Goal: Information Seeking & Learning: Find specific fact

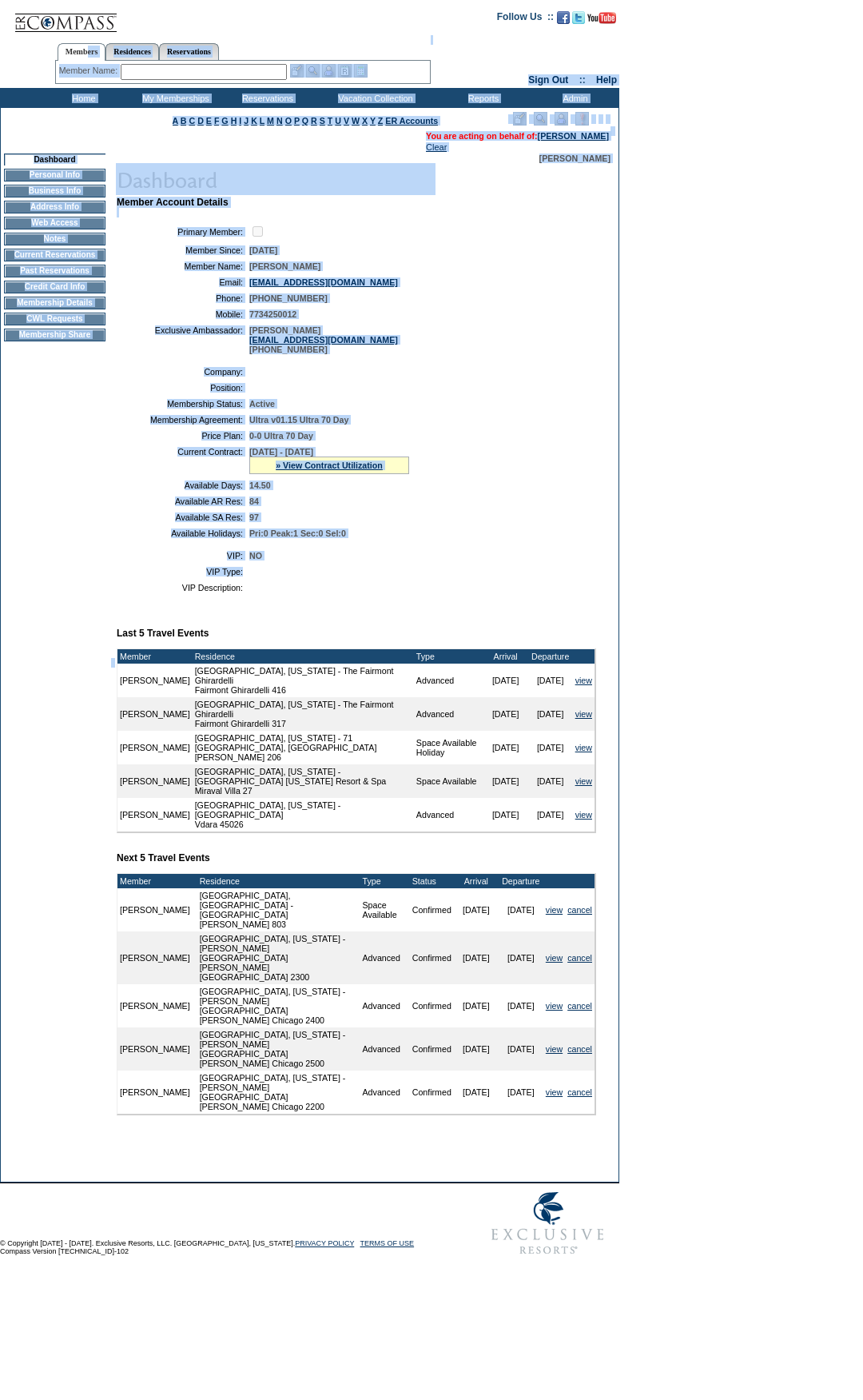
drag, startPoint x: 323, startPoint y: 600, endPoint x: 86, endPoint y: 51, distance: 598.0
click at [86, 51] on form "Follow Us ::" at bounding box center [431, 631] width 863 height 1263
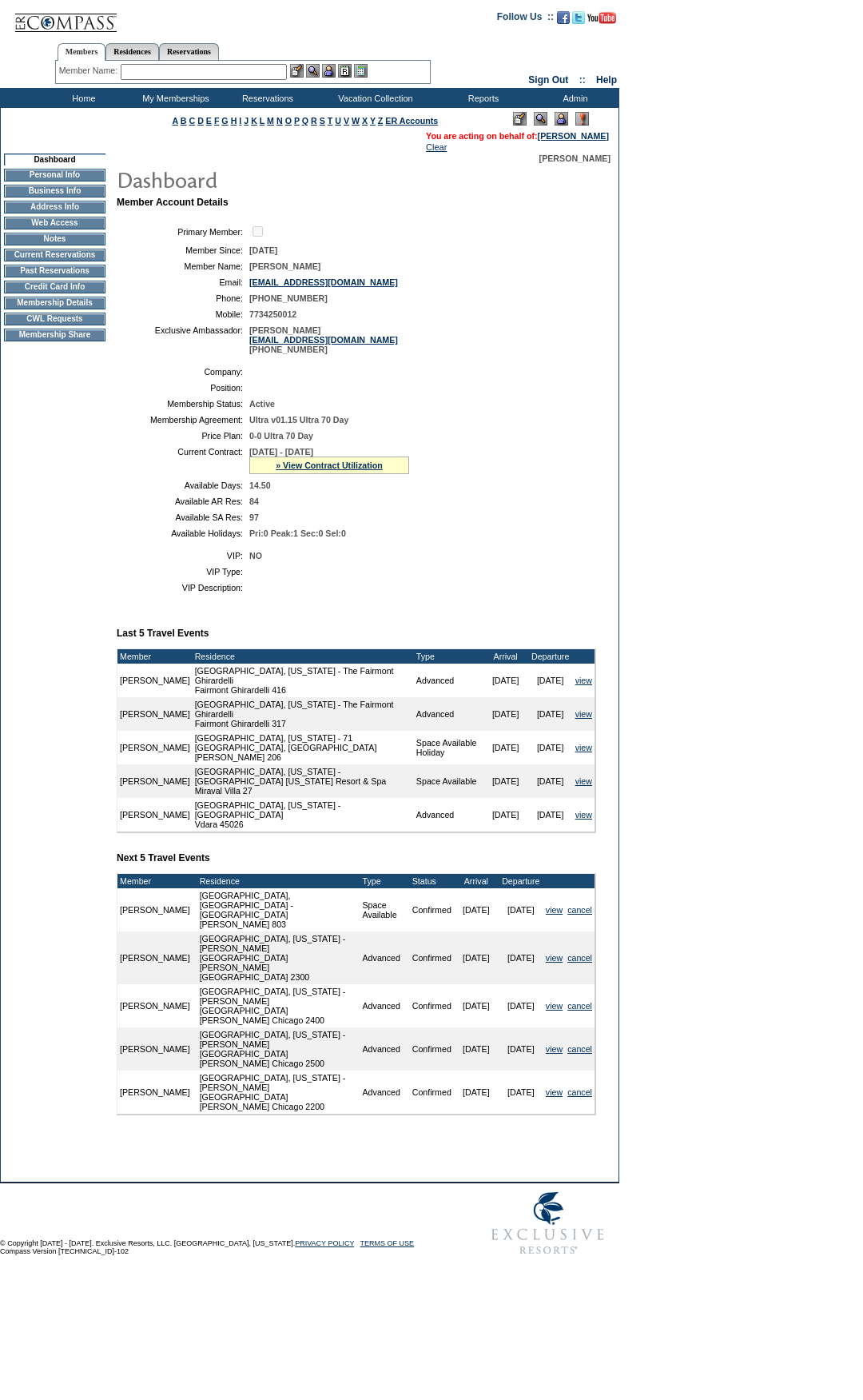
drag, startPoint x: 743, startPoint y: 335, endPoint x: 390, endPoint y: 555, distance: 415.9
click at [715, 354] on form "Follow Us ::" at bounding box center [431, 631] width 863 height 1263
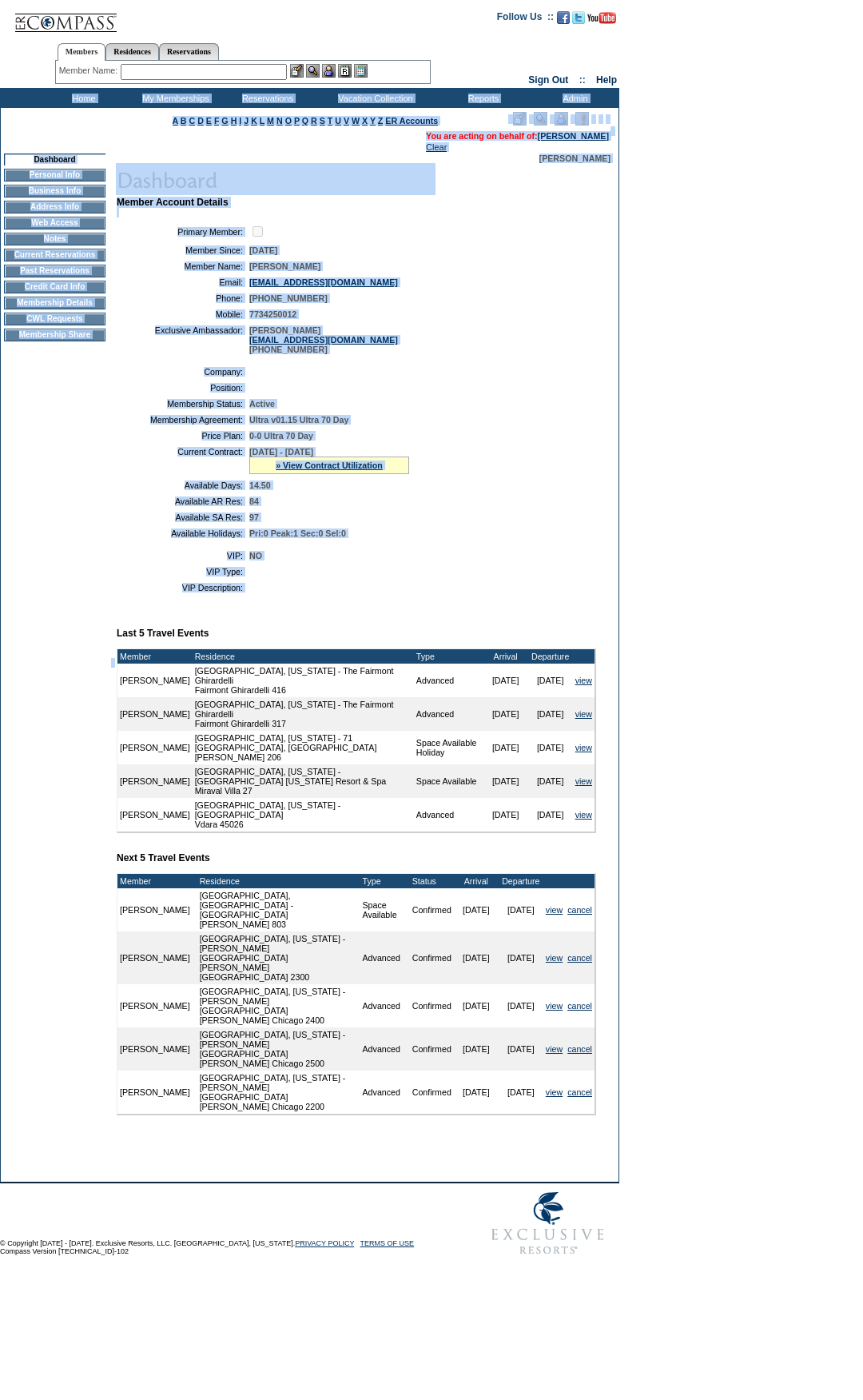
drag, startPoint x: 359, startPoint y: 628, endPoint x: 95, endPoint y: 196, distance: 506.3
click at [4, 97] on form "Follow Us ::" at bounding box center [431, 631] width 863 height 1263
click at [518, 408] on td "Active" at bounding box center [419, 404] width 340 height 9
drag, startPoint x: 392, startPoint y: 625, endPoint x: 689, endPoint y: 509, distance: 318.8
click at [3, 42] on form "Follow Us ::" at bounding box center [431, 631] width 863 height 1263
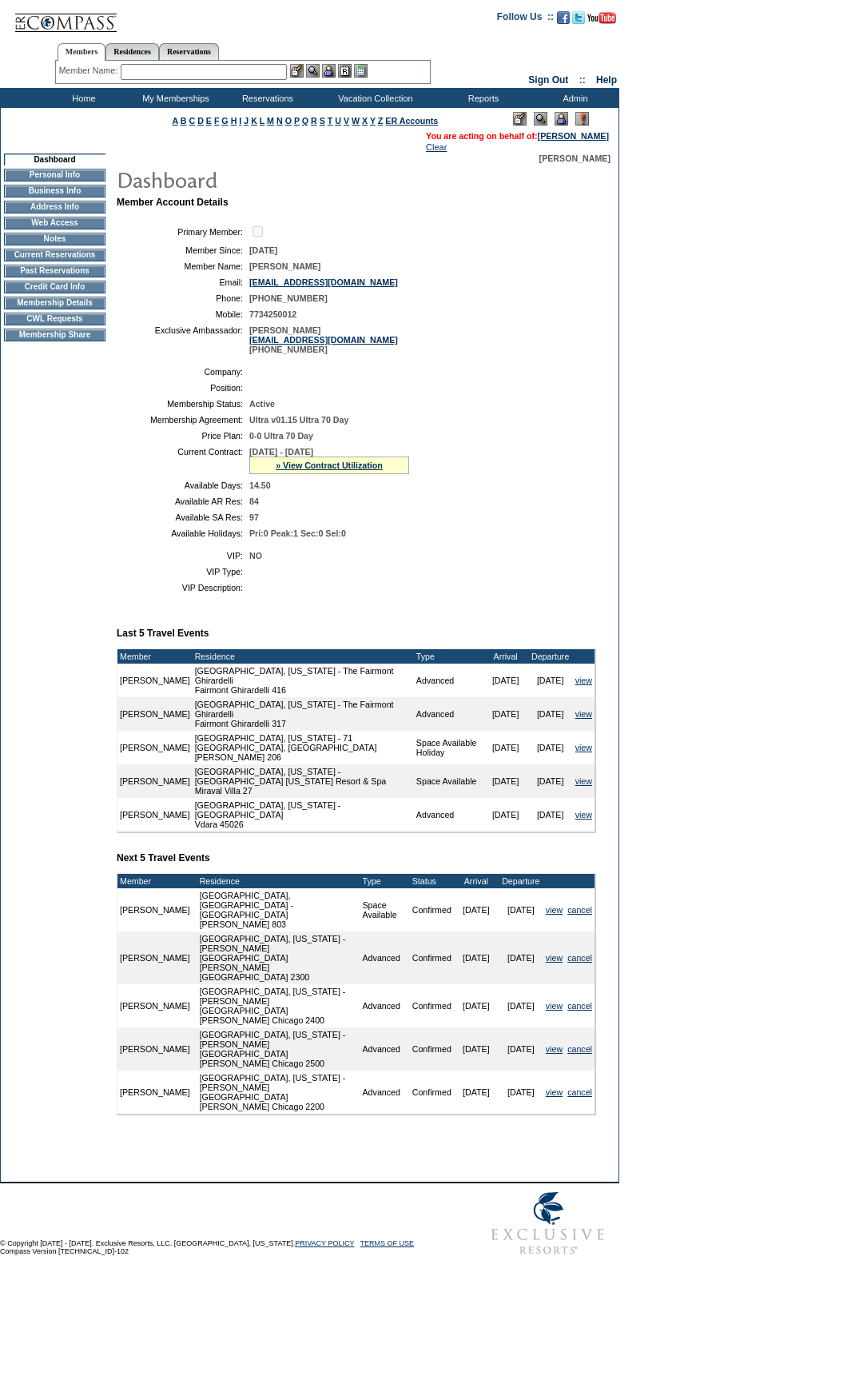
drag, startPoint x: 763, startPoint y: 532, endPoint x: 744, endPoint y: 539, distance: 20.2
click at [756, 535] on form "Follow Us ::" at bounding box center [431, 631] width 863 height 1263
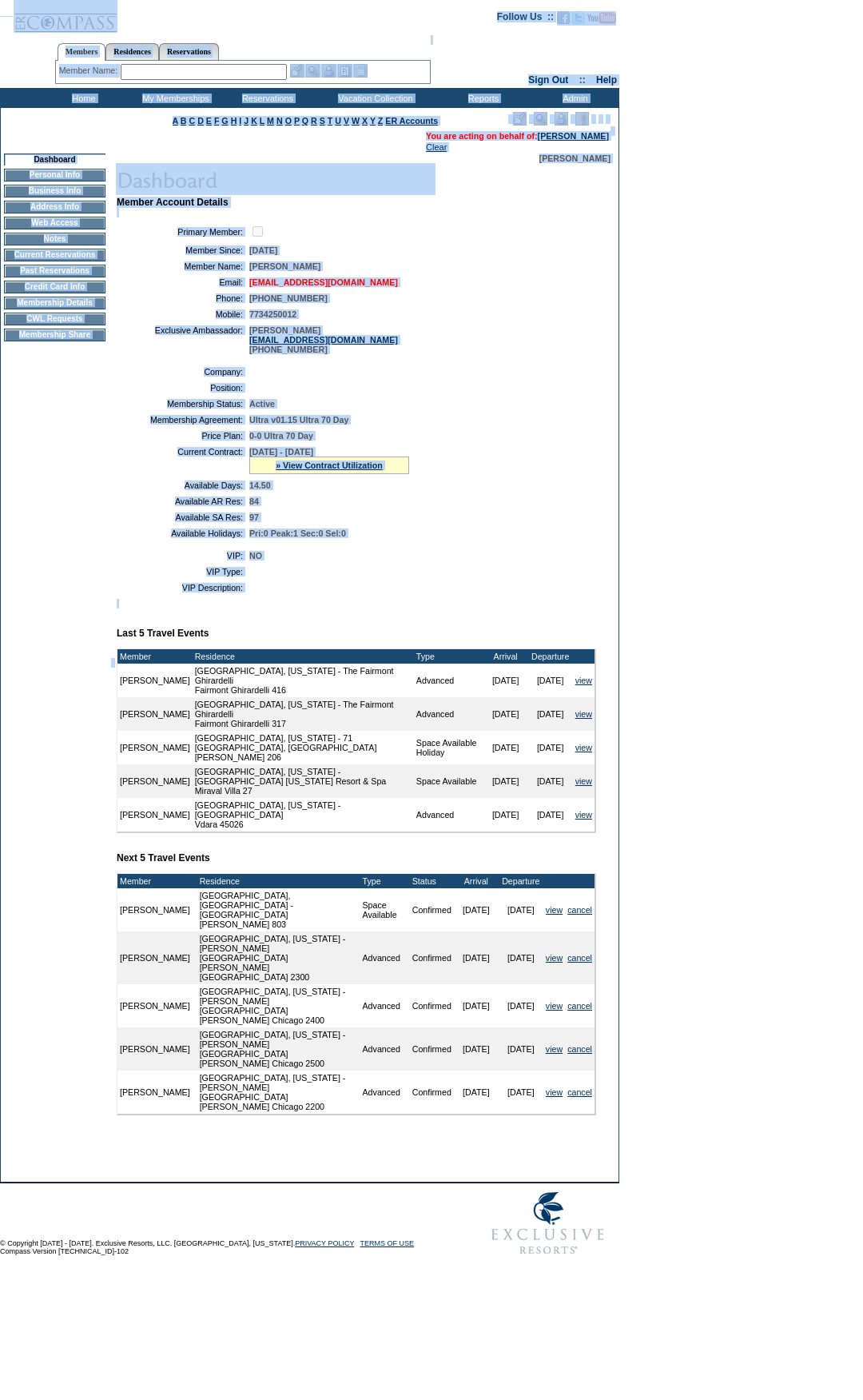
drag, startPoint x: 290, startPoint y: 633, endPoint x: 359, endPoint y: 292, distance: 347.9
click at [9, 0] on html "Follow Us ::" at bounding box center [431, 636] width 863 height 1272
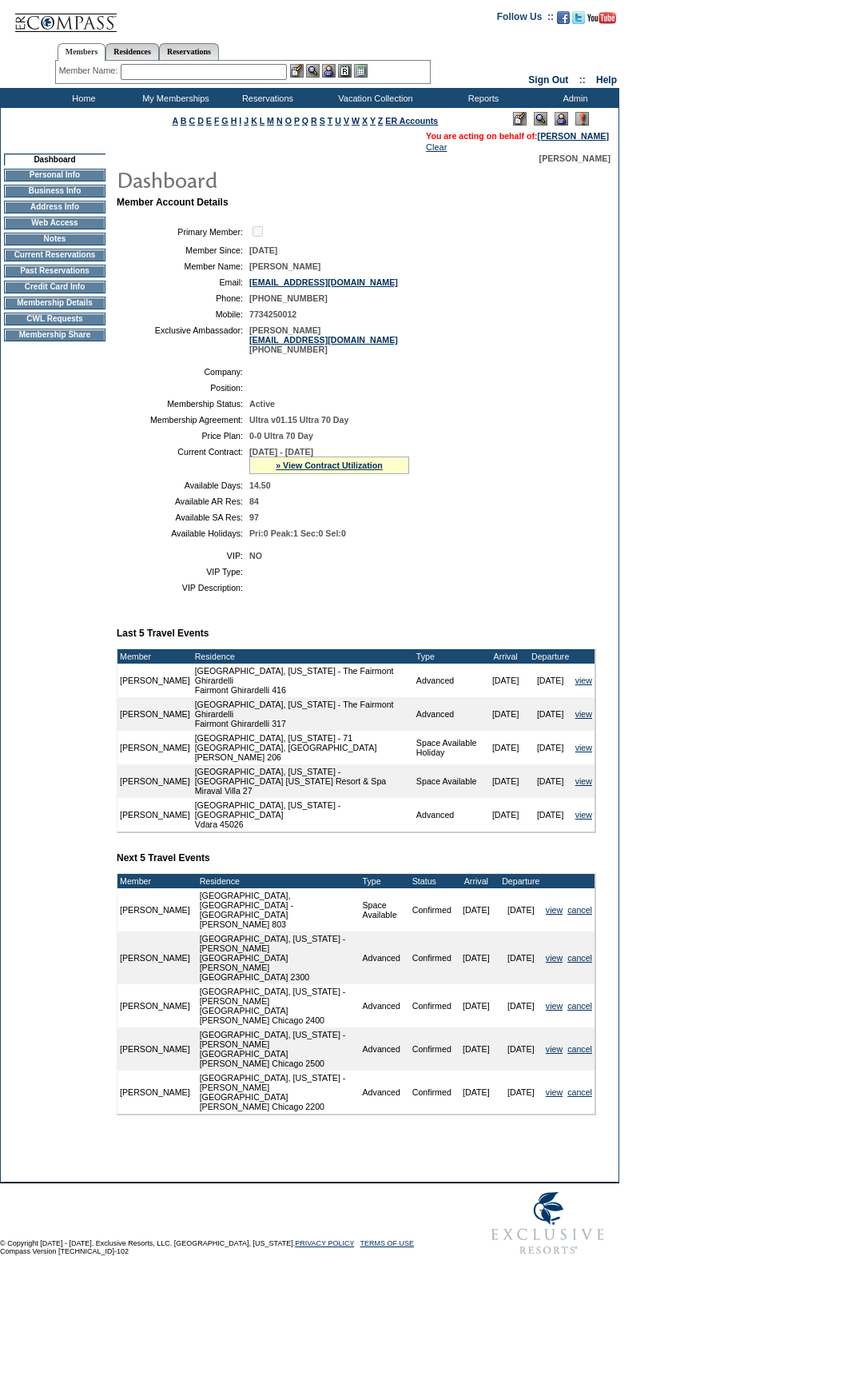
click at [682, 497] on form "Follow Us ::" at bounding box center [431, 631] width 863 height 1263
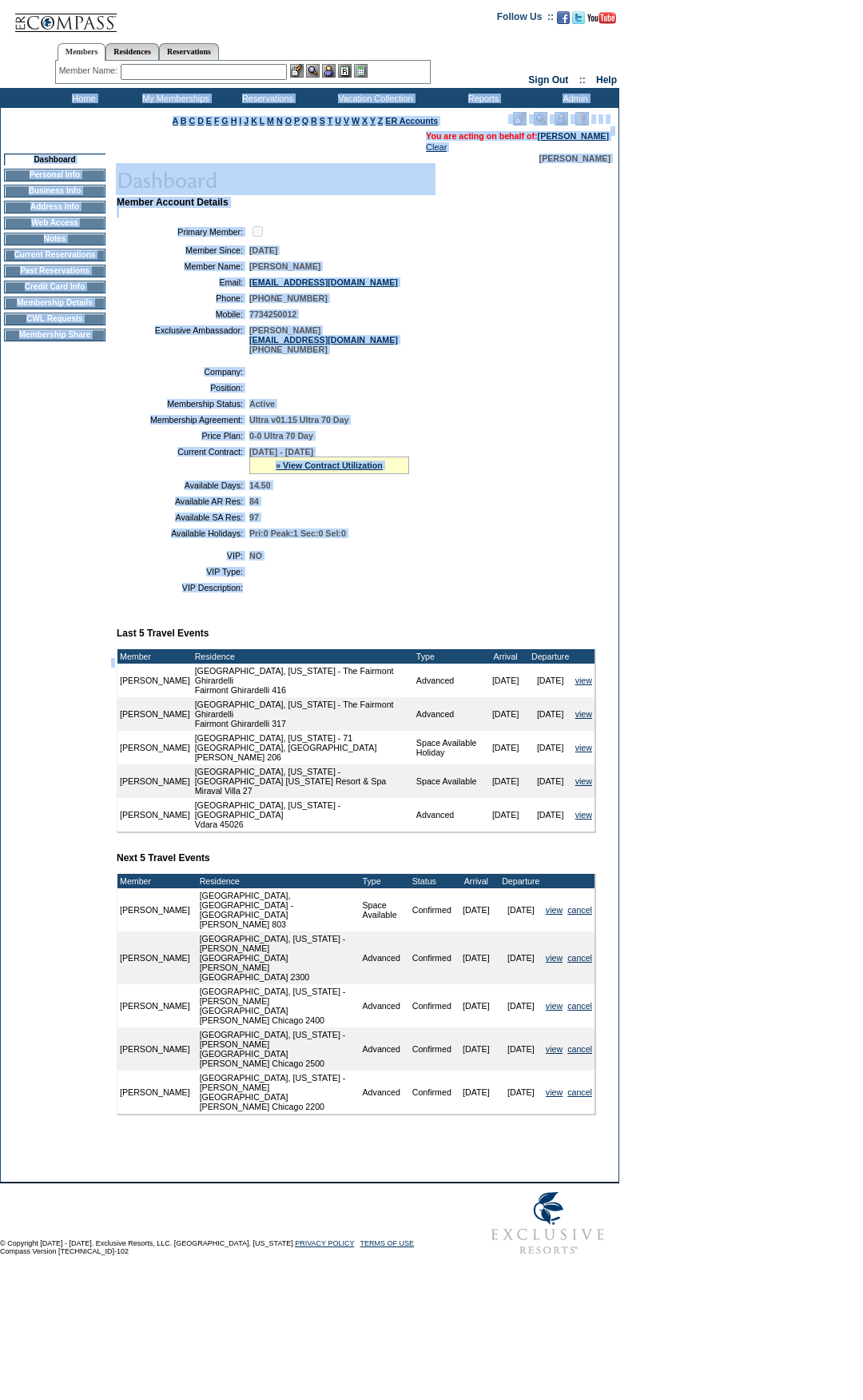
drag, startPoint x: 363, startPoint y: 620, endPoint x: 0, endPoint y: 108, distance: 627.6
click at [0, 108] on form "Follow Us ::" at bounding box center [431, 631] width 863 height 1263
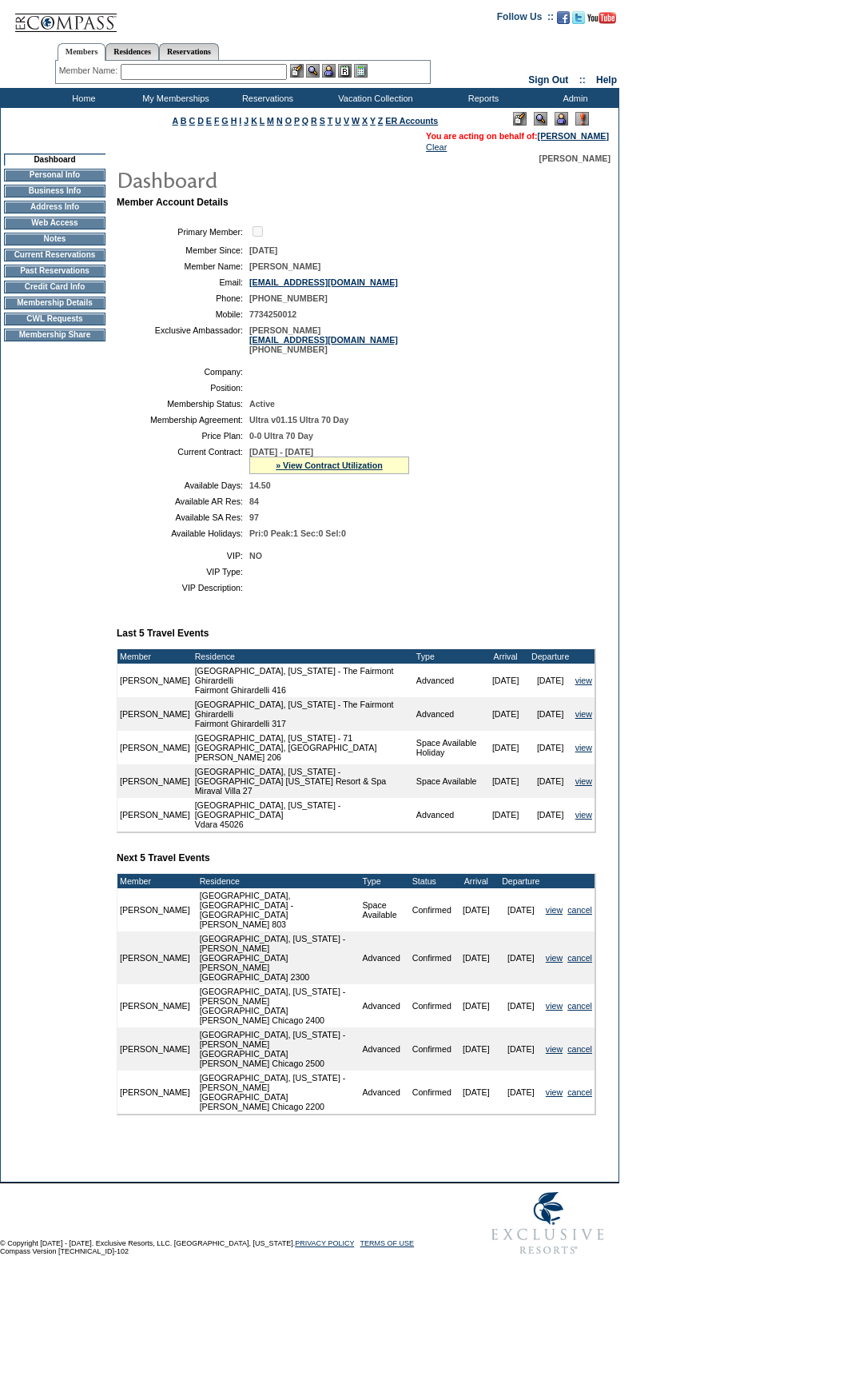
click at [722, 385] on form "Follow Us ::" at bounding box center [431, 631] width 863 height 1263
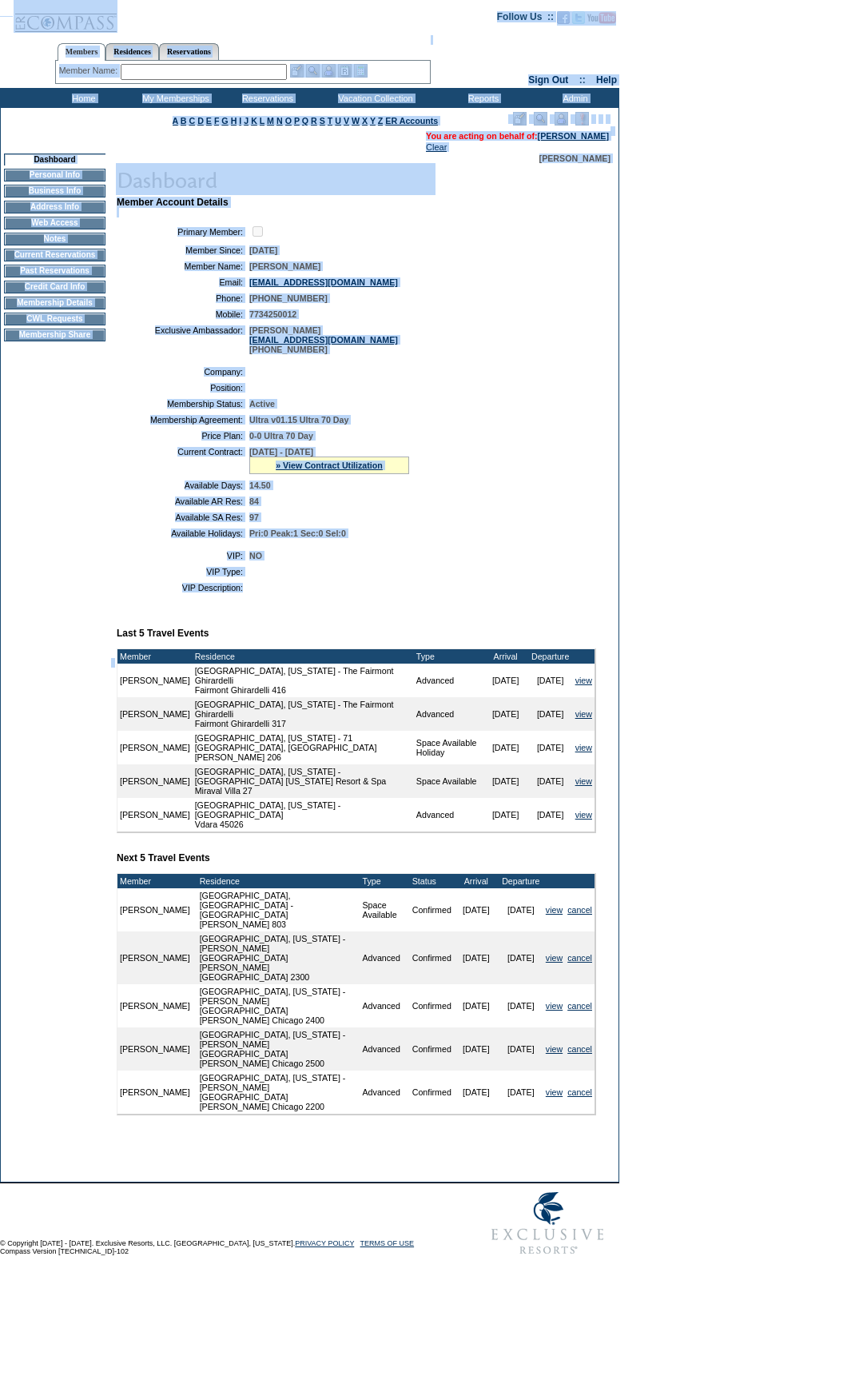
drag, startPoint x: 317, startPoint y: 603, endPoint x: 18, endPoint y: 16, distance: 658.8
click at [4, 8] on form "Follow Us ::" at bounding box center [431, 631] width 863 height 1263
click at [570, 495] on table "Company: Position: Membership Status: Active Membership Agreement: Ultra v01.15…" at bounding box center [357, 452] width 479 height 184
drag, startPoint x: 296, startPoint y: 636, endPoint x: 0, endPoint y: 102, distance: 610.6
click at [0, 102] on form "Follow Us ::" at bounding box center [431, 631] width 863 height 1263
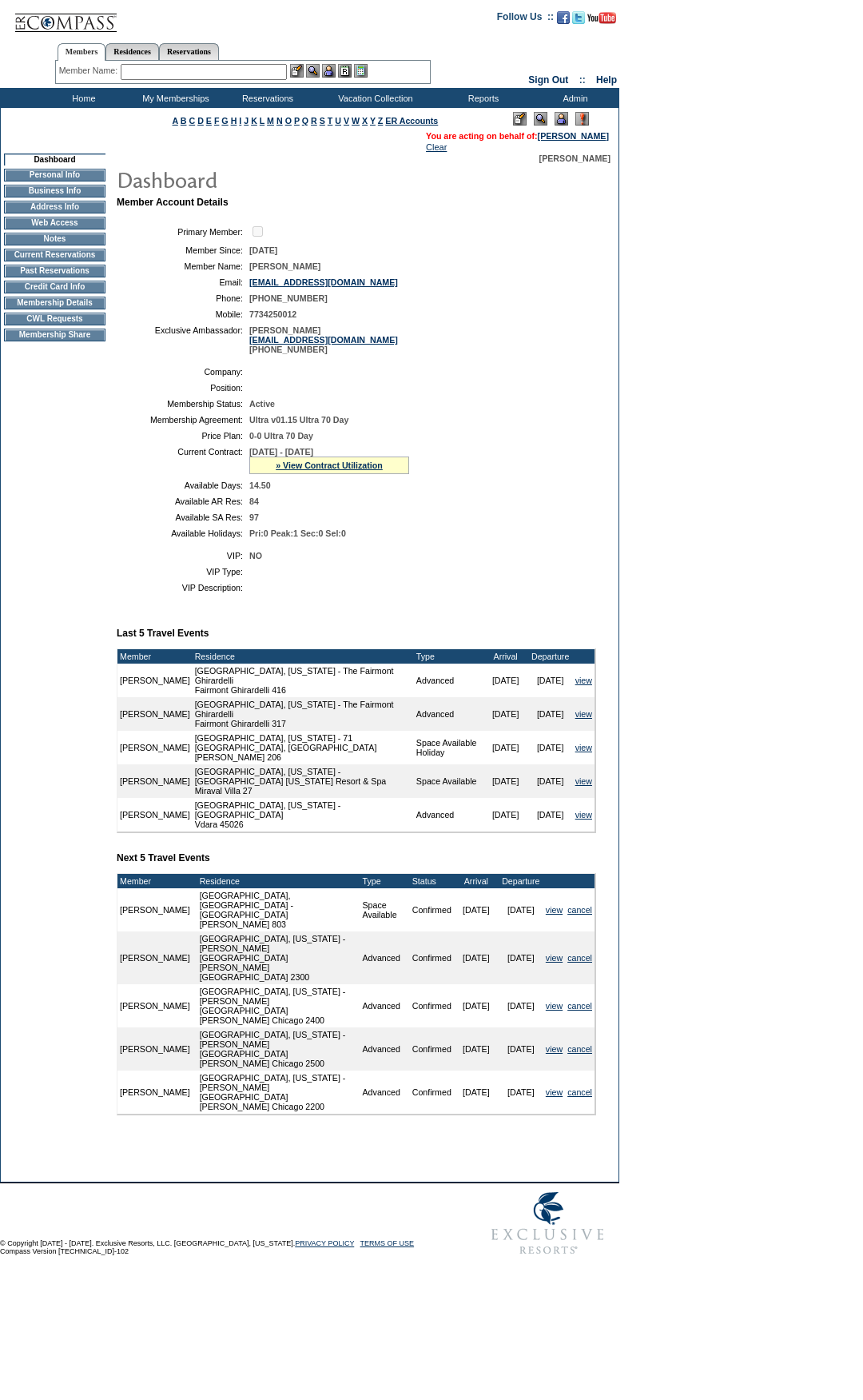
click at [639, 556] on form "Follow Us ::" at bounding box center [431, 631] width 863 height 1263
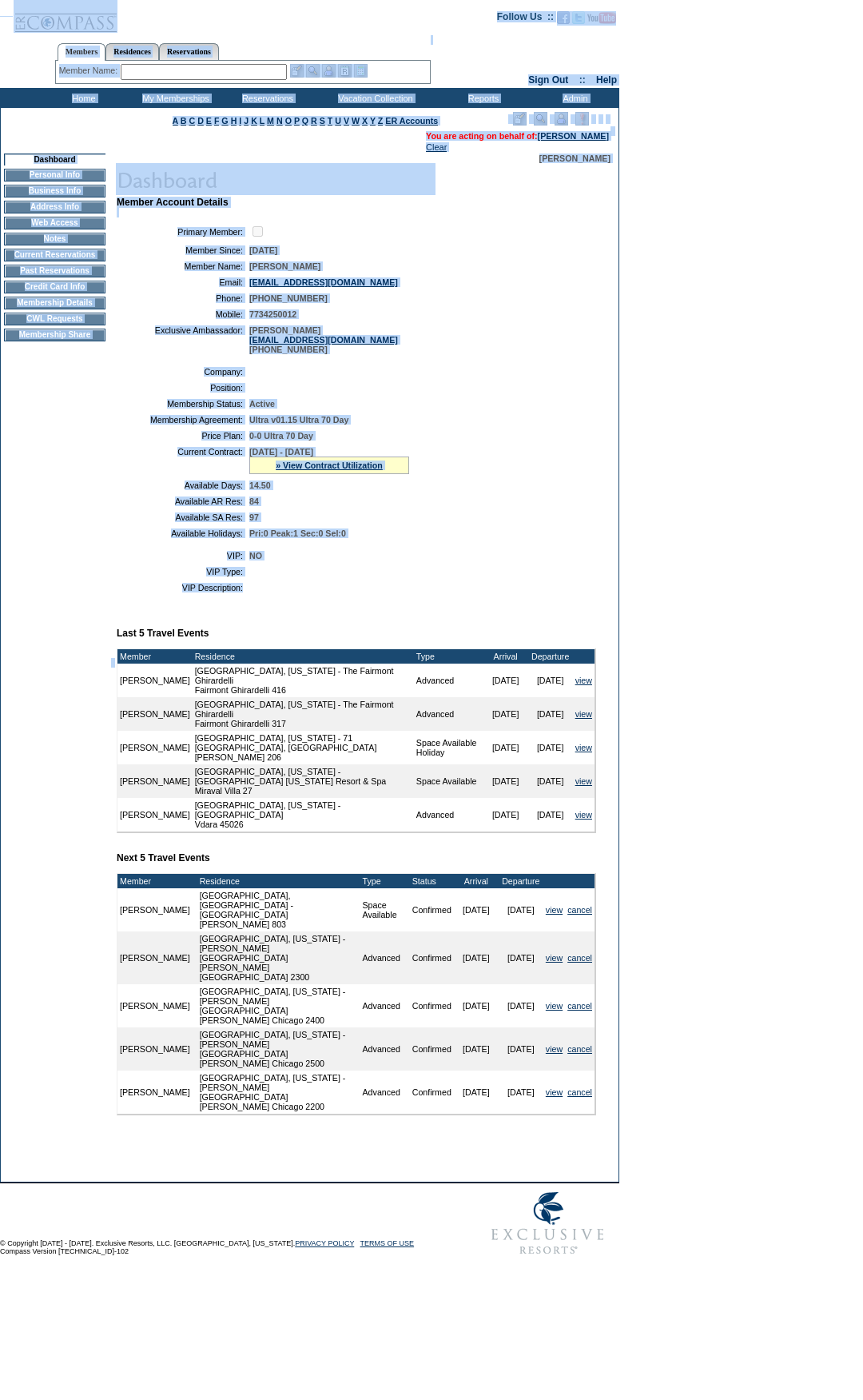
drag, startPoint x: 323, startPoint y: 608, endPoint x: 647, endPoint y: 529, distance: 333.5
click at [3, 0] on form "Follow Us ::" at bounding box center [431, 631] width 863 height 1263
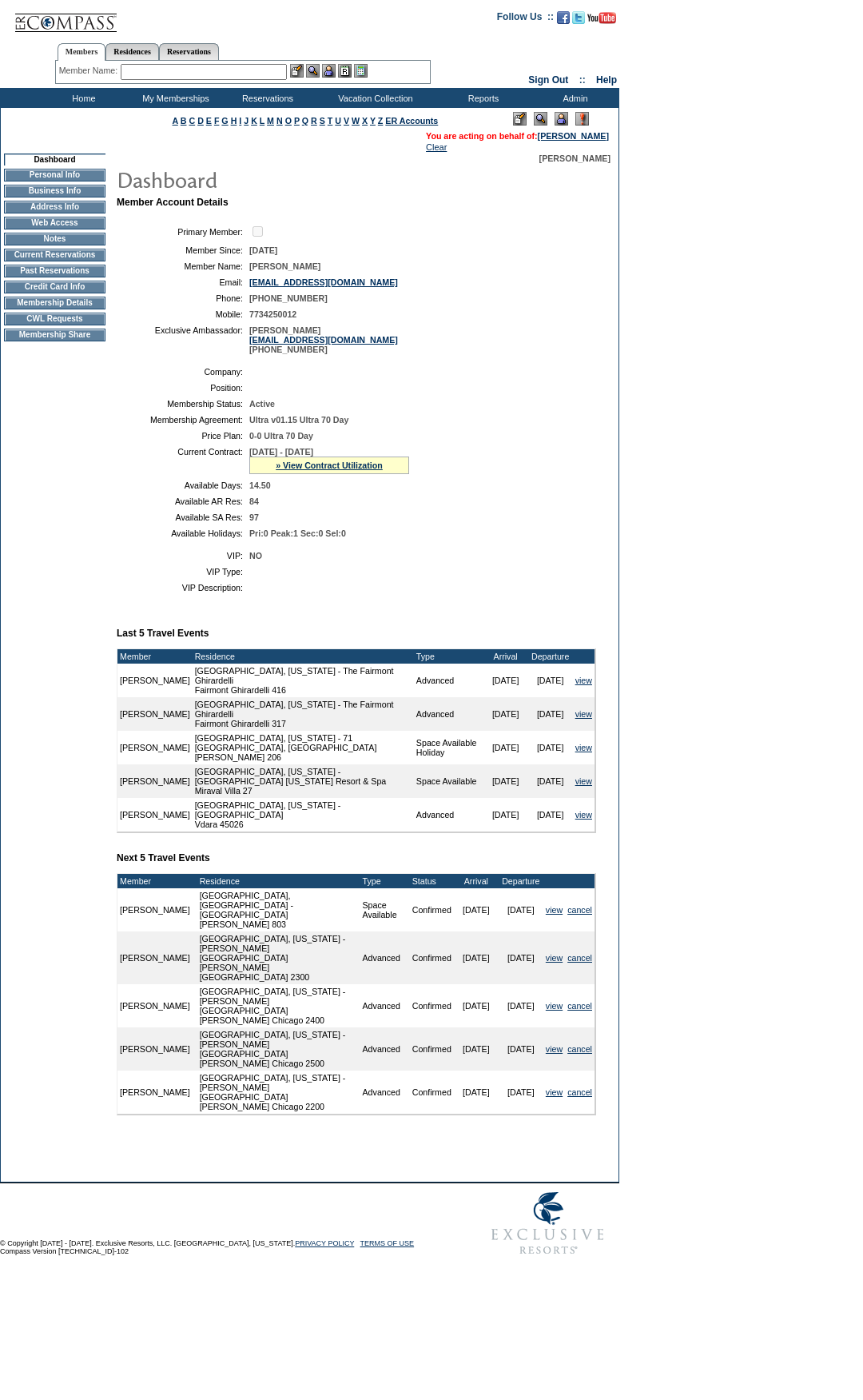
click at [647, 529] on form "Follow Us ::" at bounding box center [431, 631] width 863 height 1263
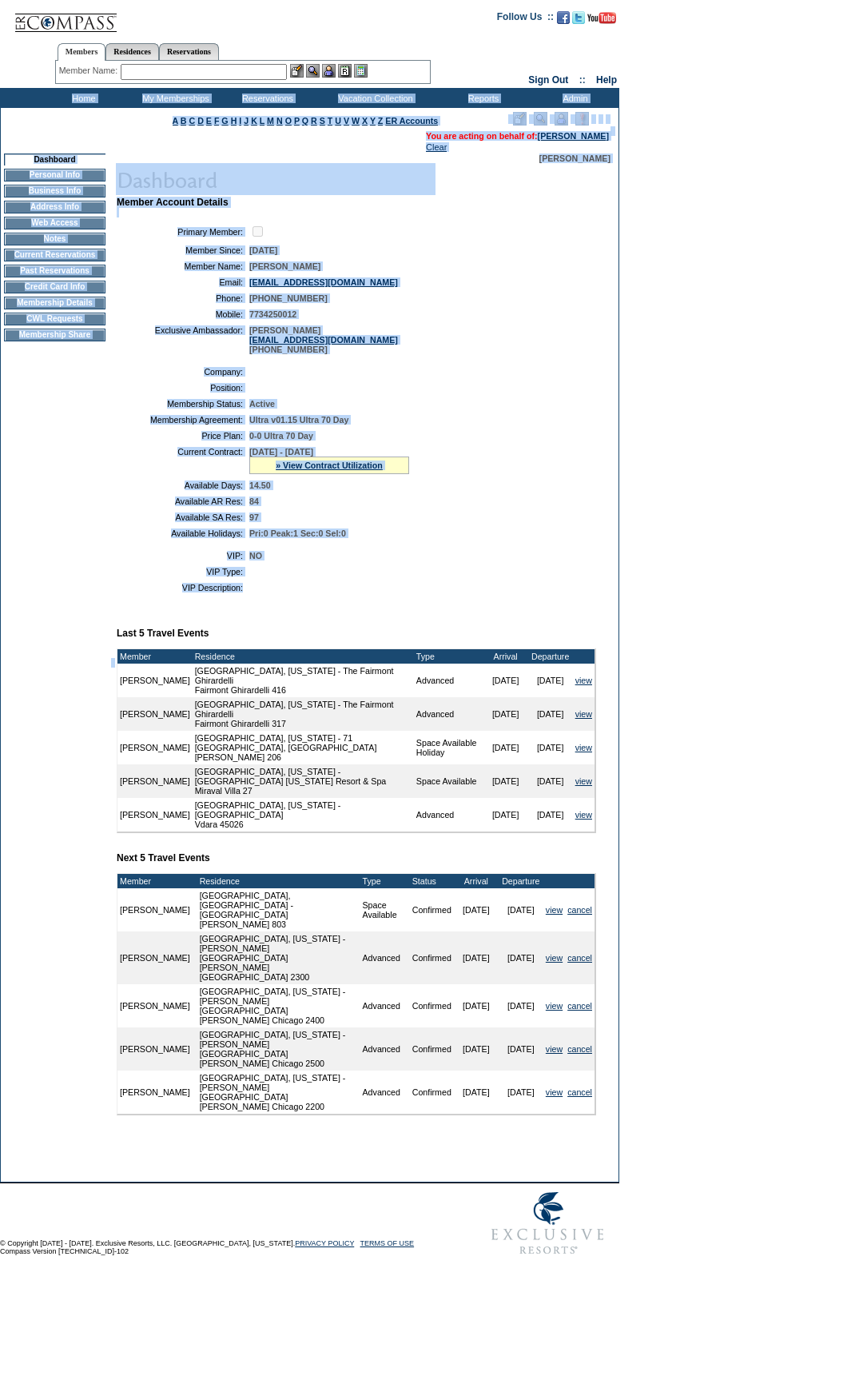
drag, startPoint x: 368, startPoint y: 608, endPoint x: 35, endPoint y: 89, distance: 616.6
click at [35, 89] on form "Follow Us ::" at bounding box center [431, 631] width 863 height 1263
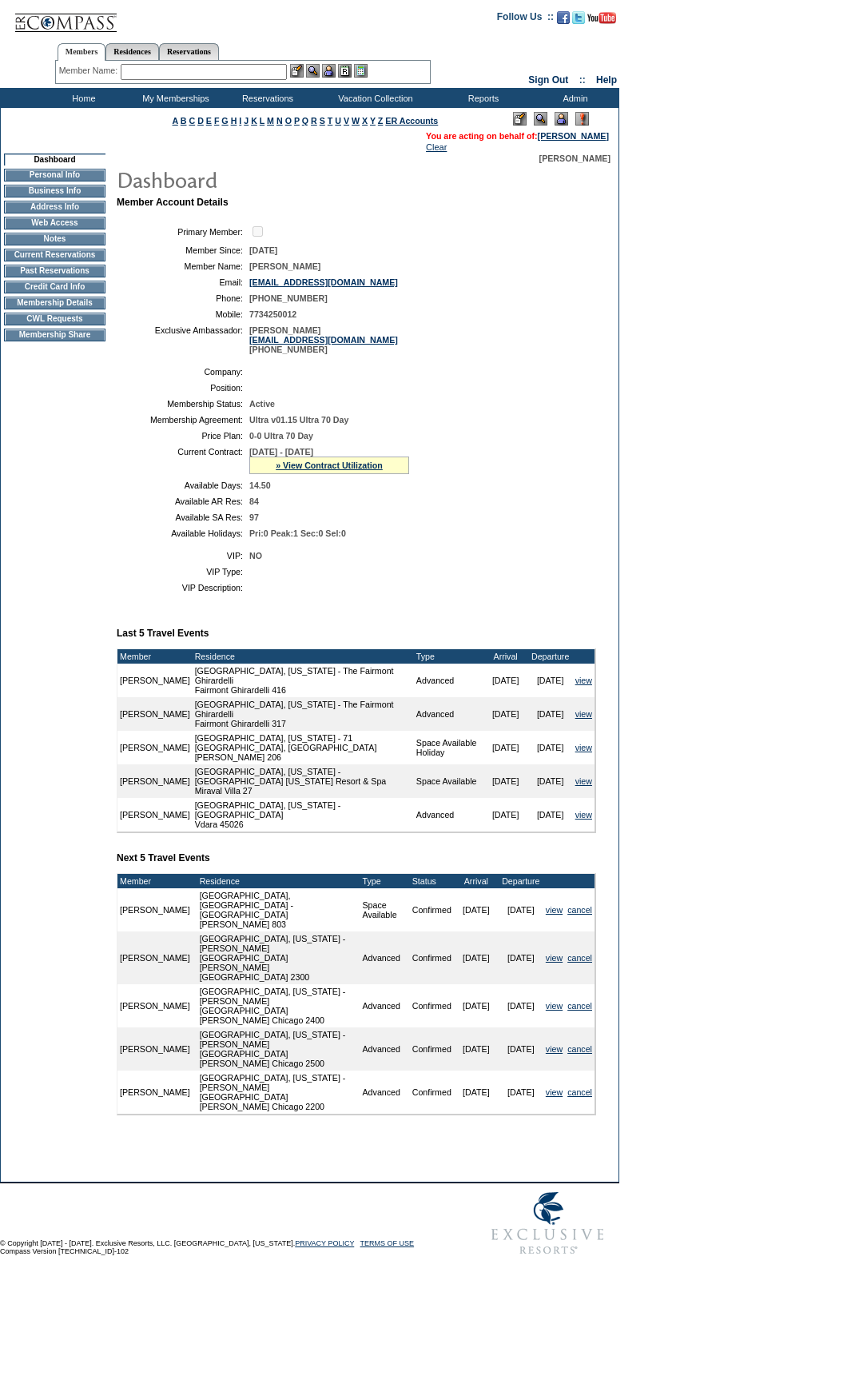
click at [611, 419] on td at bounding box center [614, 663] width 8 height 1019
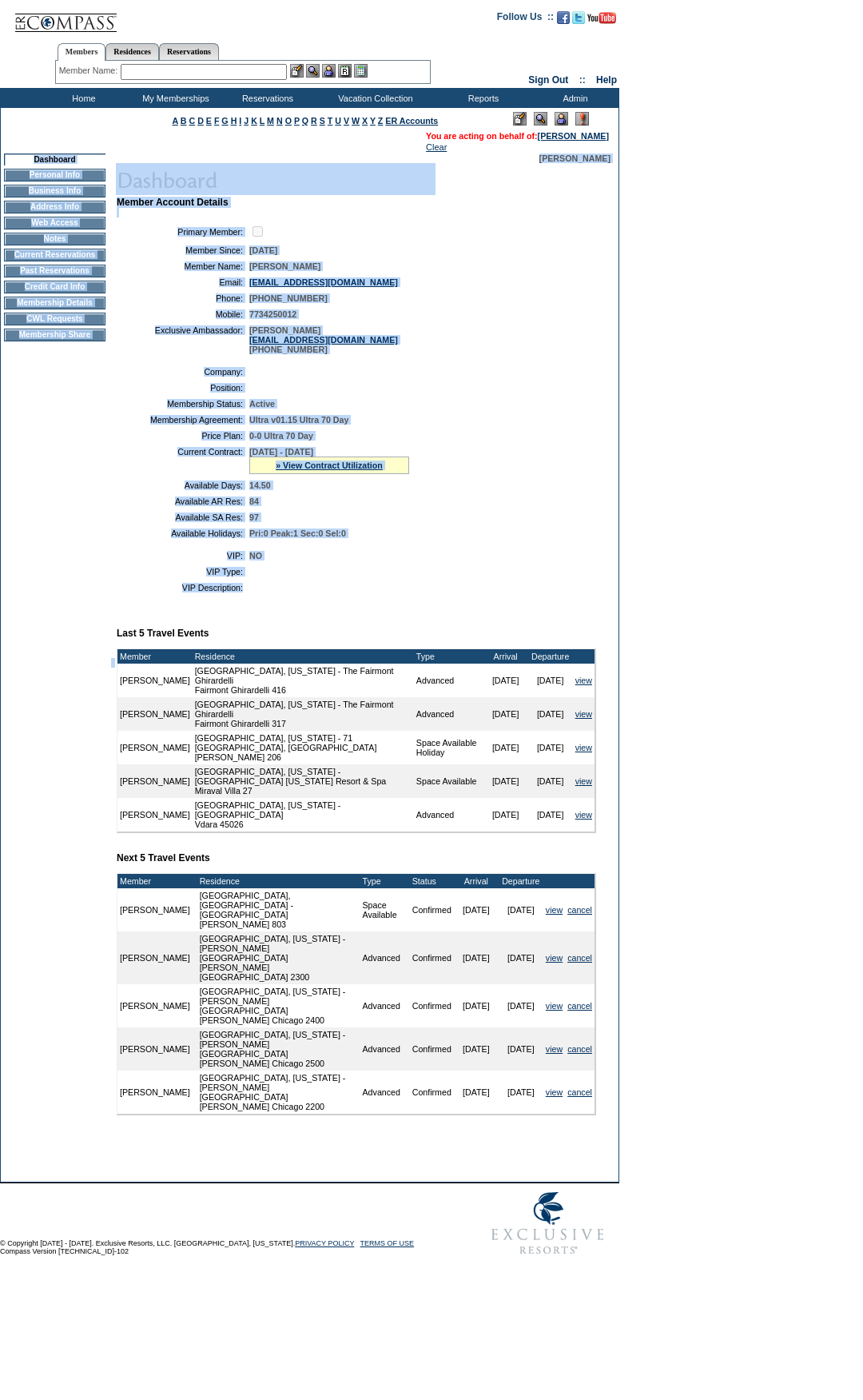
drag, startPoint x: 391, startPoint y: 610, endPoint x: 401, endPoint y: 410, distance: 200.2
click at [21, 180] on tr "Dashboard Personal Info Business Info Address Info Web Access Notes Current Res…" at bounding box center [309, 663] width 618 height 1019
click at [431, 408] on td "Active" at bounding box center [419, 404] width 340 height 9
drag, startPoint x: 405, startPoint y: 610, endPoint x: 84, endPoint y: 176, distance: 539.8
click at [84, 176] on tr "Dashboard Personal Info Business Info Address Info Web Access Notes Current Res…" at bounding box center [309, 663] width 618 height 1019
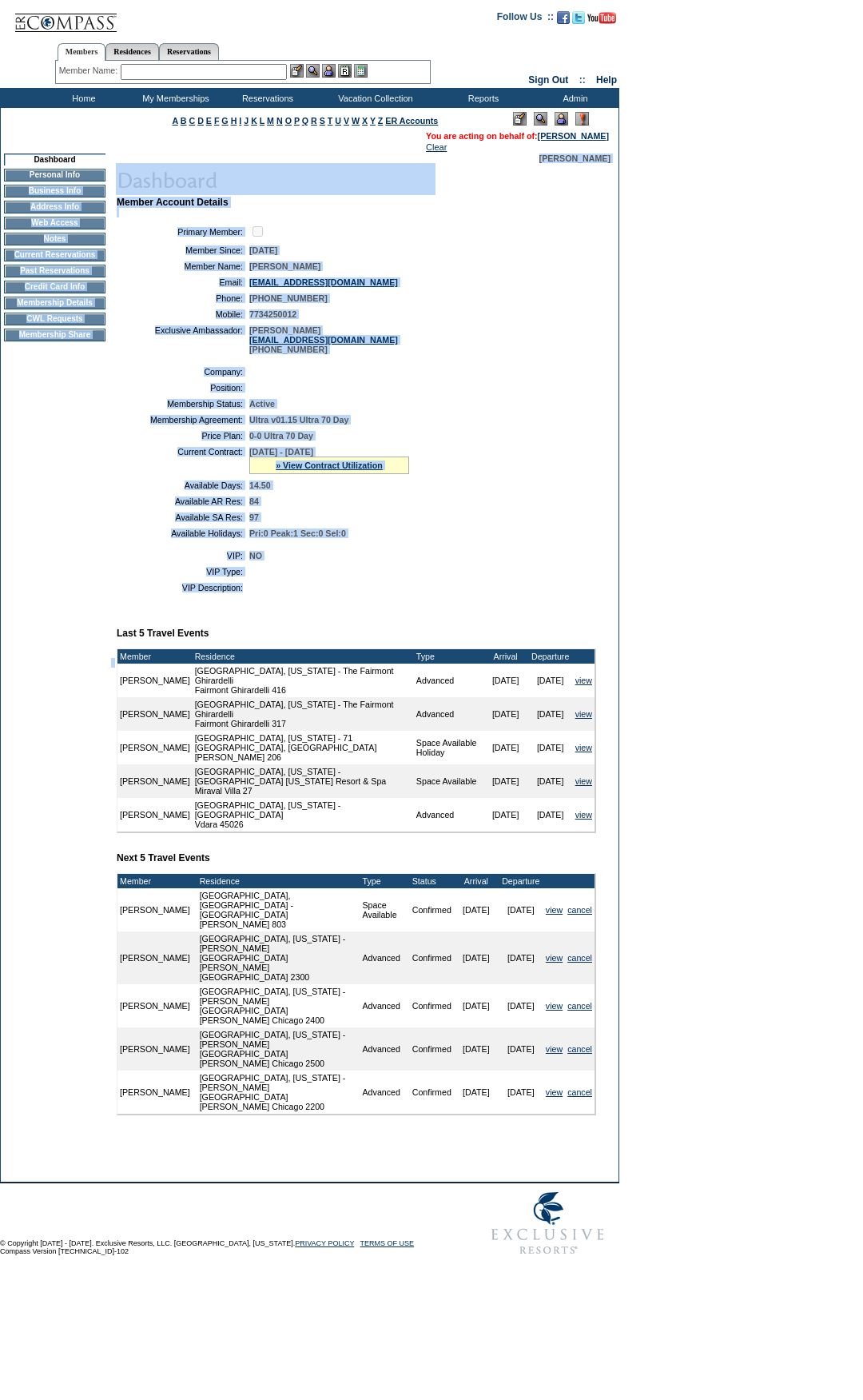
click at [543, 377] on table "Company: Position: Membership Status: Active Membership Agreement: Ultra v01.15…" at bounding box center [357, 452] width 479 height 184
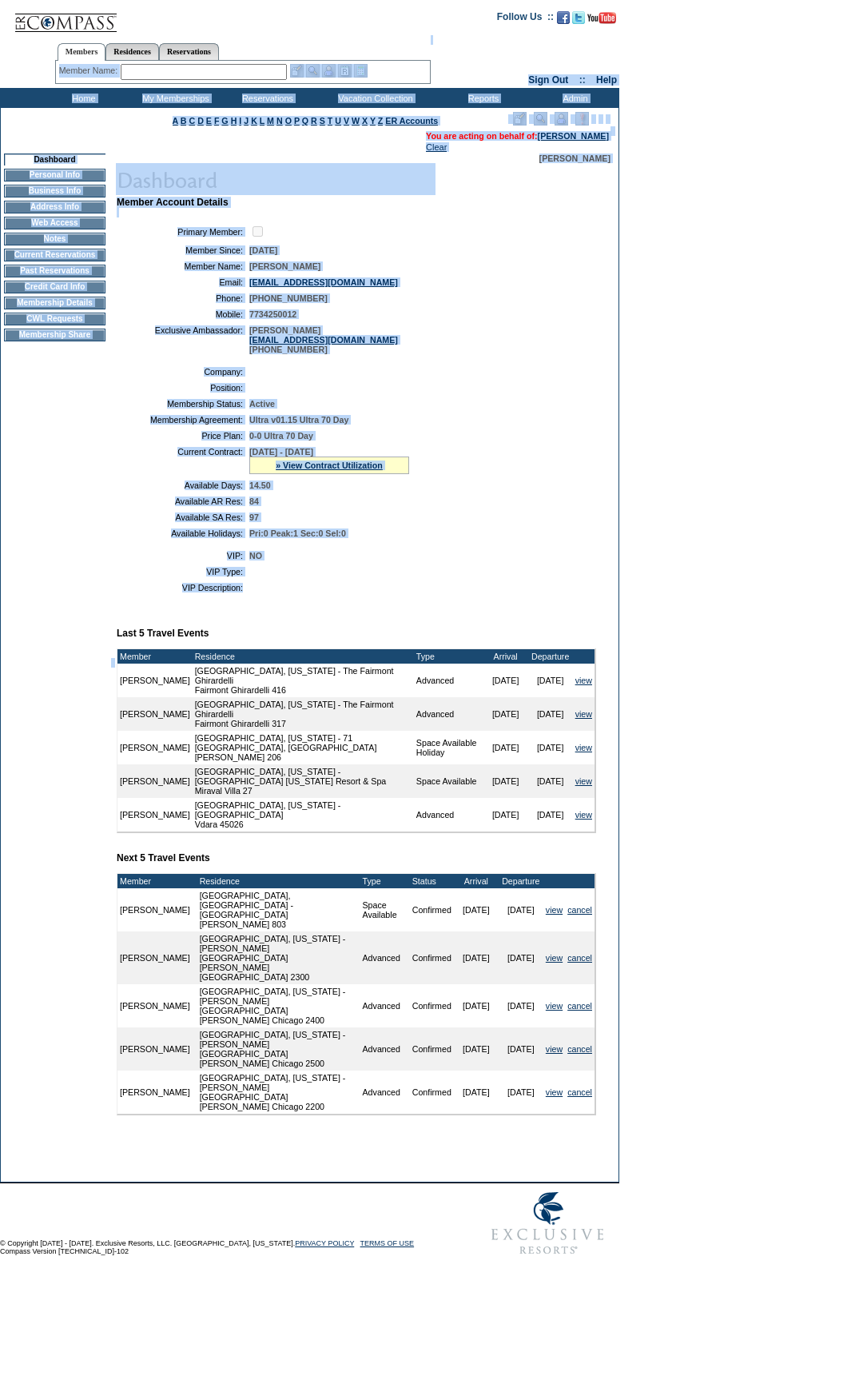
drag, startPoint x: 449, startPoint y: 617, endPoint x: 55, endPoint y: 108, distance: 643.7
click at [0, 49] on form "Follow Us ::" at bounding box center [431, 631] width 863 height 1263
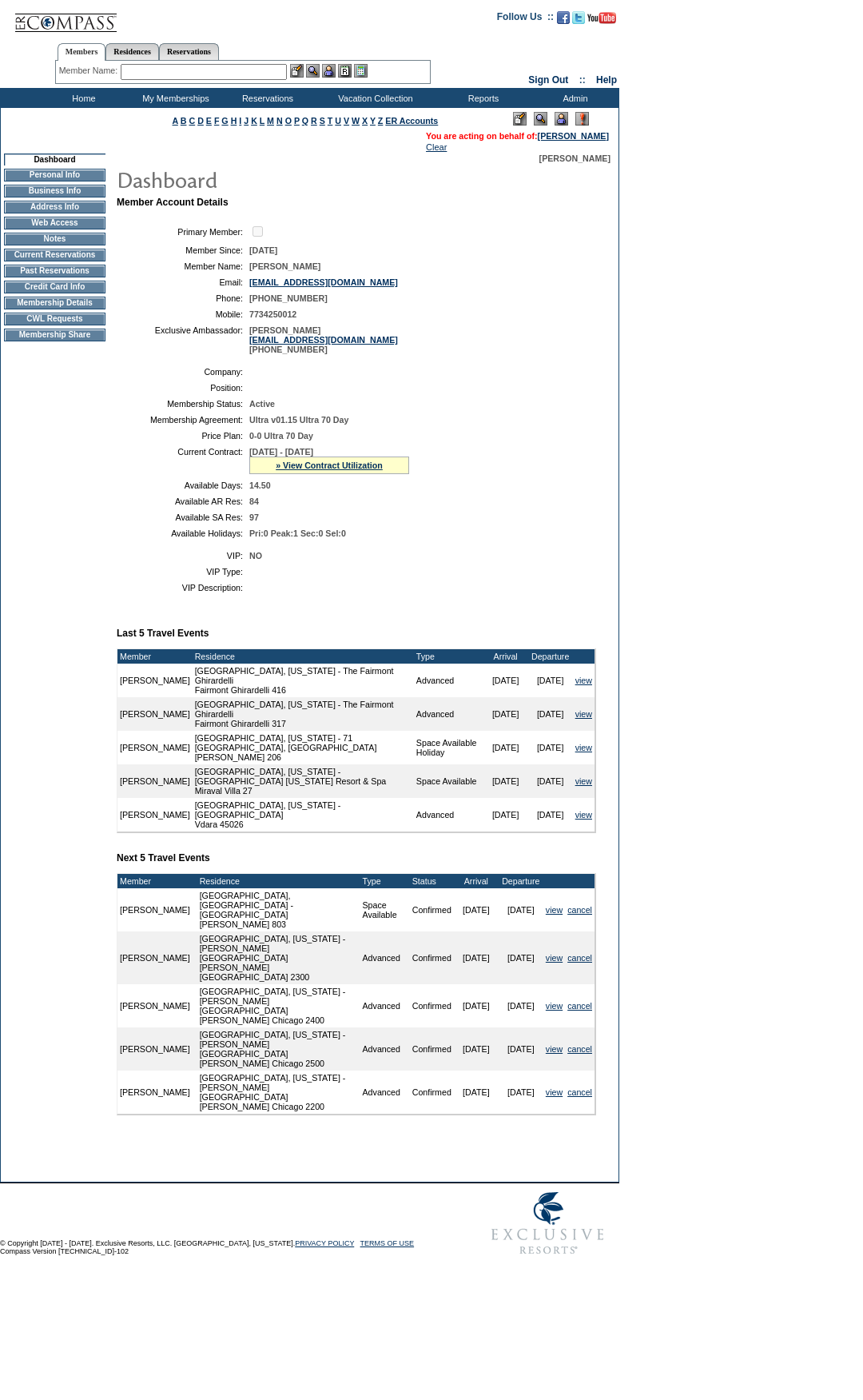
click at [721, 433] on form "Follow Us ::" at bounding box center [431, 631] width 863 height 1263
drag, startPoint x: 318, startPoint y: 616, endPoint x: 812, endPoint y: 427, distance: 528.9
click at [67, 75] on form "Follow Us ::" at bounding box center [431, 631] width 863 height 1263
click at [495, 633] on td "Member Account Details Primary Member: Member Since: [DATE] Member Name: [PERSO…" at bounding box center [363, 670] width 492 height 947
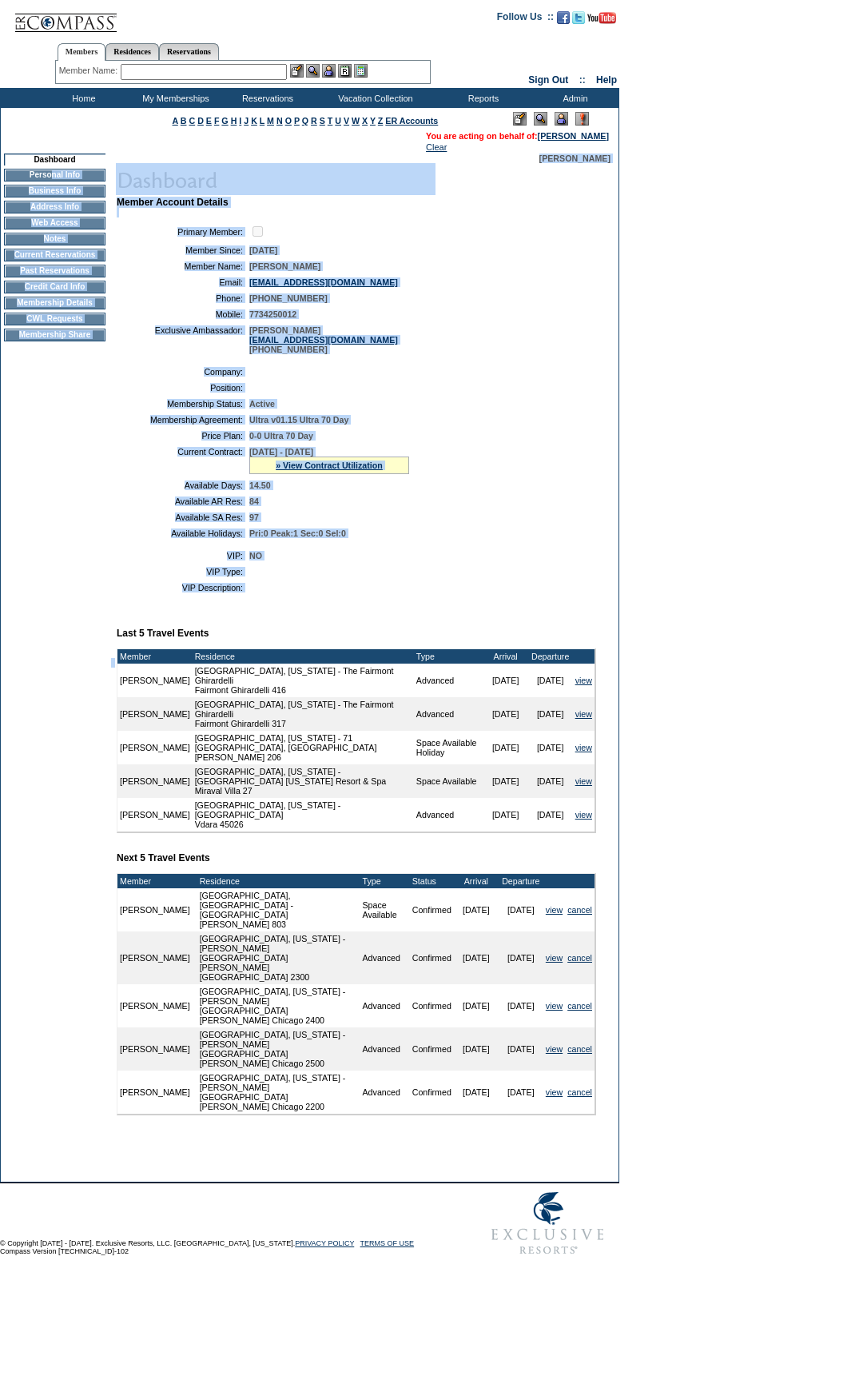
drag, startPoint x: 408, startPoint y: 624, endPoint x: 47, endPoint y: 174, distance: 576.9
click at [47, 174] on tr "Dashboard Personal Info Business Info Address Info Web Access Notes Current Res…" at bounding box center [309, 663] width 618 height 1019
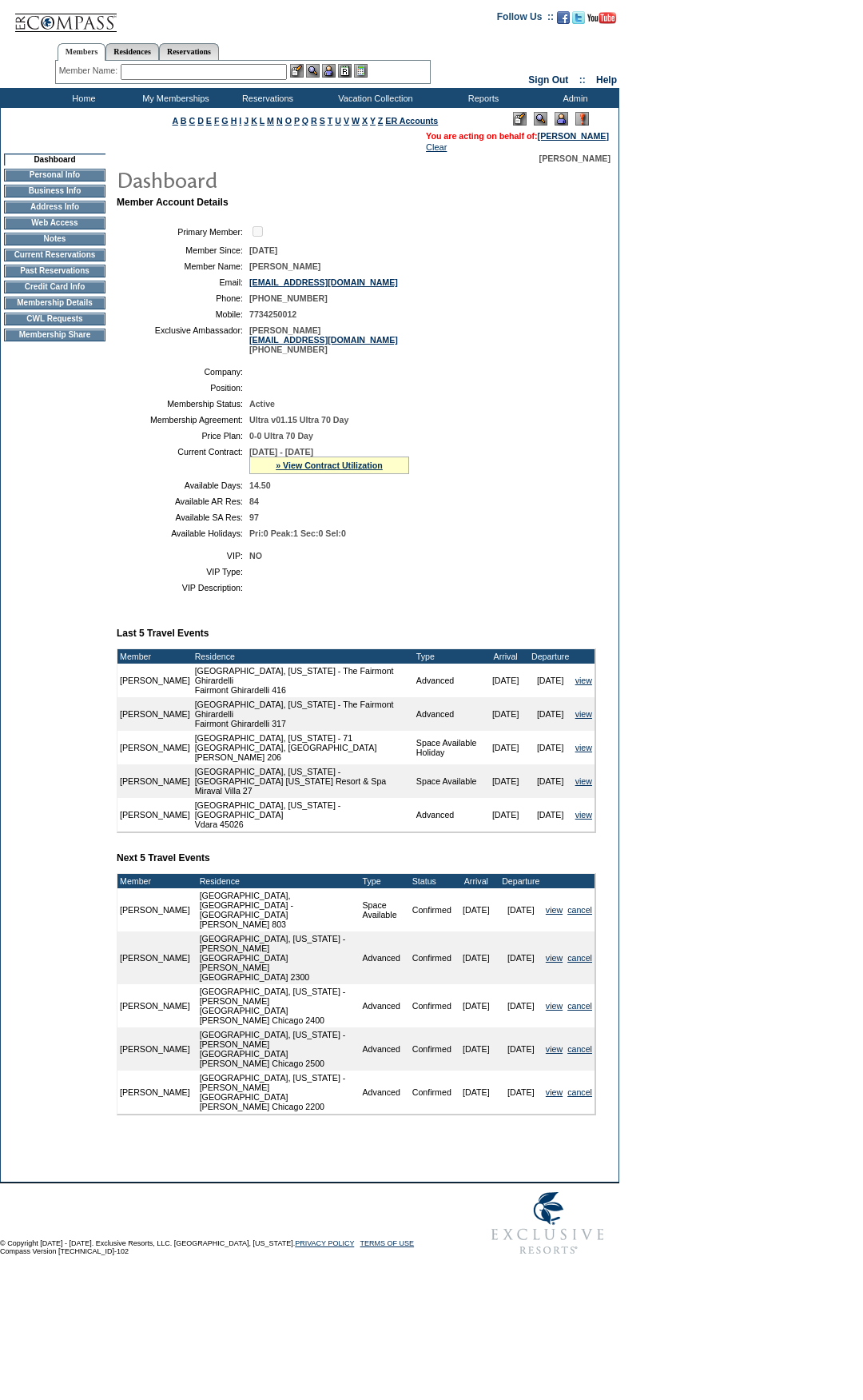
click at [767, 595] on form "Follow Us ::" at bounding box center [431, 631] width 863 height 1263
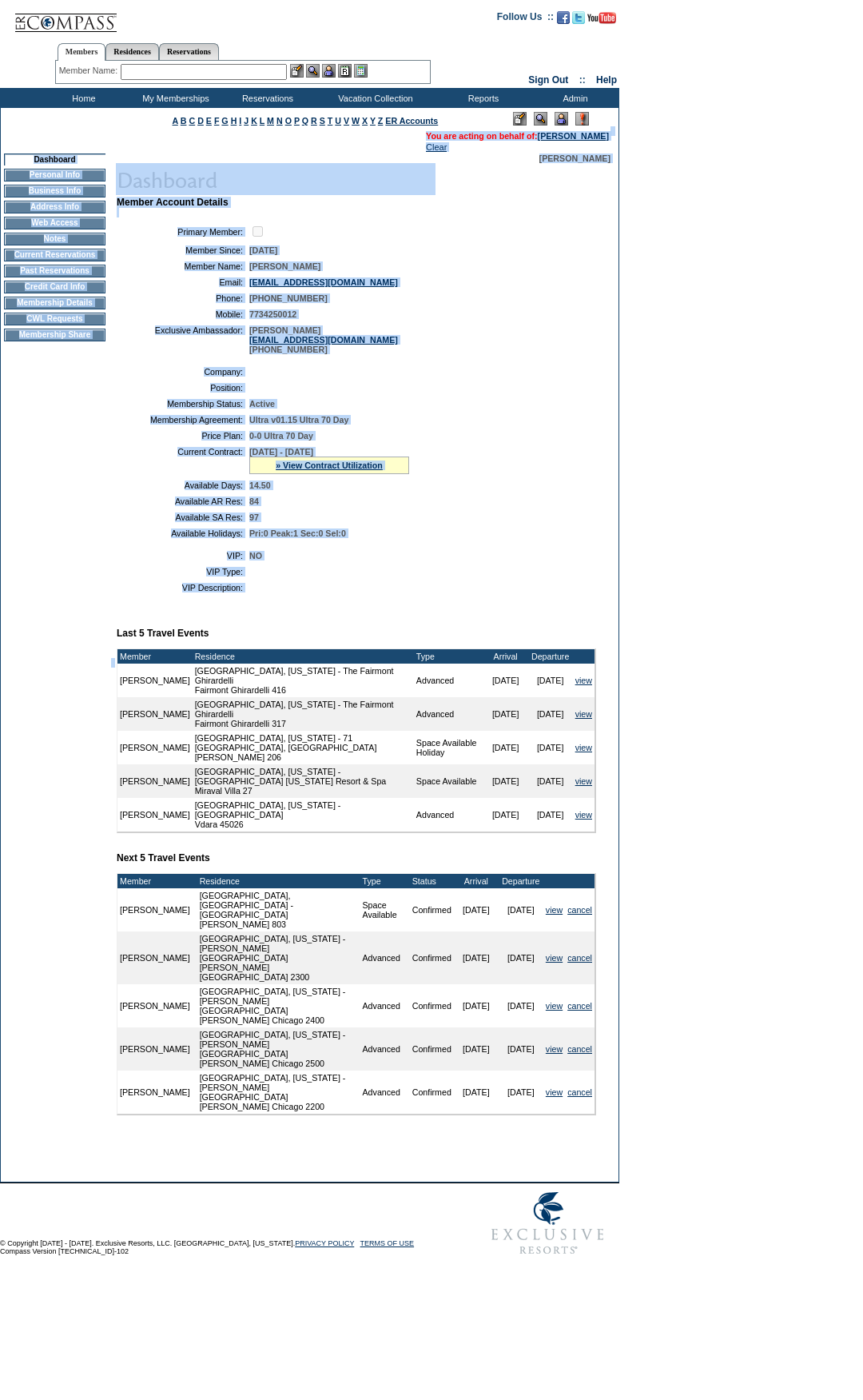
drag, startPoint x: 464, startPoint y: 629, endPoint x: 41, endPoint y: 142, distance: 645.1
click at [41, 142] on tbody "A B C D E F G H I J K L M N O P Q R S T U V W X Y Z ER Accounts" at bounding box center [309, 644] width 618 height 1074
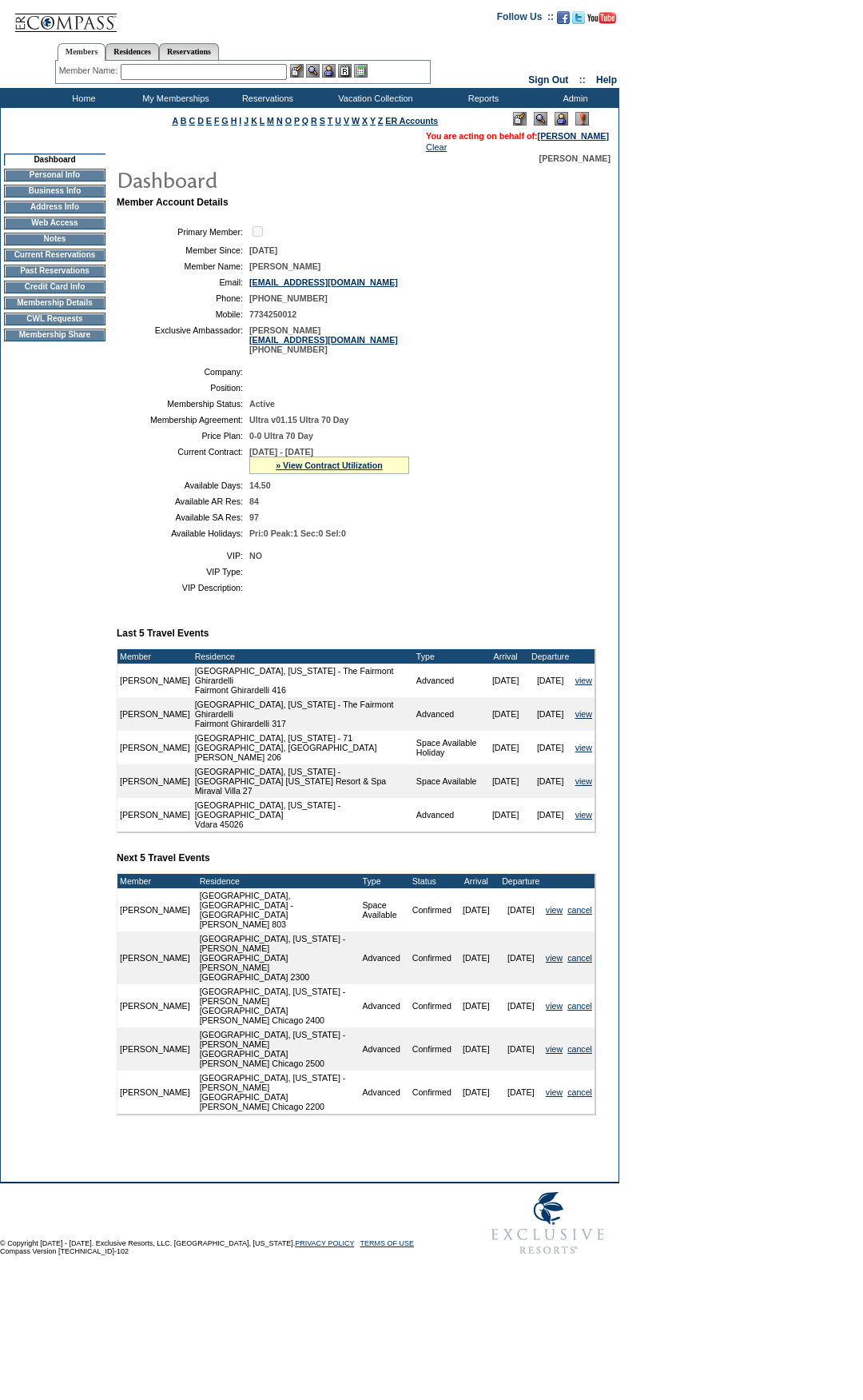
click at [678, 354] on form "Follow Us ::" at bounding box center [431, 631] width 863 height 1263
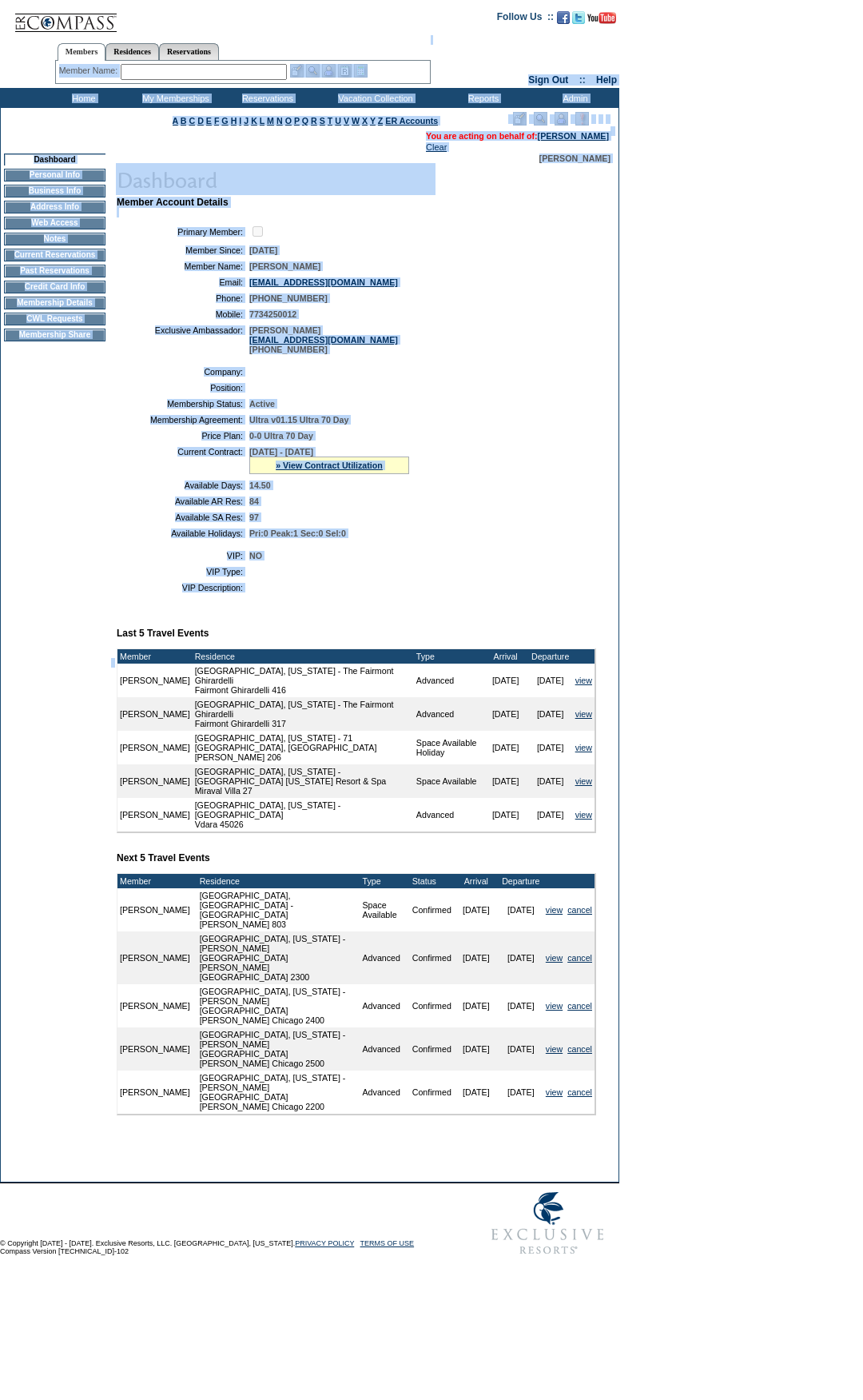
drag, startPoint x: 359, startPoint y: 623, endPoint x: 0, endPoint y: 51, distance: 675.3
click at [0, 51] on form "Follow Us ::" at bounding box center [431, 631] width 863 height 1263
click at [474, 338] on td "[PERSON_NAME] [PERSON_NAME][EMAIL_ADDRESS][DOMAIN_NAME] [PHONE_NUMBER]" at bounding box center [419, 340] width 340 height 29
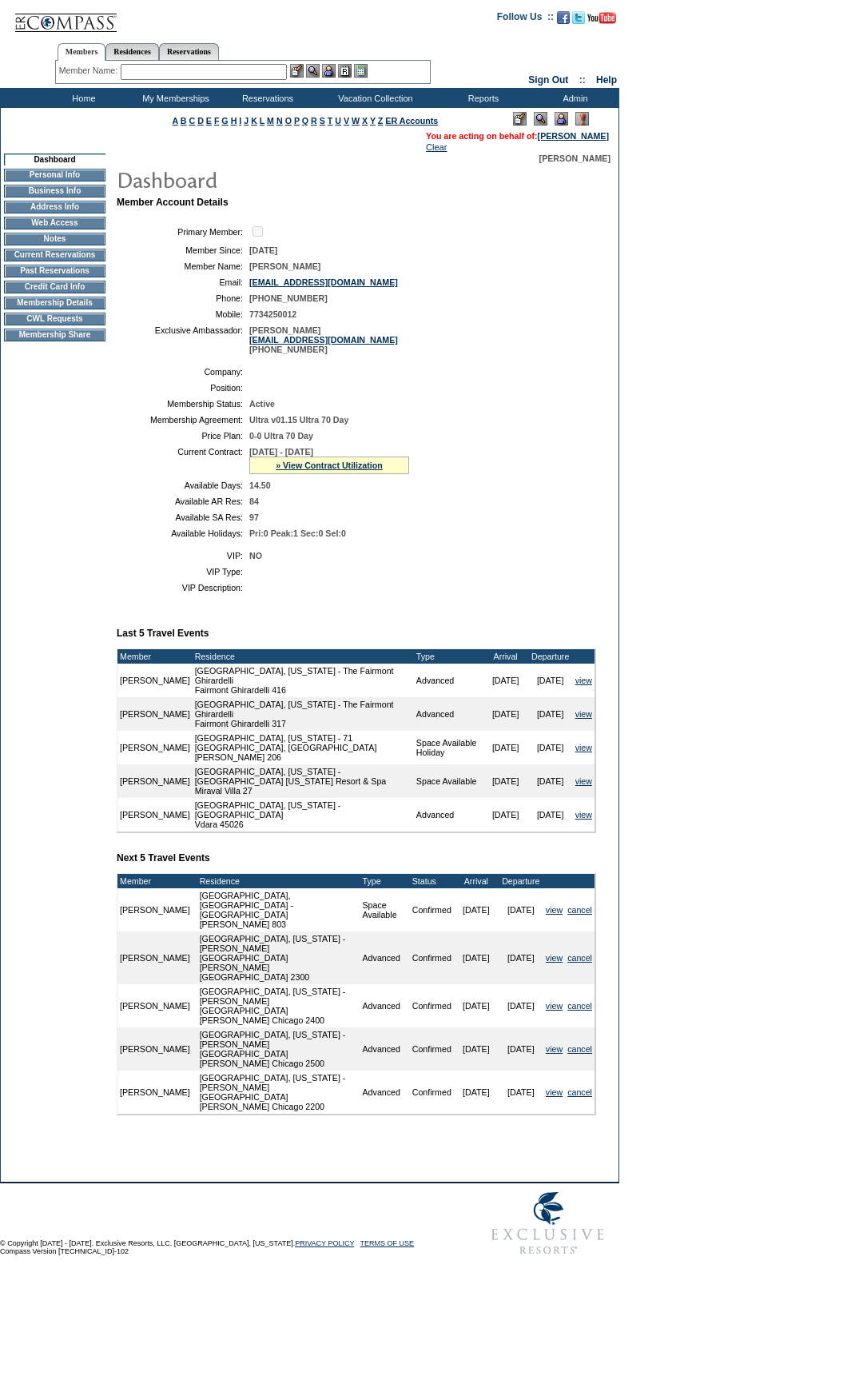
click at [523, 624] on td "Member Account Details Primary Member: Member Since: [DATE] Member Name: [PERSO…" at bounding box center [363, 670] width 492 height 947
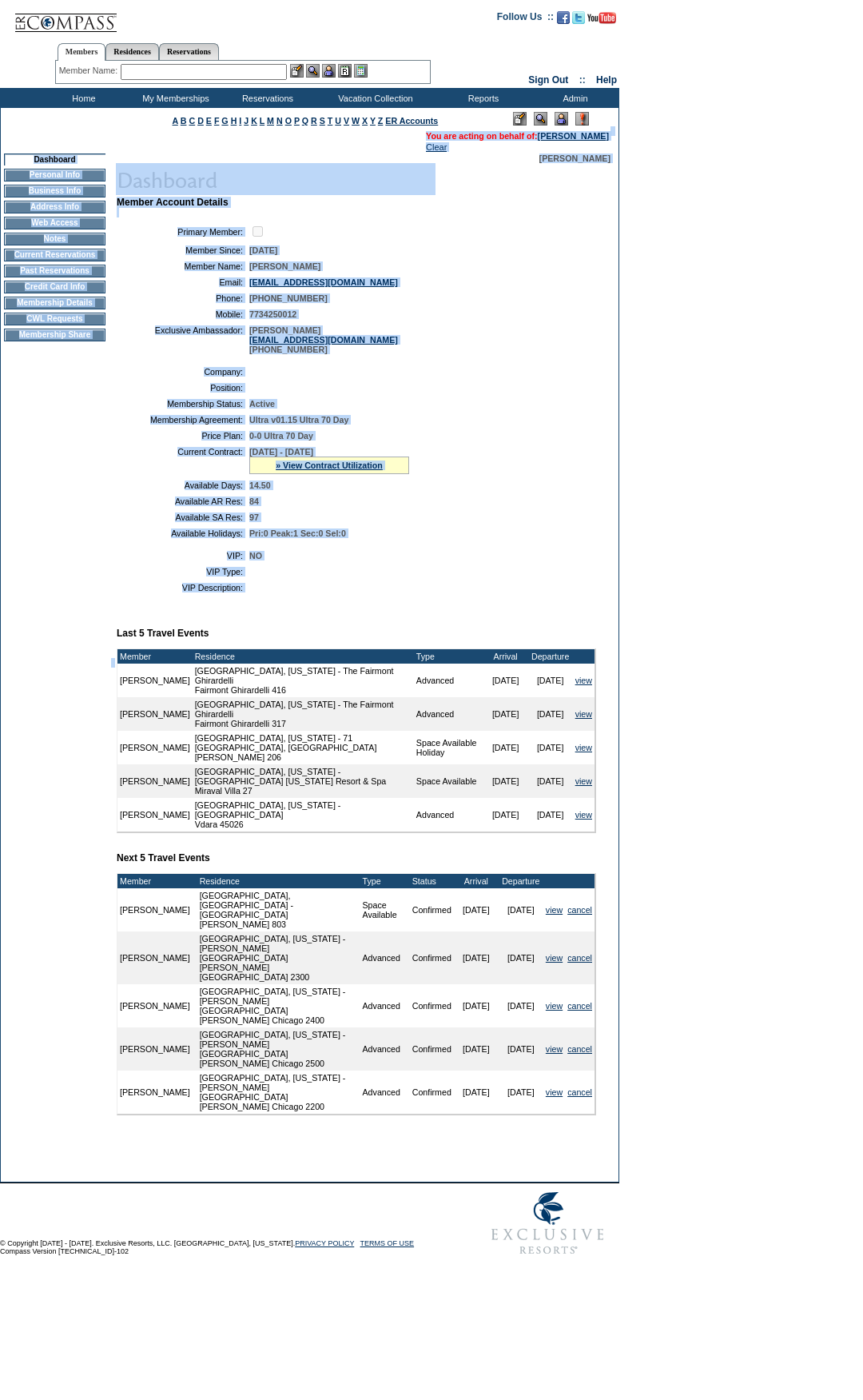
drag, startPoint x: 506, startPoint y: 625, endPoint x: 58, endPoint y: 148, distance: 654.4
click at [58, 148] on tbody "A B C D E F G H I J K L M N O P Q R S T U V W X Y Z ER Accounts" at bounding box center [309, 644] width 618 height 1074
click at [595, 485] on table "Company: Position: Membership Status: Active Membership Agreement: Ultra v01.15…" at bounding box center [357, 452] width 479 height 184
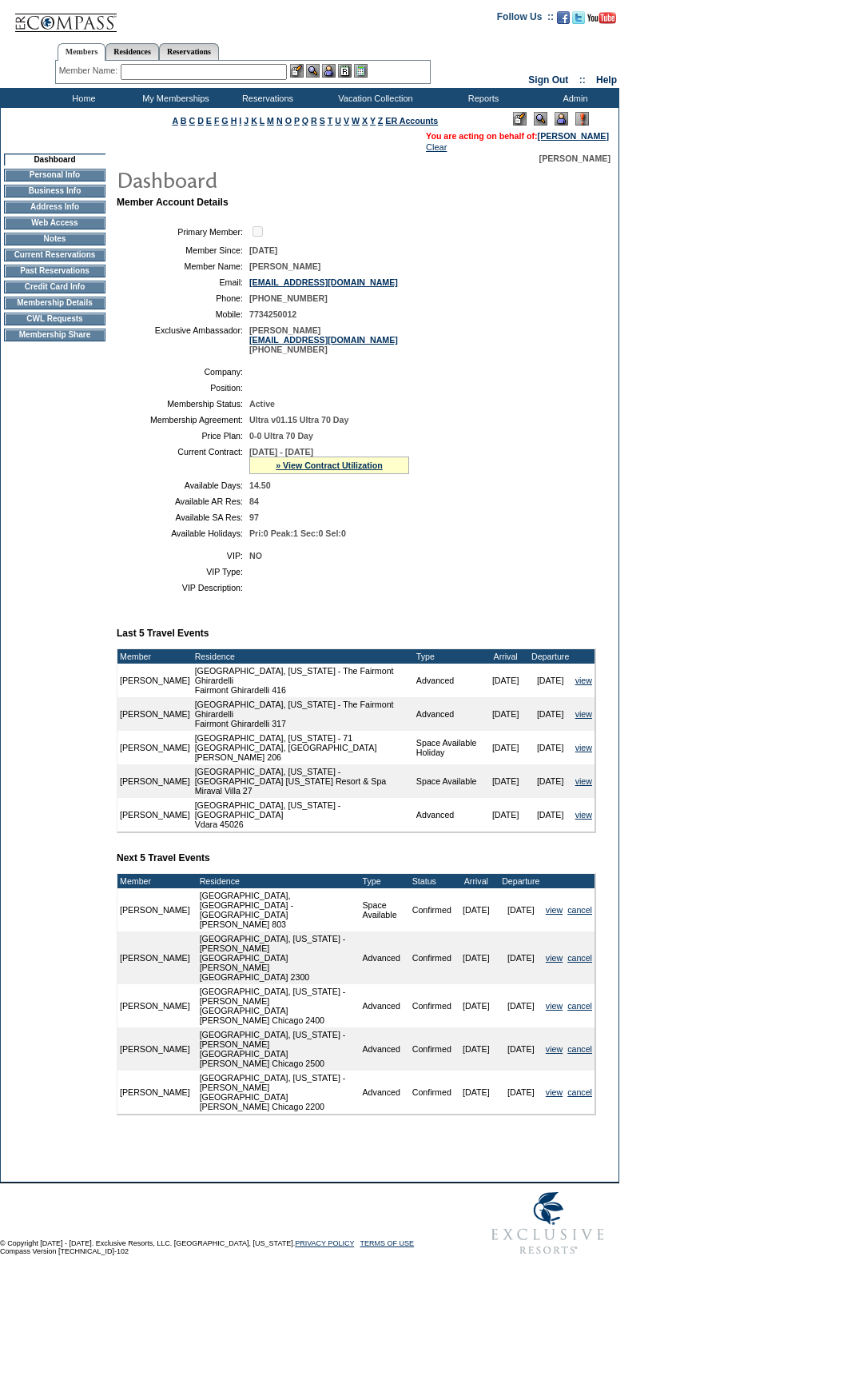
click at [419, 629] on td "Member Account Details Primary Member: Member Since: [DATE] Member Name: [PERSO…" at bounding box center [363, 670] width 492 height 947
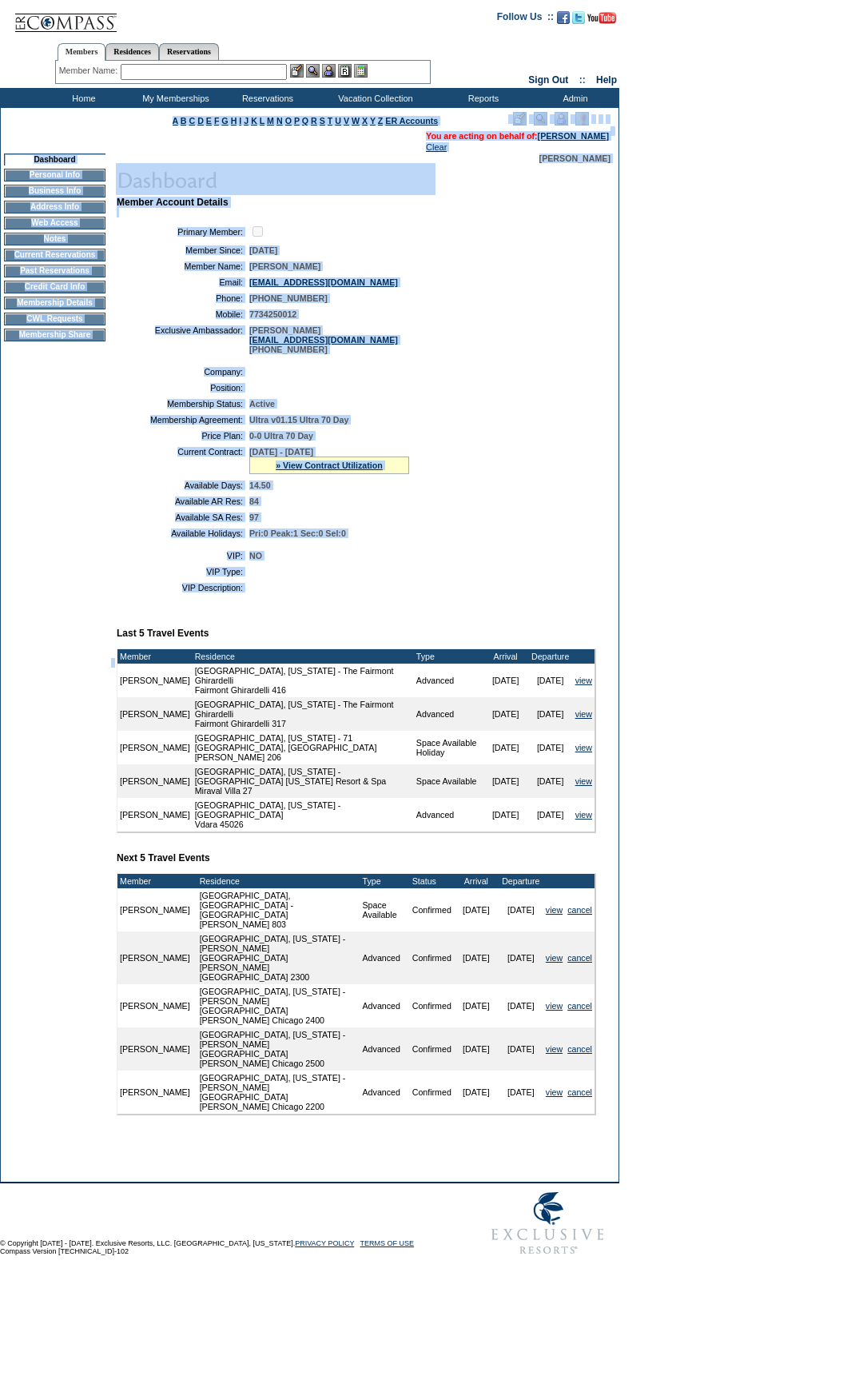
drag, startPoint x: 419, startPoint y: 629, endPoint x: 677, endPoint y: 410, distance: 338.4
click at [100, 127] on tbody "A B C D E F G H I J K L M N O P Q R S T U V W X Y Z ER Accounts" at bounding box center [309, 644] width 618 height 1074
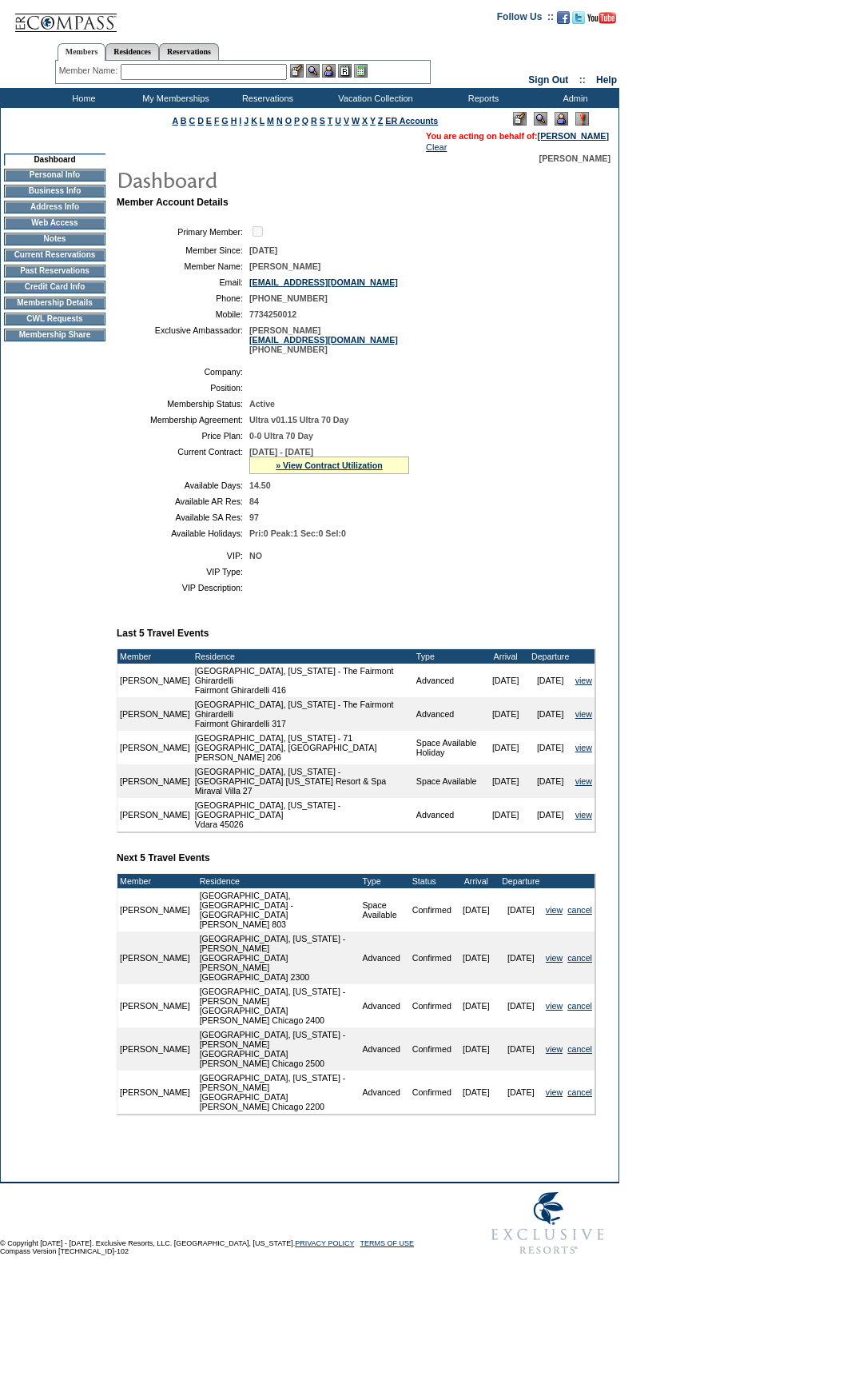
click at [677, 410] on form "Follow Us ::" at bounding box center [431, 631] width 863 height 1263
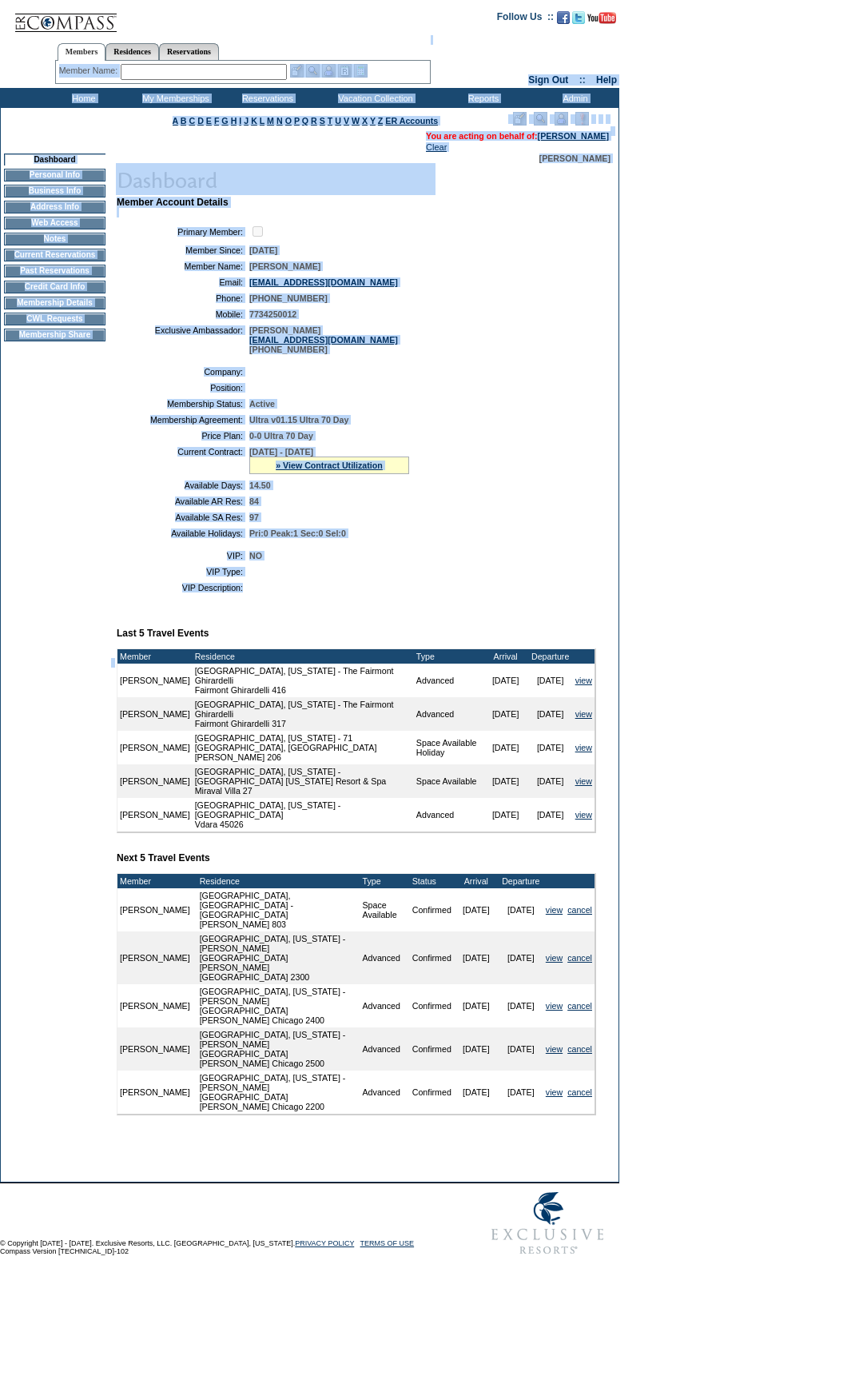
drag, startPoint x: 338, startPoint y: 620, endPoint x: 132, endPoint y: 188, distance: 478.6
click at [7, 88] on form "Follow Us ::" at bounding box center [431, 631] width 863 height 1263
click at [574, 441] on td "0-0 Ultra 70 Day" at bounding box center [419, 436] width 340 height 9
drag, startPoint x: 475, startPoint y: 616, endPoint x: 558, endPoint y: 443, distance: 191.9
click at [8, 36] on form "Follow Us ::" at bounding box center [431, 631] width 863 height 1263
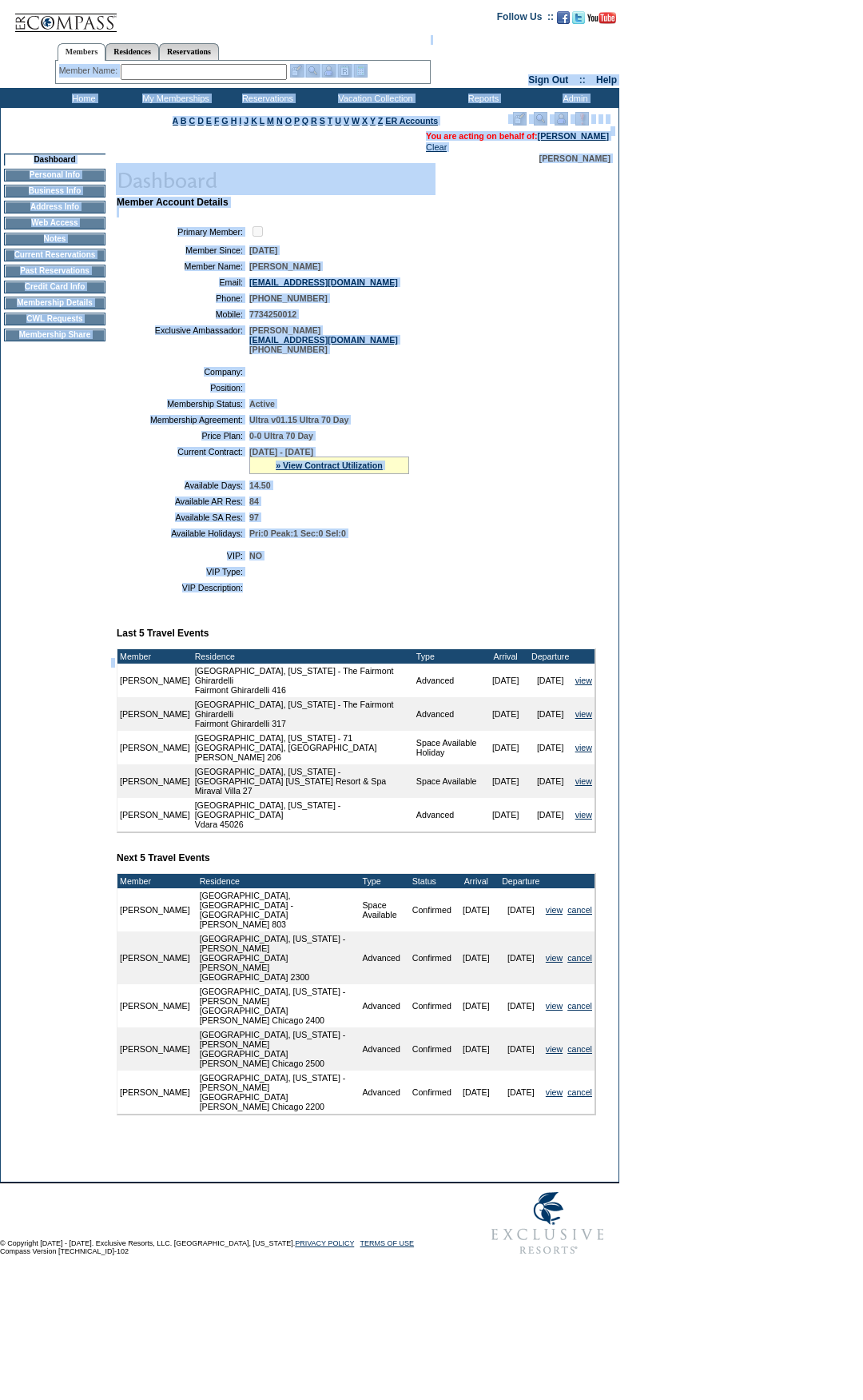
click at [558, 443] on table "Company: Position: Membership Status: Active Membership Agreement: Ultra v01.15…" at bounding box center [357, 452] width 479 height 184
drag, startPoint x: 424, startPoint y: 627, endPoint x: 513, endPoint y: 313, distance: 326.4
click at [4, 0] on html "Follow Us ::" at bounding box center [431, 636] width 863 height 1272
click at [516, 315] on table "Primary Member: Member Since: [DATE] Member Name: [PERSON_NAME] Email: [EMAIL_A…" at bounding box center [357, 290] width 479 height 143
drag, startPoint x: 331, startPoint y: 622, endPoint x: 607, endPoint y: 359, distance: 381.2
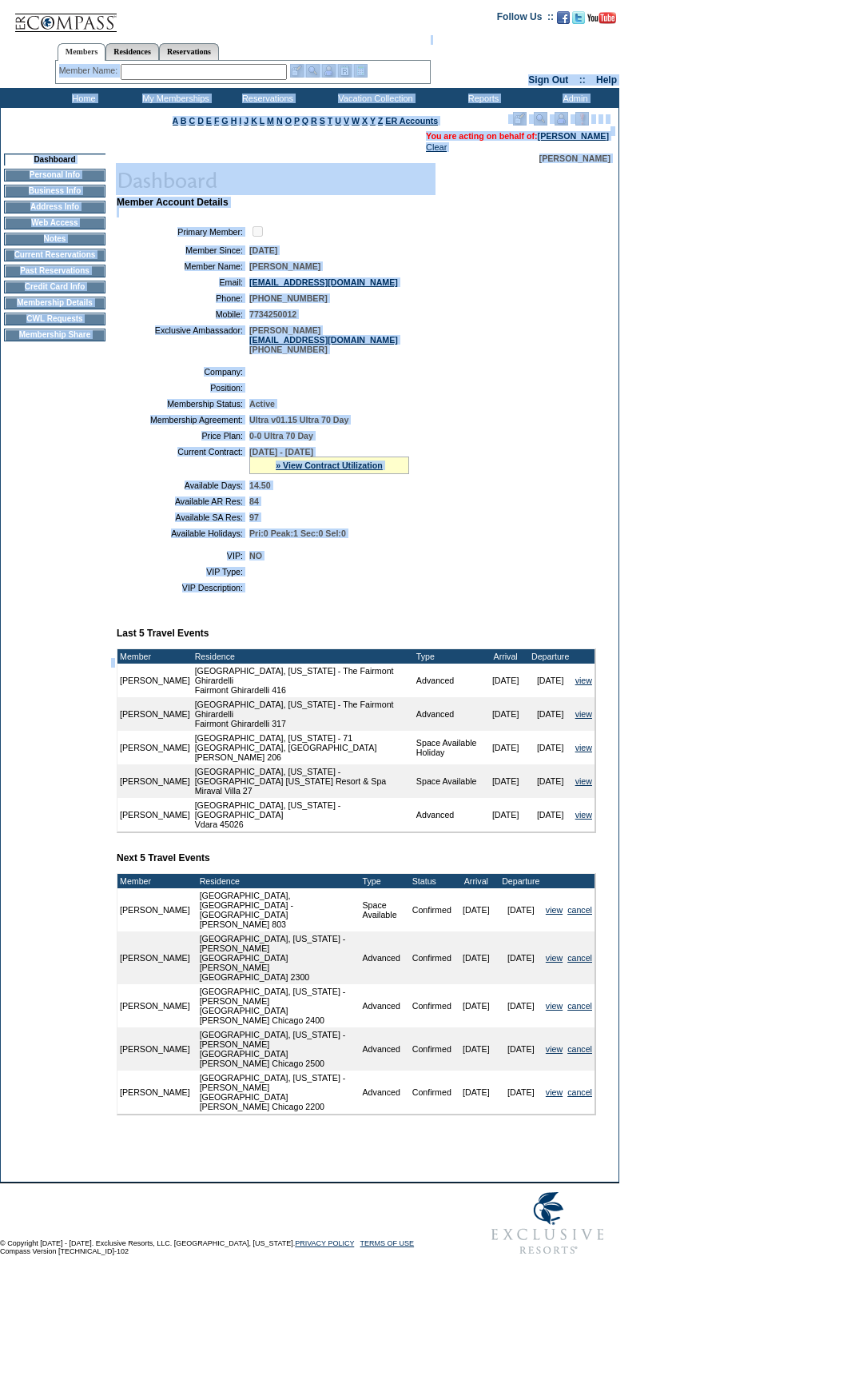
click at [0, 55] on form "Follow Us ::" at bounding box center [431, 631] width 863 height 1263
click at [607, 359] on td "Member Account Details Primary Member: Member Since: [DATE] Member Name: [PERSO…" at bounding box center [363, 670] width 492 height 947
drag, startPoint x: 359, startPoint y: 616, endPoint x: 0, endPoint y: 65, distance: 657.6
click at [0, 65] on form "Follow Us ::" at bounding box center [431, 631] width 863 height 1263
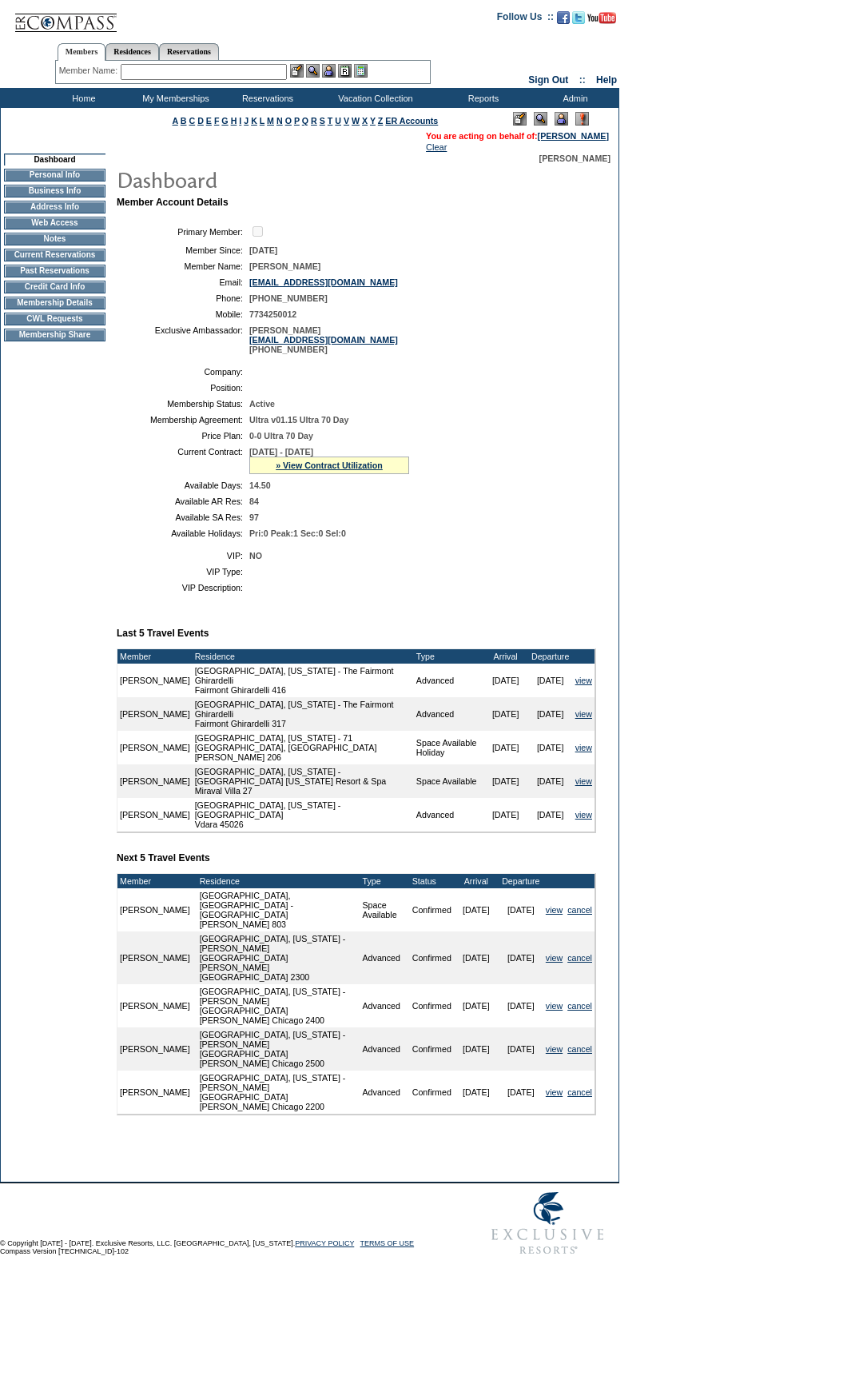
drag, startPoint x: 692, startPoint y: 458, endPoint x: 283, endPoint y: 563, distance: 422.3
click at [688, 459] on form "Follow Us ::" at bounding box center [431, 631] width 863 height 1263
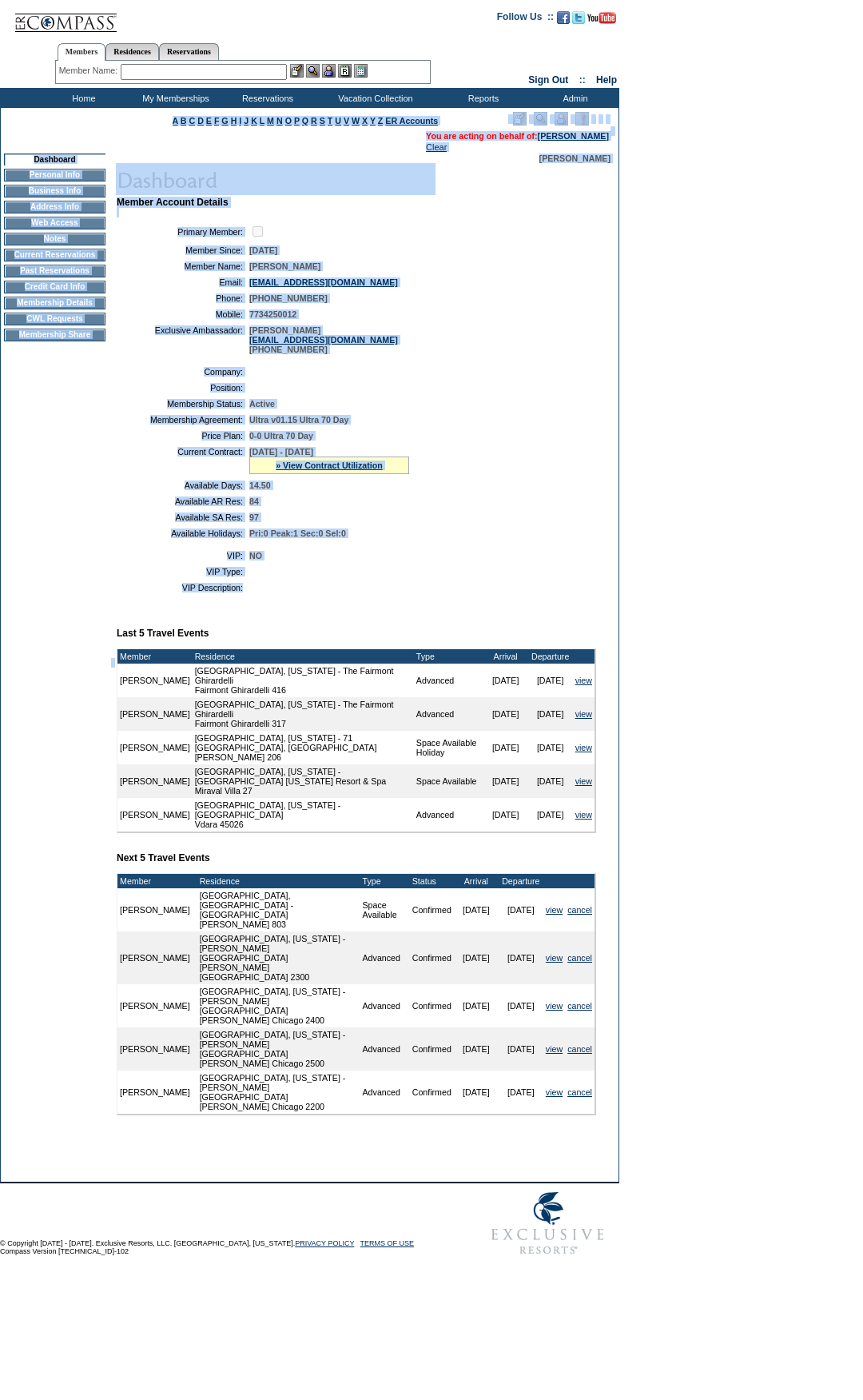
drag, startPoint x: 303, startPoint y: 611, endPoint x: 0, endPoint y: 126, distance: 571.9
click at [0, 126] on table "A B C D E F G H I J K L M N O P Q R S T U V W X Y Z ER Accounts" at bounding box center [309, 644] width 620 height 1075
click at [580, 411] on table "Company: Position: Membership Status: Active Membership Agreement: Ultra v01.15…" at bounding box center [357, 452] width 479 height 184
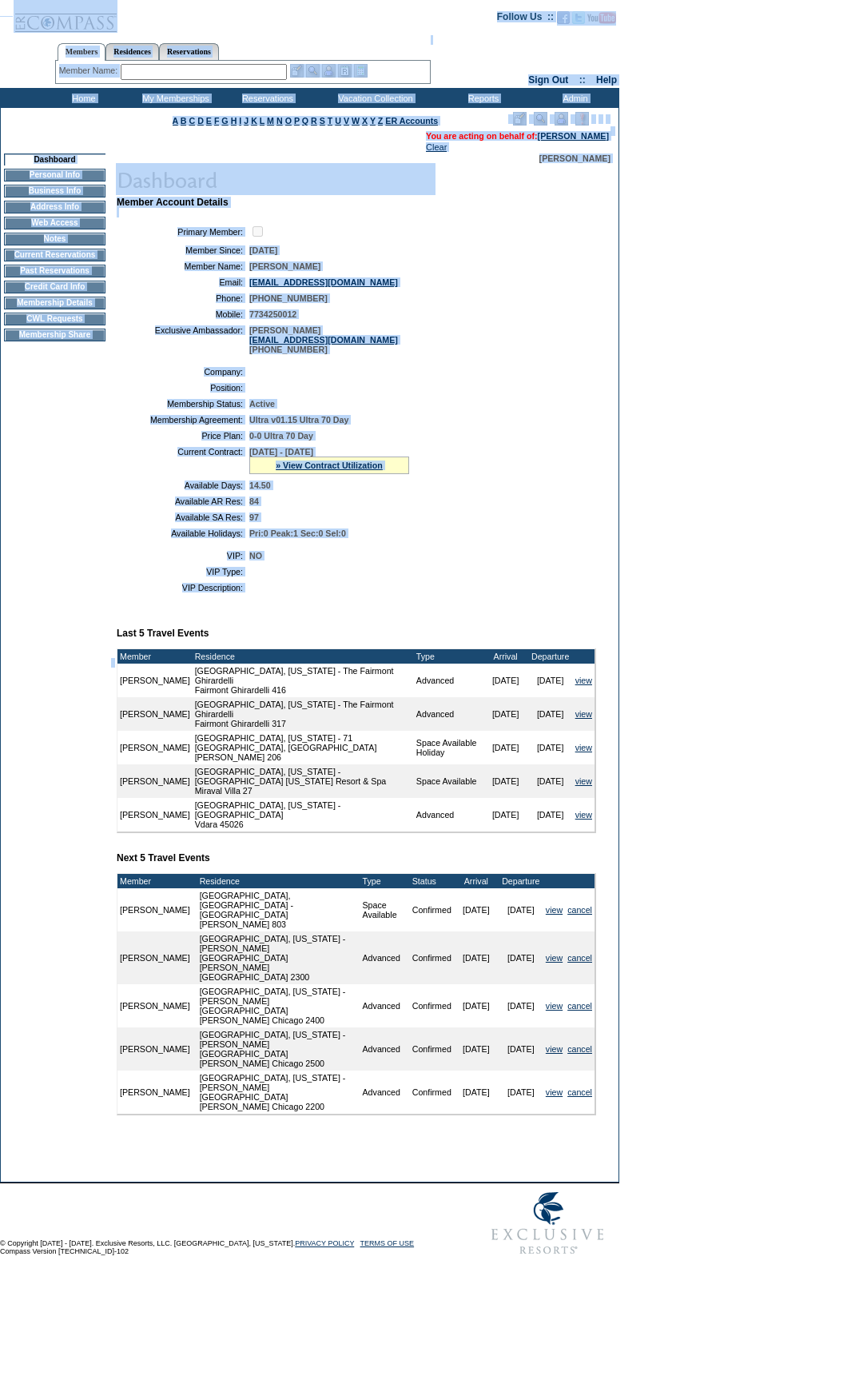
drag, startPoint x: 336, startPoint y: 623, endPoint x: 323, endPoint y: 196, distance: 427.2
click at [34, 41] on form "Follow Us ::" at bounding box center [431, 631] width 863 height 1263
click at [579, 319] on td "7734250012" at bounding box center [419, 314] width 340 height 9
drag, startPoint x: 326, startPoint y: 613, endPoint x: 0, endPoint y: 45, distance: 654.9
click at [0, 45] on form "Follow Us ::" at bounding box center [431, 631] width 863 height 1263
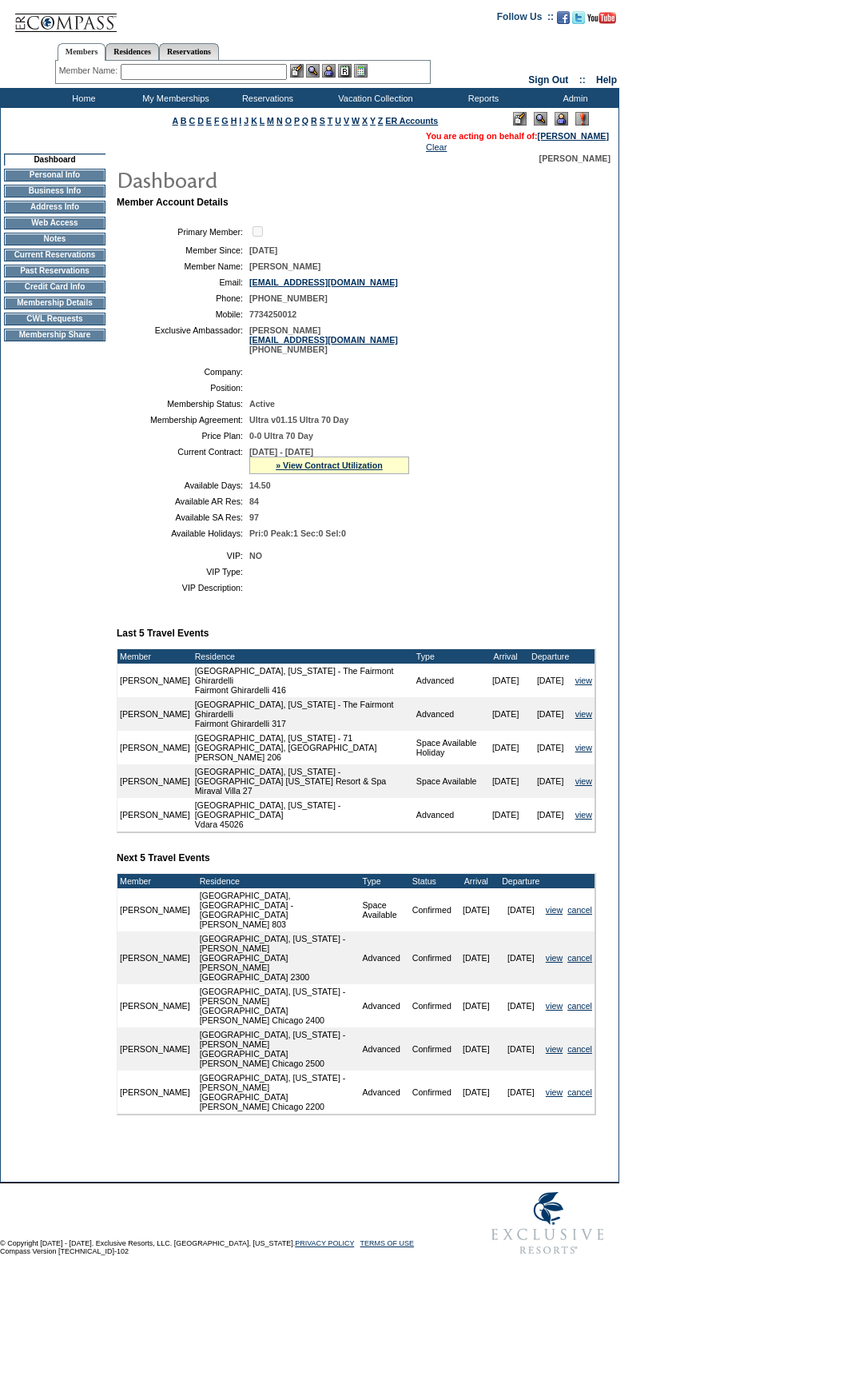
click at [718, 427] on form "Follow Us ::" at bounding box center [431, 631] width 863 height 1263
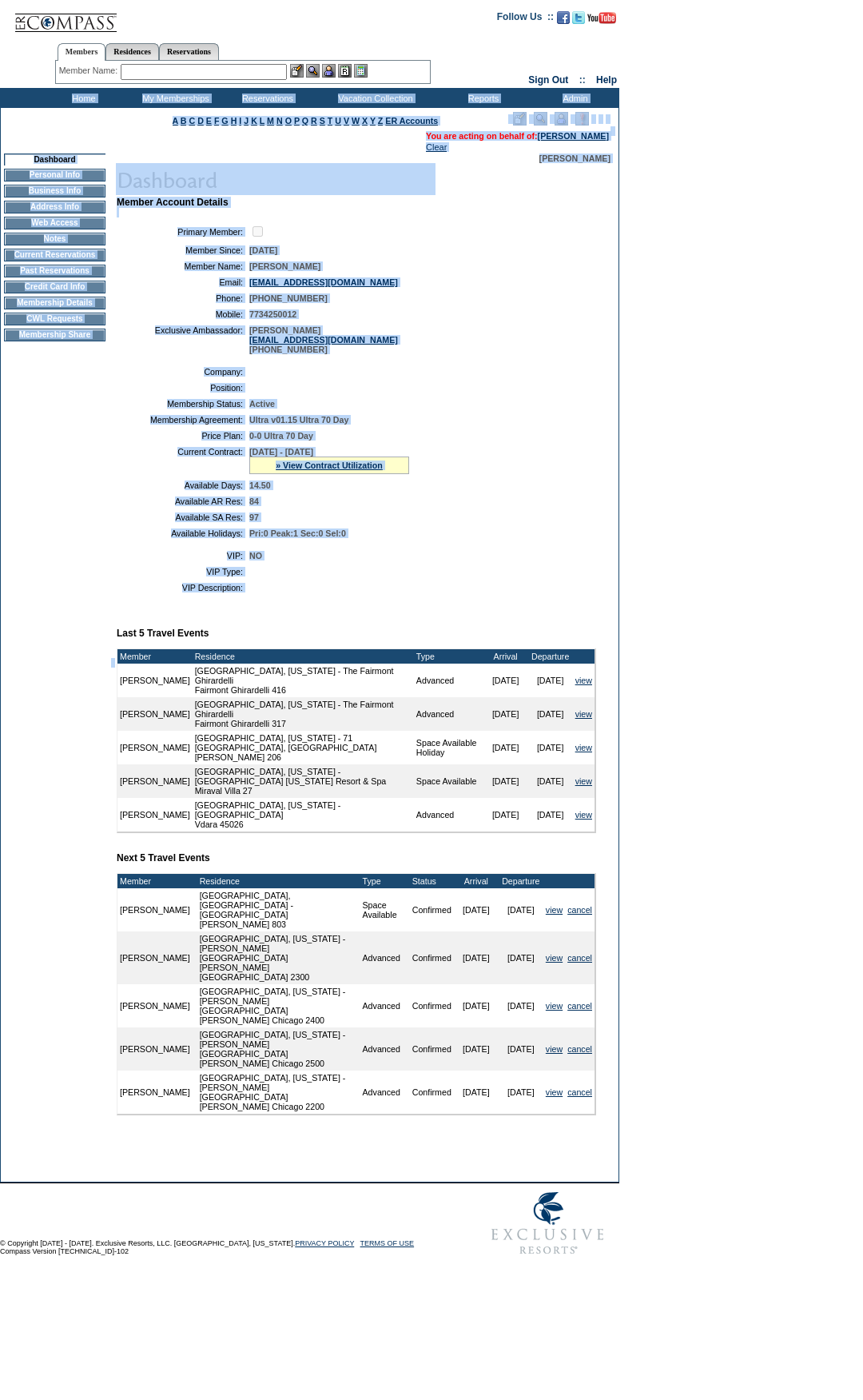
drag, startPoint x: 483, startPoint y: 624, endPoint x: 40, endPoint y: 92, distance: 692.3
click at [40, 92] on form "Follow Us ::" at bounding box center [431, 631] width 863 height 1263
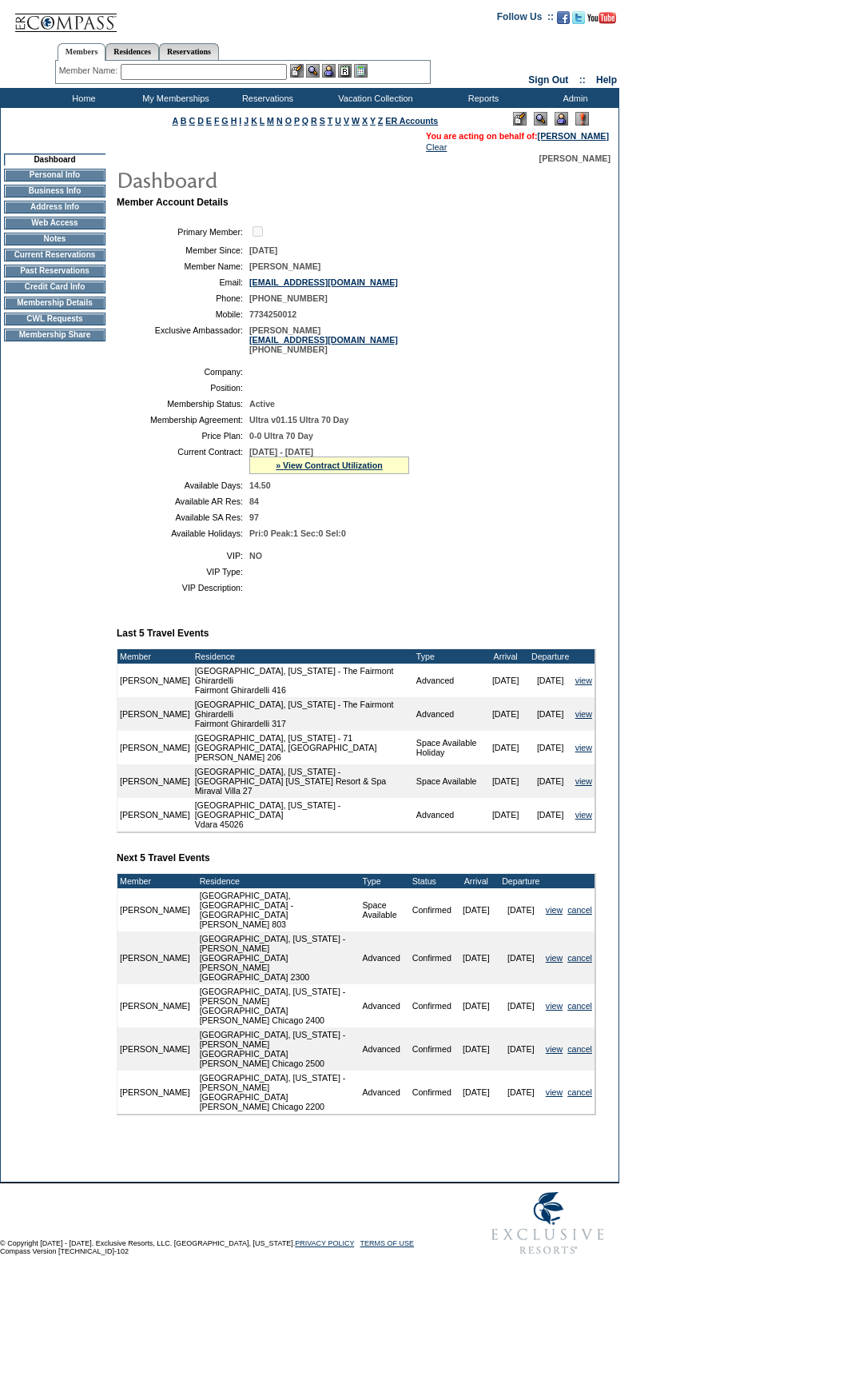
click at [668, 482] on form "Follow Us ::" at bounding box center [431, 631] width 863 height 1263
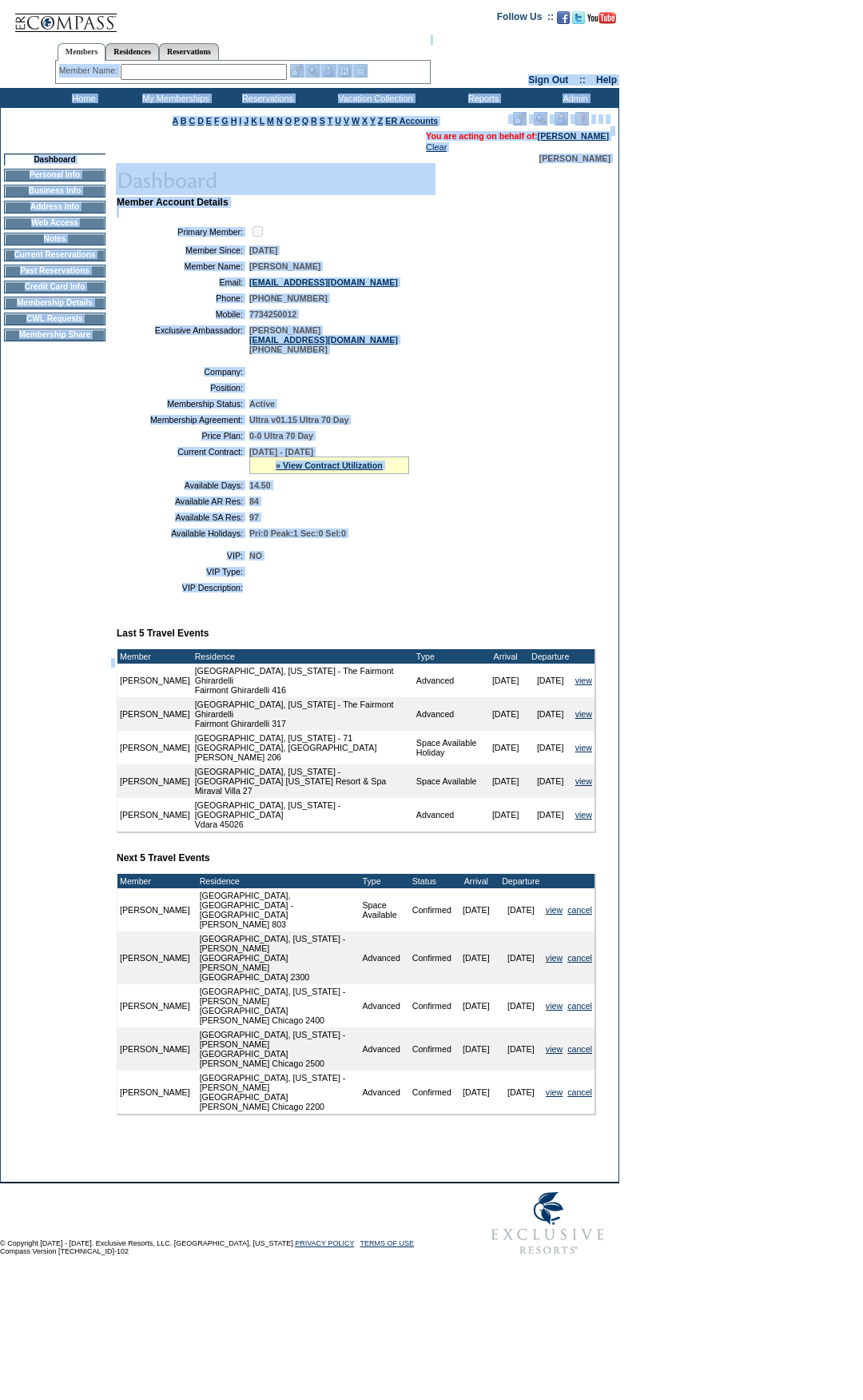
drag
click at [0, 72] on form "Follow Us ::" at bounding box center [431, 631] width 863 height 1263
click at [450, 375] on table "Company: Position: Membership Status: Active Membership Agreement: Ultra v01.15…" at bounding box center [357, 452] width 479 height 184
click at [27, 79] on form "Follow Us ::" at bounding box center [431, 631] width 863 height 1263
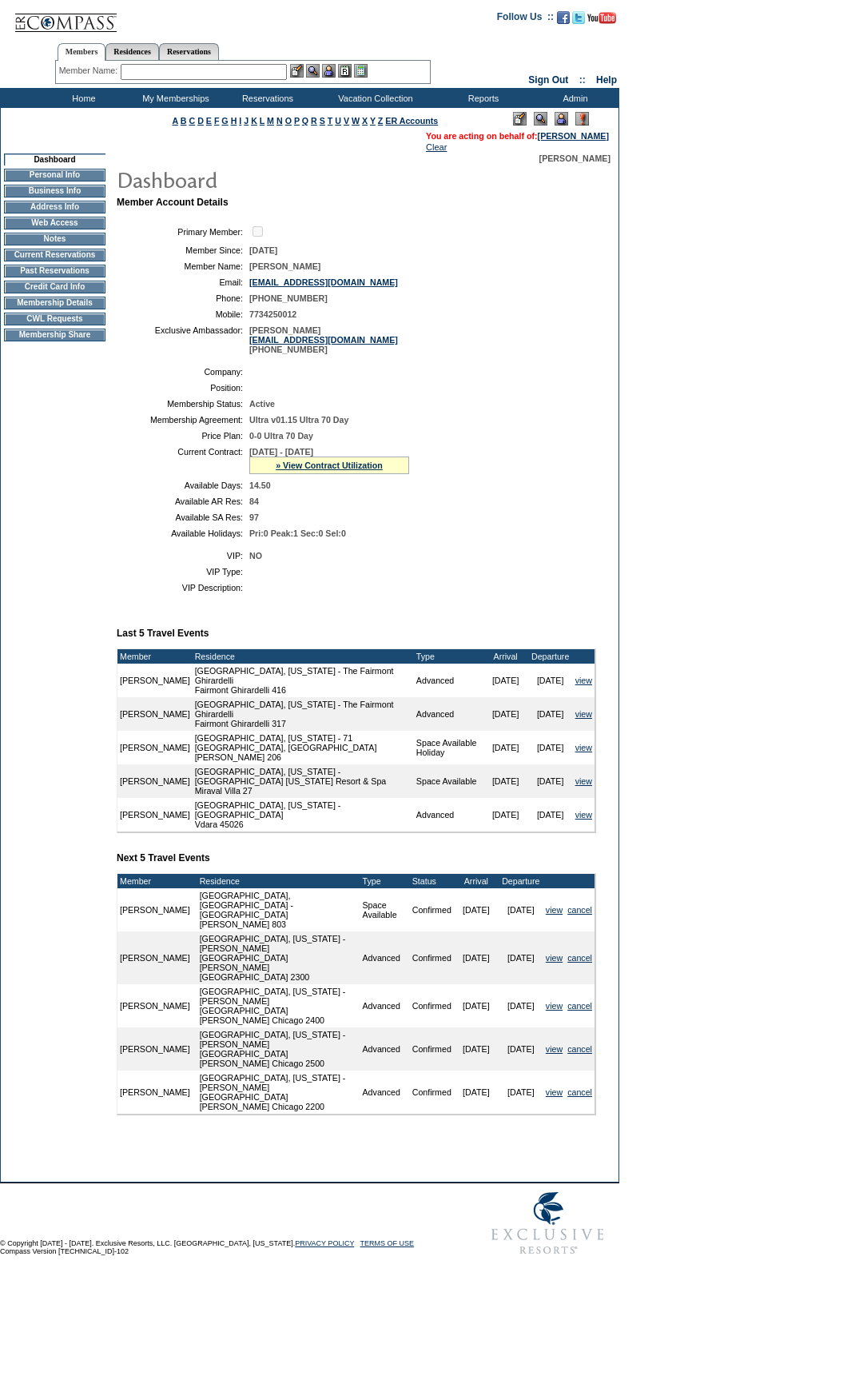
click at [649, 471] on form "Follow Us ::" at bounding box center [431, 631] width 863 height 1263
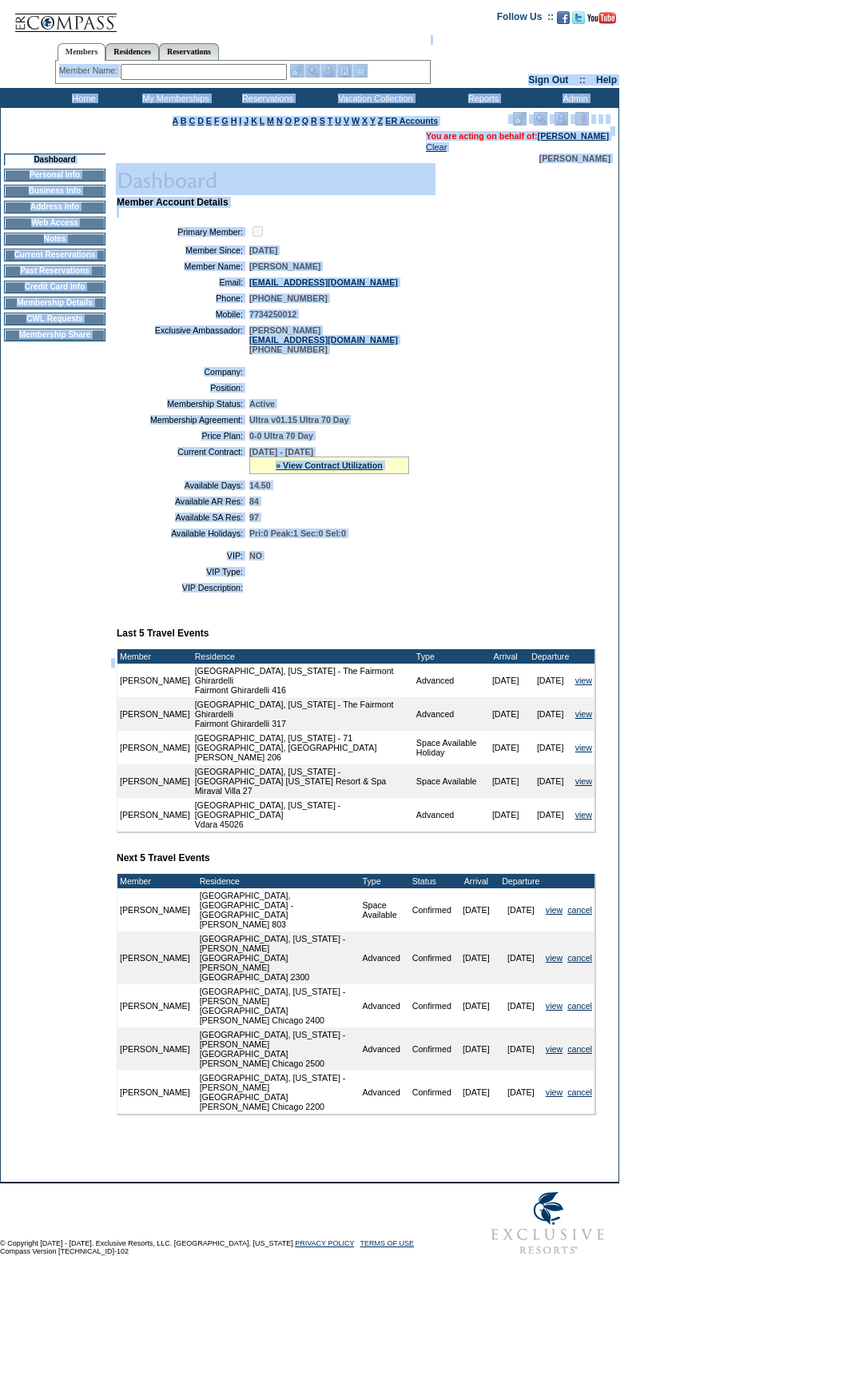
click at [1, 42] on form "Follow Us ::" at bounding box center [431, 631] width 863 height 1263
click at [553, 475] on td "[DATE] - [DATE] » View Contract Utilization Current Contract Remaining Balance …" at bounding box center [419, 460] width 340 height 27
click at [0, 132] on table "A B C D E F G H I J K L M N O P Q R S T U V W X Y Z ER Accounts" at bounding box center [309, 644] width 620 height 1075
click at [427, 592] on td at bounding box center [419, 588] width 340 height 9
drag, startPoint x: 458, startPoint y: 619, endPoint x: 9, endPoint y: -81, distance: 831.6
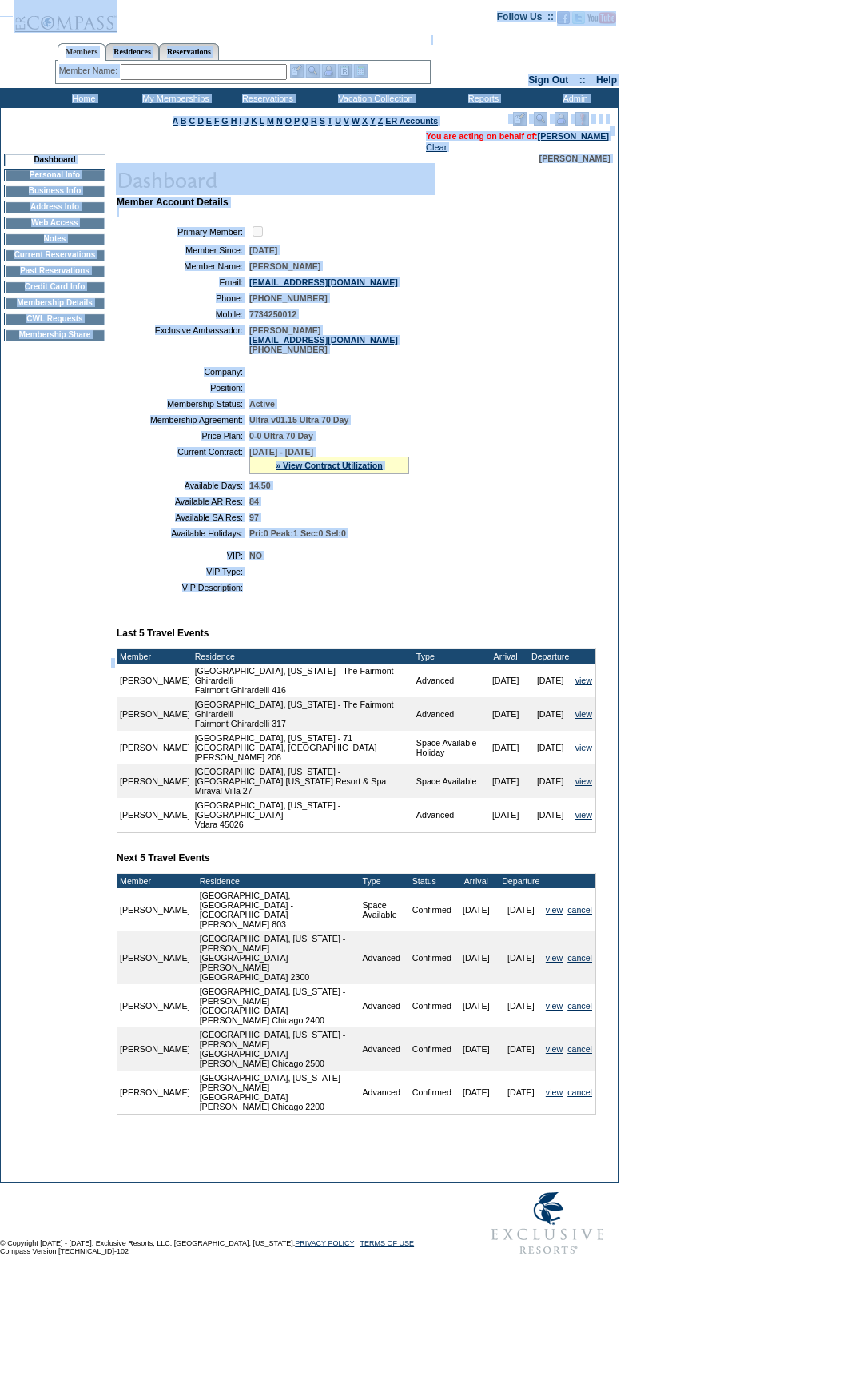
click at [9, 0] on html "Follow Us ::" at bounding box center [431, 636] width 863 height 1272
click at [553, 353] on td "[PERSON_NAME] [PERSON_NAME][EMAIL_ADDRESS][DOMAIN_NAME] [PHONE_NUMBER]" at bounding box center [419, 340] width 340 height 29
drag, startPoint x: 390, startPoint y: 616, endPoint x: 600, endPoint y: 366, distance: 326.5
click at [18, 51] on form "Follow Us ::" at bounding box center [431, 631] width 863 height 1263
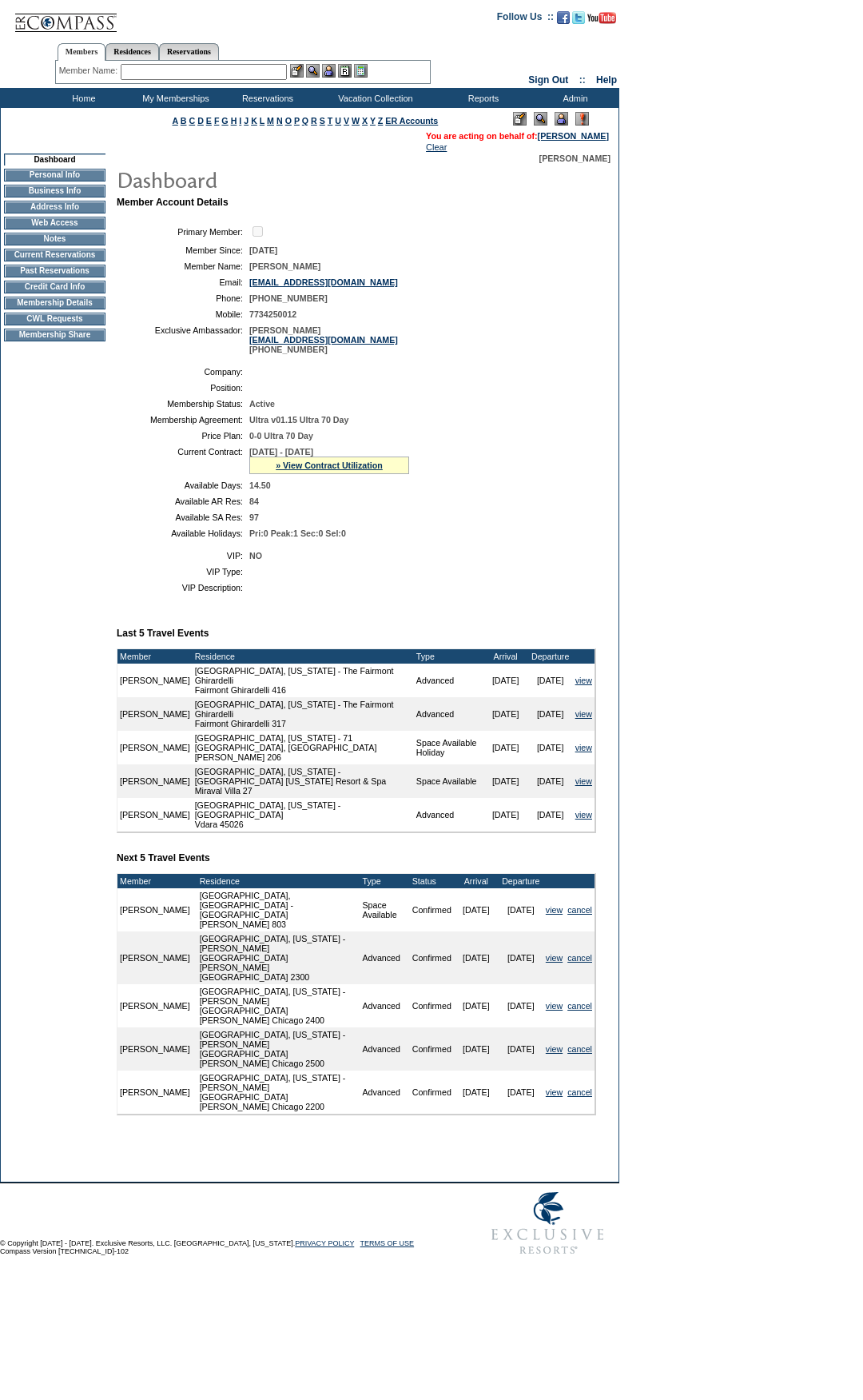
click at [714, 427] on form "Follow Us ::" at bounding box center [431, 631] width 863 height 1263
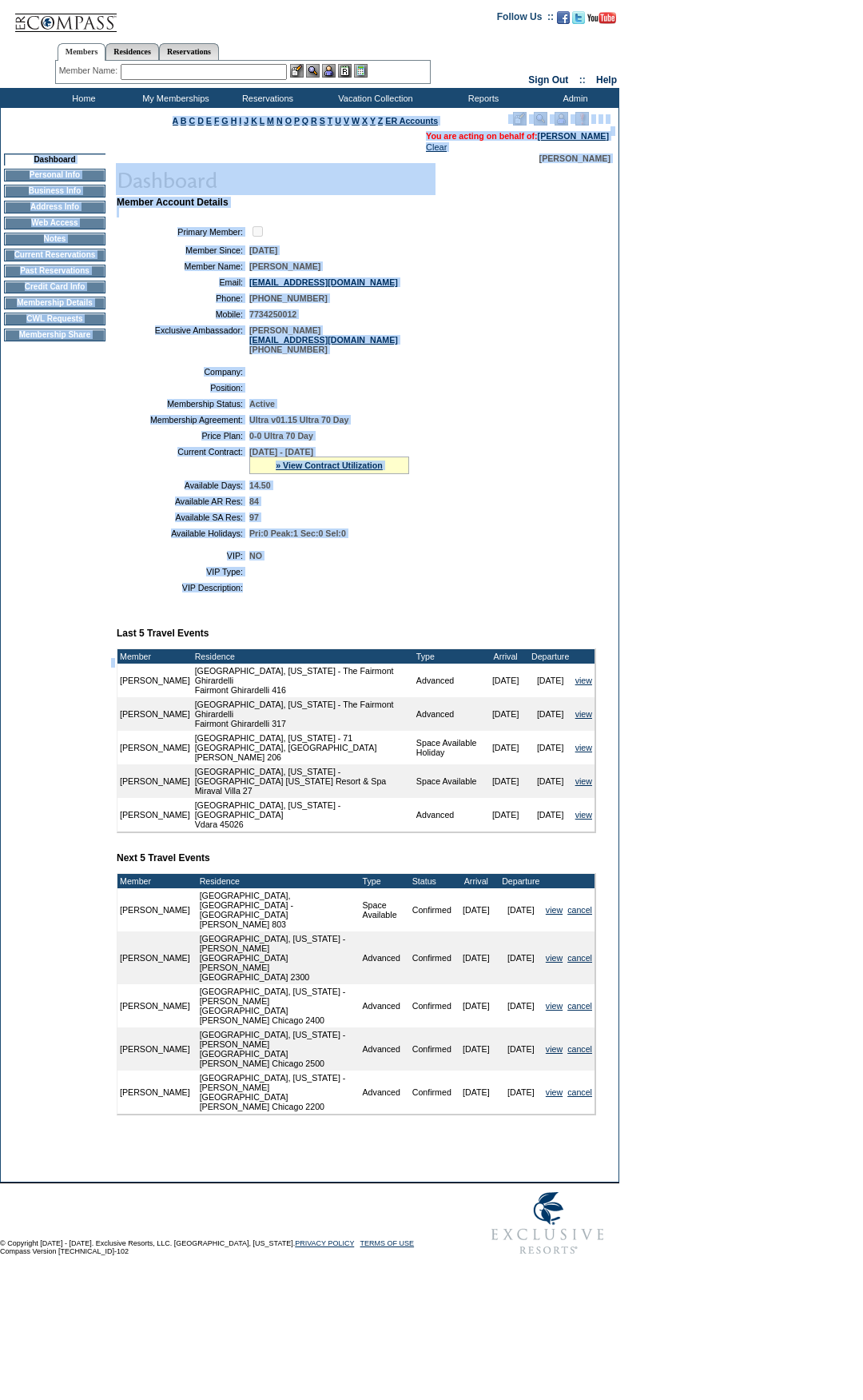
drag, startPoint x: 372, startPoint y: 616, endPoint x: 445, endPoint y: 313, distance: 311.7
click at [8, 127] on tbody "A B C D E F G H I J K L M N O P Q R S T U V W X Y Z ER Accounts" at bounding box center [309, 644] width 618 height 1074
click at [510, 354] on td "[PERSON_NAME] [PERSON_NAME][EMAIL_ADDRESS][DOMAIN_NAME] [PHONE_NUMBER]" at bounding box center [419, 340] width 340 height 29
drag, startPoint x: 385, startPoint y: 612, endPoint x: 0, endPoint y: 78, distance: 658.3
click at [0, 78] on form "Follow Us ::" at bounding box center [431, 631] width 863 height 1263
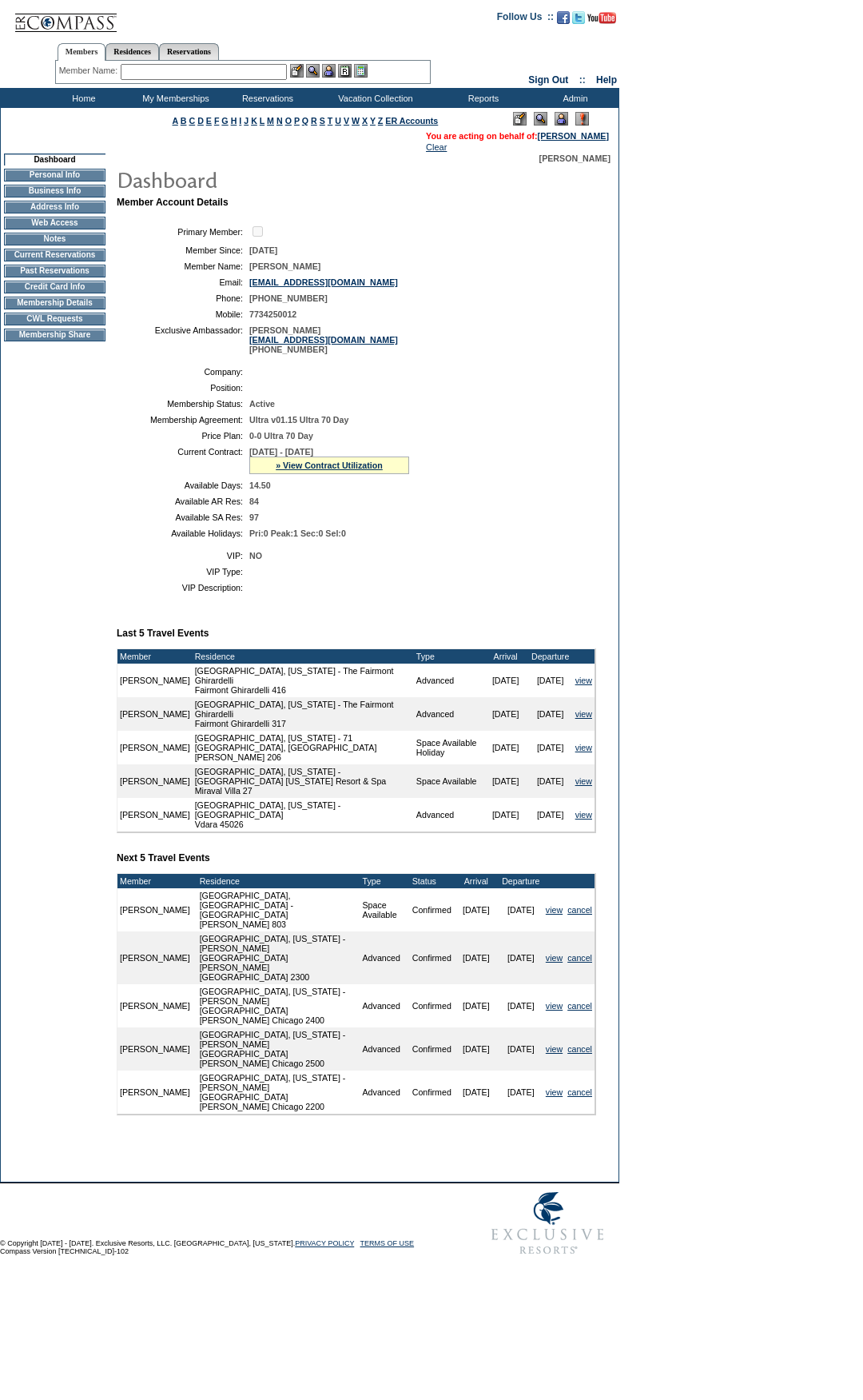
click at [626, 542] on form "Follow Us ::" at bounding box center [431, 631] width 863 height 1263
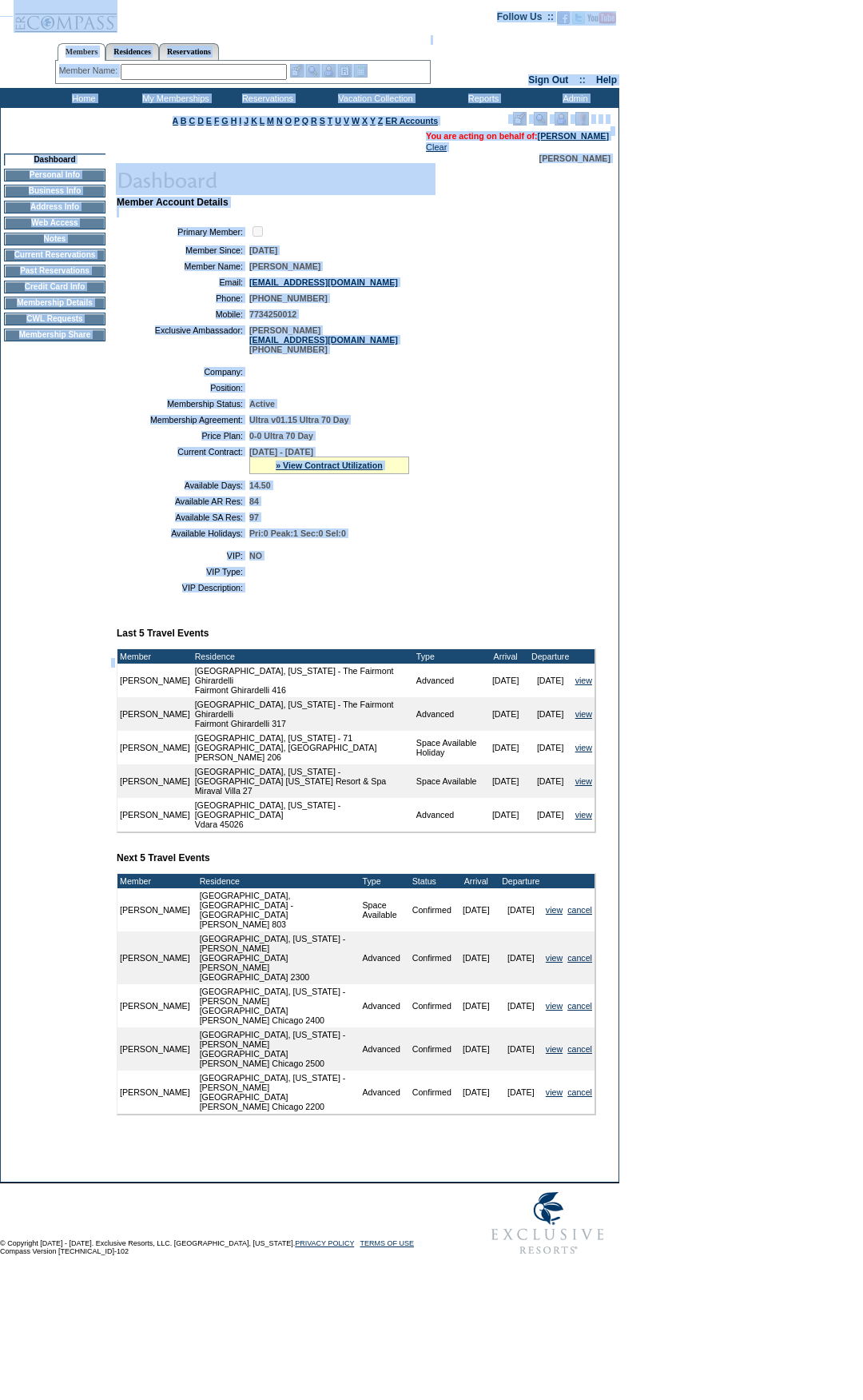
click at [8, 0] on html "Follow Us ::" at bounding box center [431, 636] width 863 height 1272
click at [571, 374] on table "Company: Position: Membership Status: Active Membership Agreement: Ultra v01.15…" at bounding box center [357, 452] width 479 height 184
drag, startPoint x: 331, startPoint y: 607, endPoint x: 729, endPoint y: 478, distance: 418.4
click at [24, 70] on form "Follow Us ::" at bounding box center [431, 631] width 863 height 1263
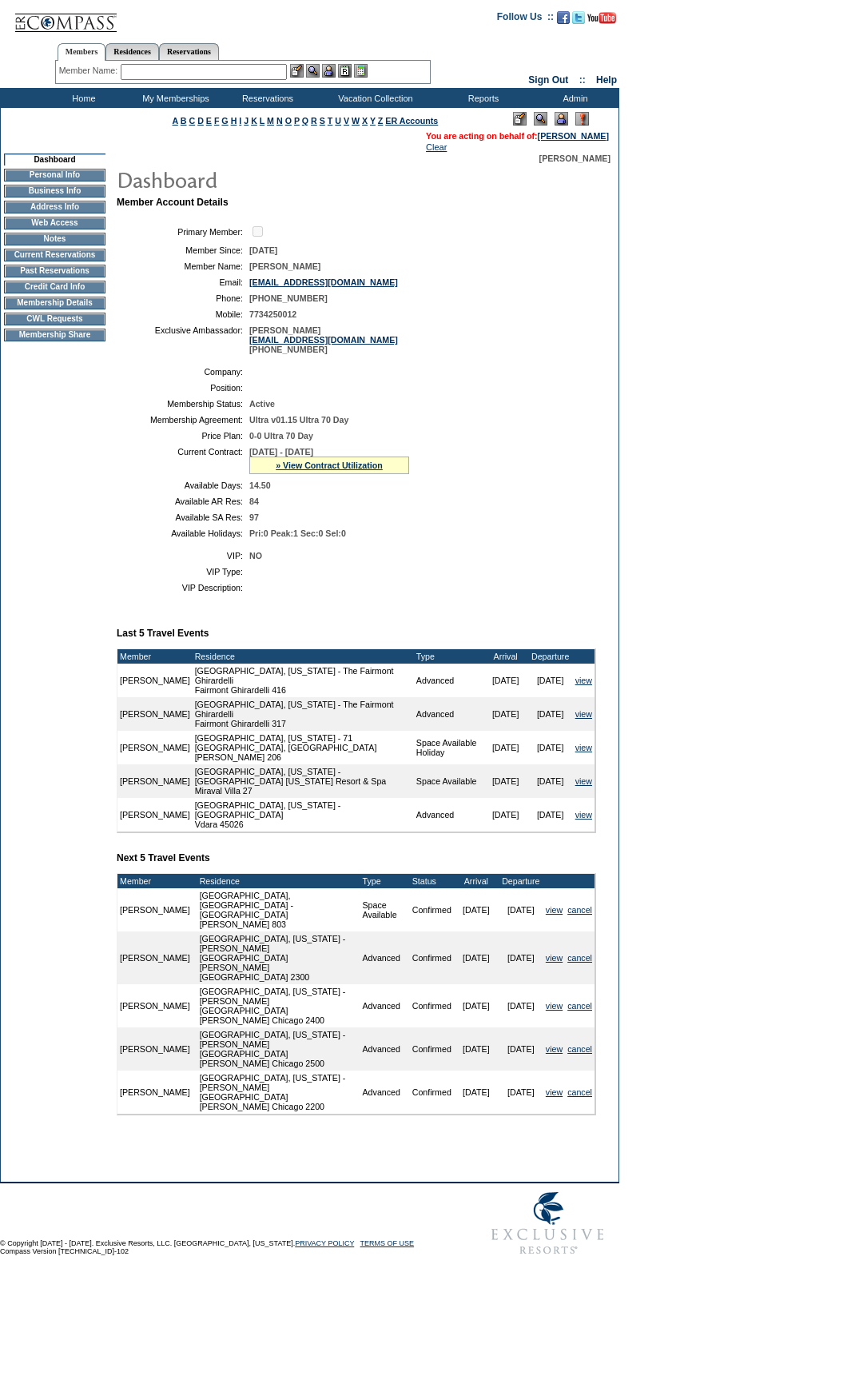
click at [731, 479] on form "Follow Us ::" at bounding box center [431, 631] width 863 height 1263
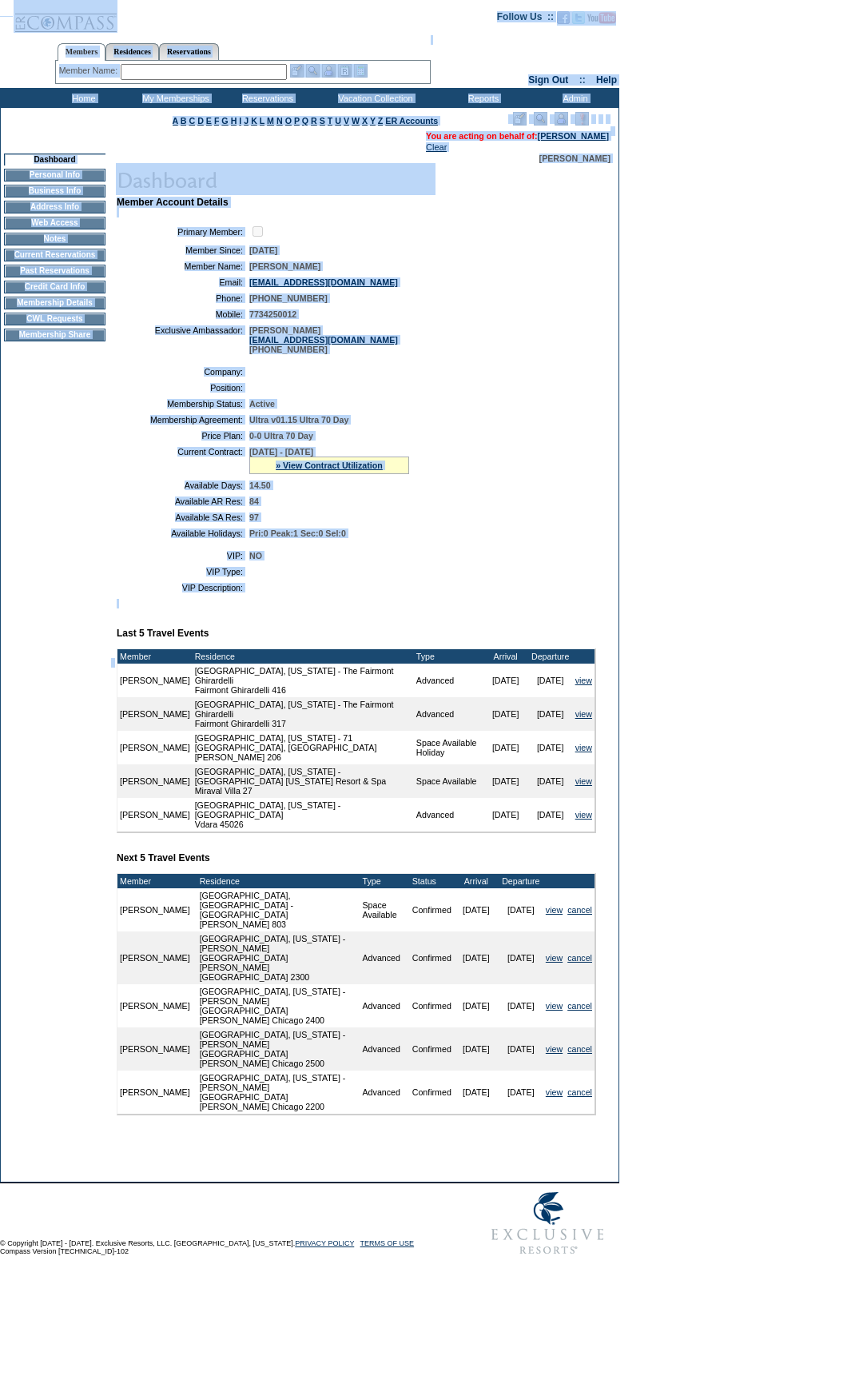
drag, startPoint x: 408, startPoint y: 632, endPoint x: 0, endPoint y: -18, distance: 767.4
click at [0, 0] on html "Follow Us ::" at bounding box center [431, 636] width 863 height 1272
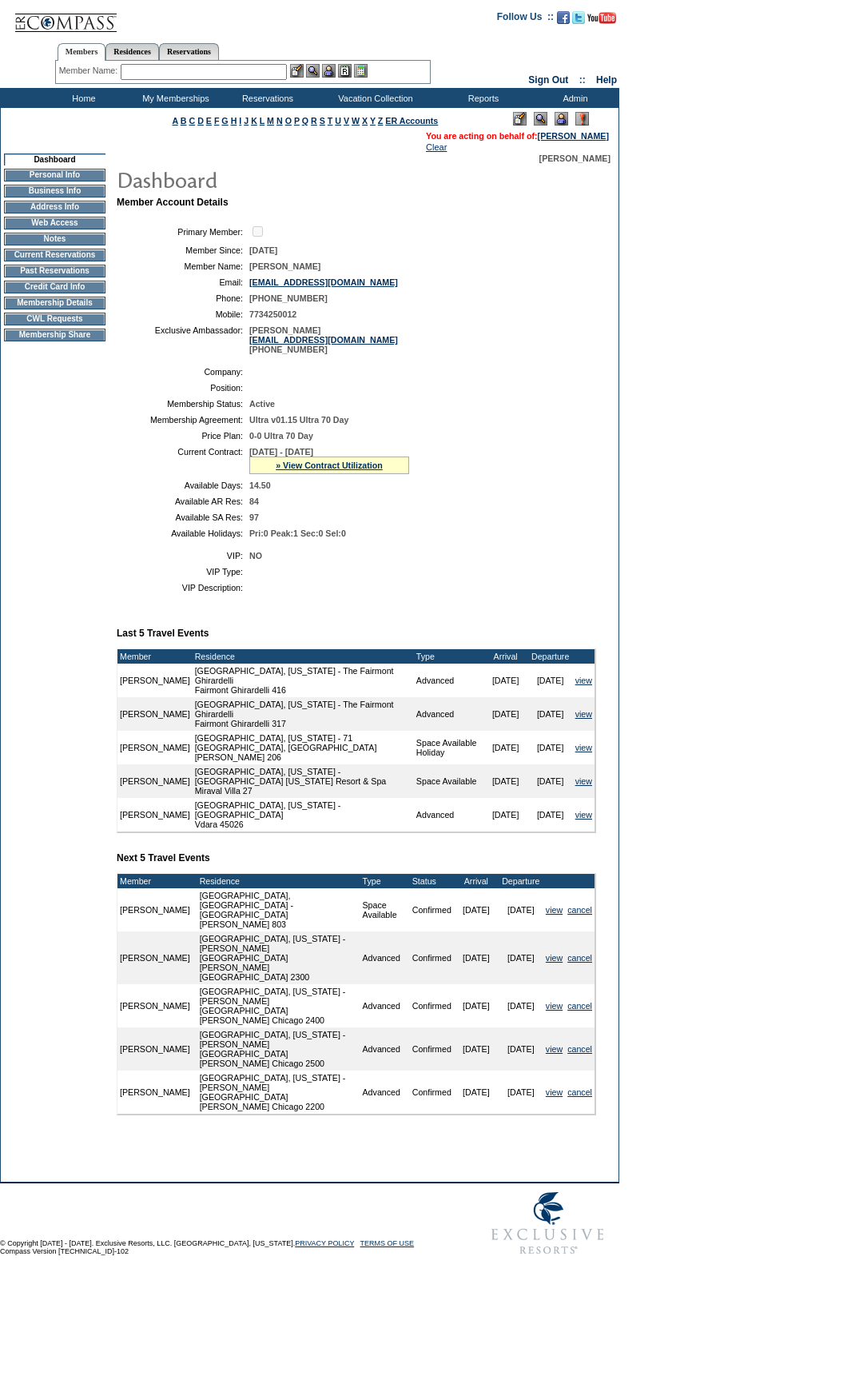
click at [676, 431] on form "Follow Us ::" at bounding box center [431, 631] width 863 height 1263
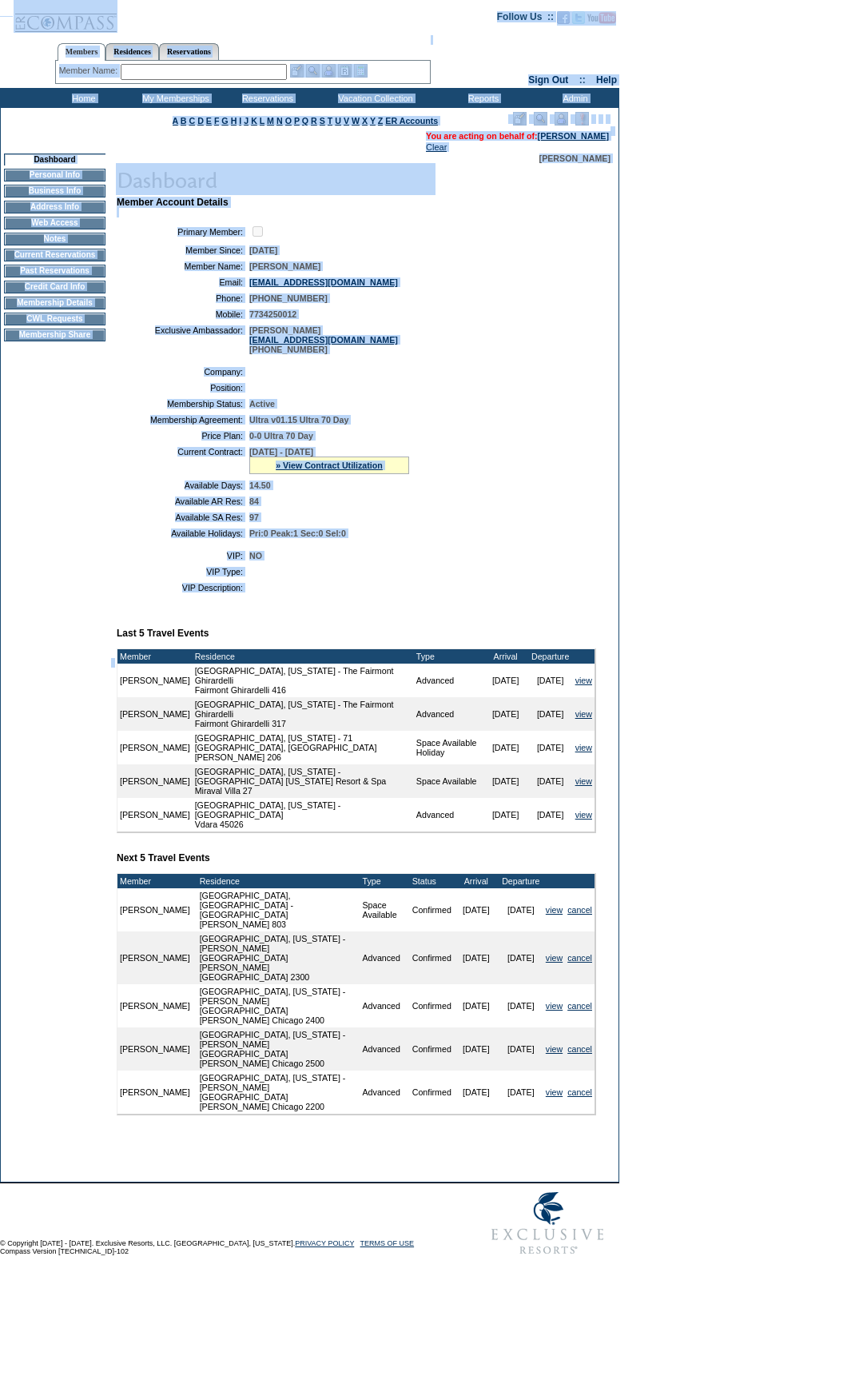
drag, startPoint x: 401, startPoint y: 625, endPoint x: 1, endPoint y: -92, distance: 821.0
click at [1, 0] on html "Follow Us ::" at bounding box center [431, 636] width 863 height 1272
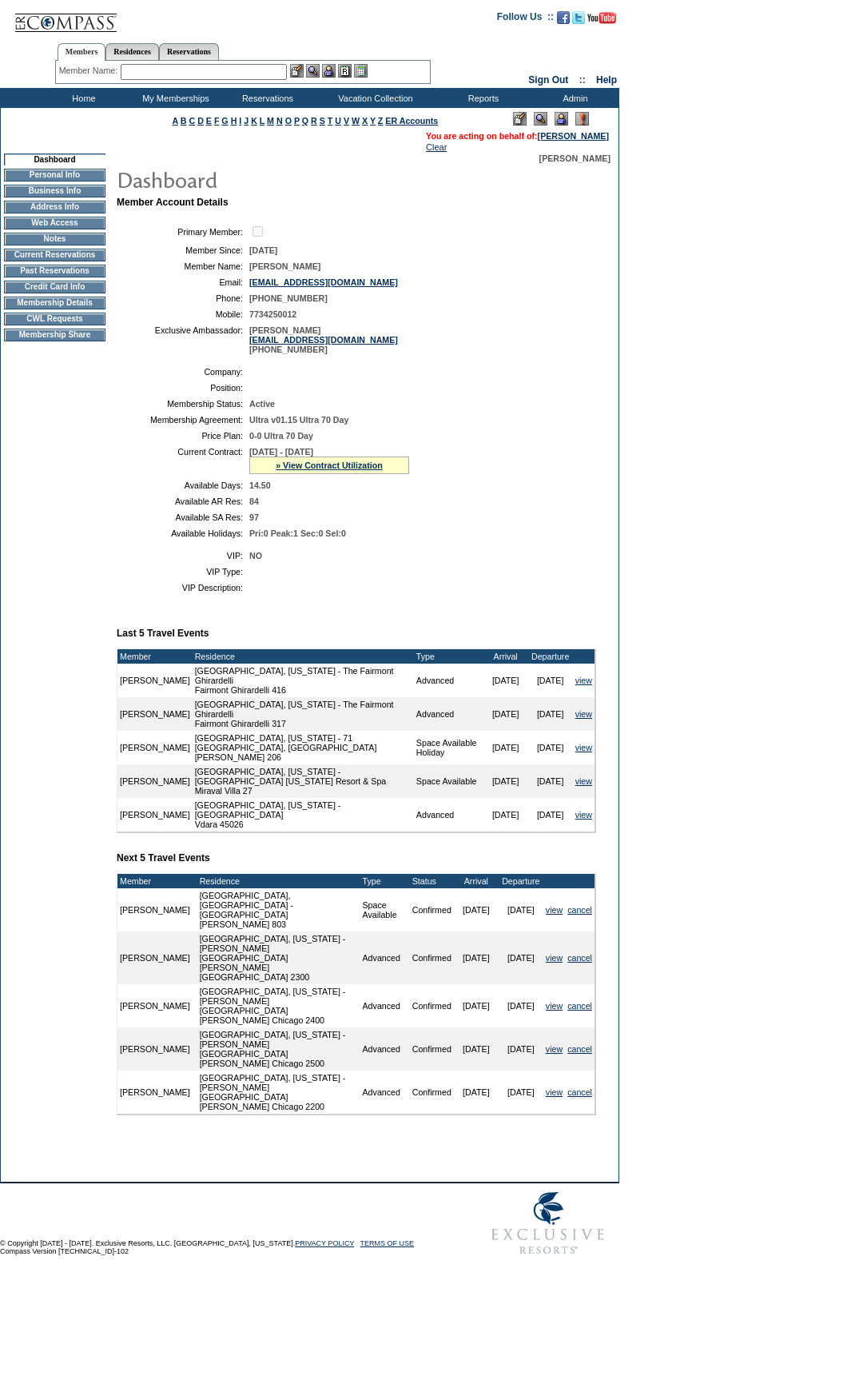
click at [830, 532] on form "Follow Us ::" at bounding box center [431, 631] width 863 height 1263
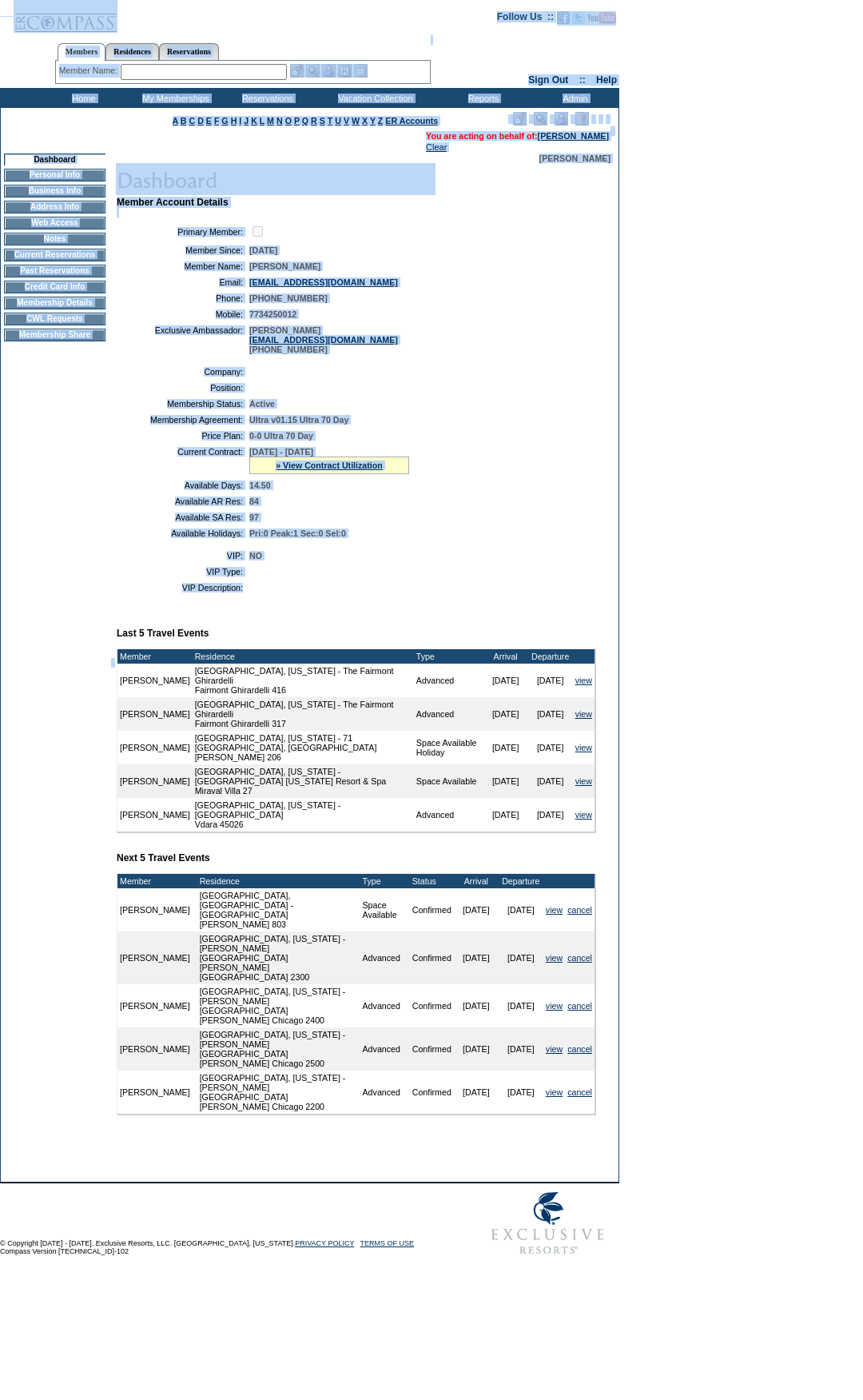
drag, startPoint x: 177, startPoint y: 532, endPoint x: 191, endPoint y: 218, distance: 314.3
click at [0, 0] on html "Follow Us ::" at bounding box center [431, 636] width 863 height 1272
click at [527, 375] on table "Company: Position: Membership Status: Active Membership Agreement: Ultra v01.15…" at bounding box center [357, 452] width 479 height 184
drag, startPoint x: 374, startPoint y: 616, endPoint x: 589, endPoint y: 476, distance: 256.6
click at [9, 44] on form "Follow Us ::" at bounding box center [431, 631] width 863 height 1263
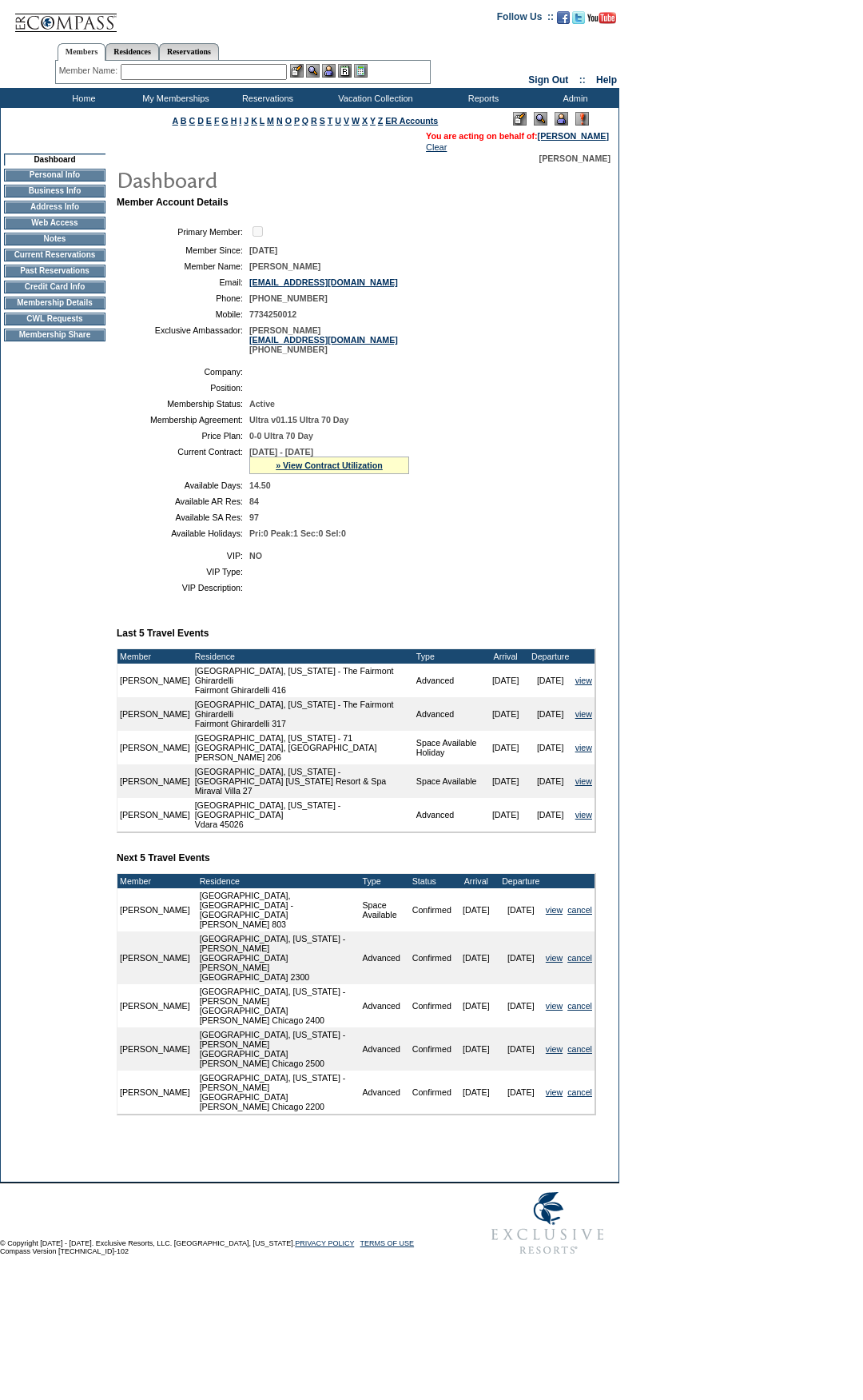
click at [631, 500] on form "Follow Us ::" at bounding box center [431, 631] width 863 height 1263
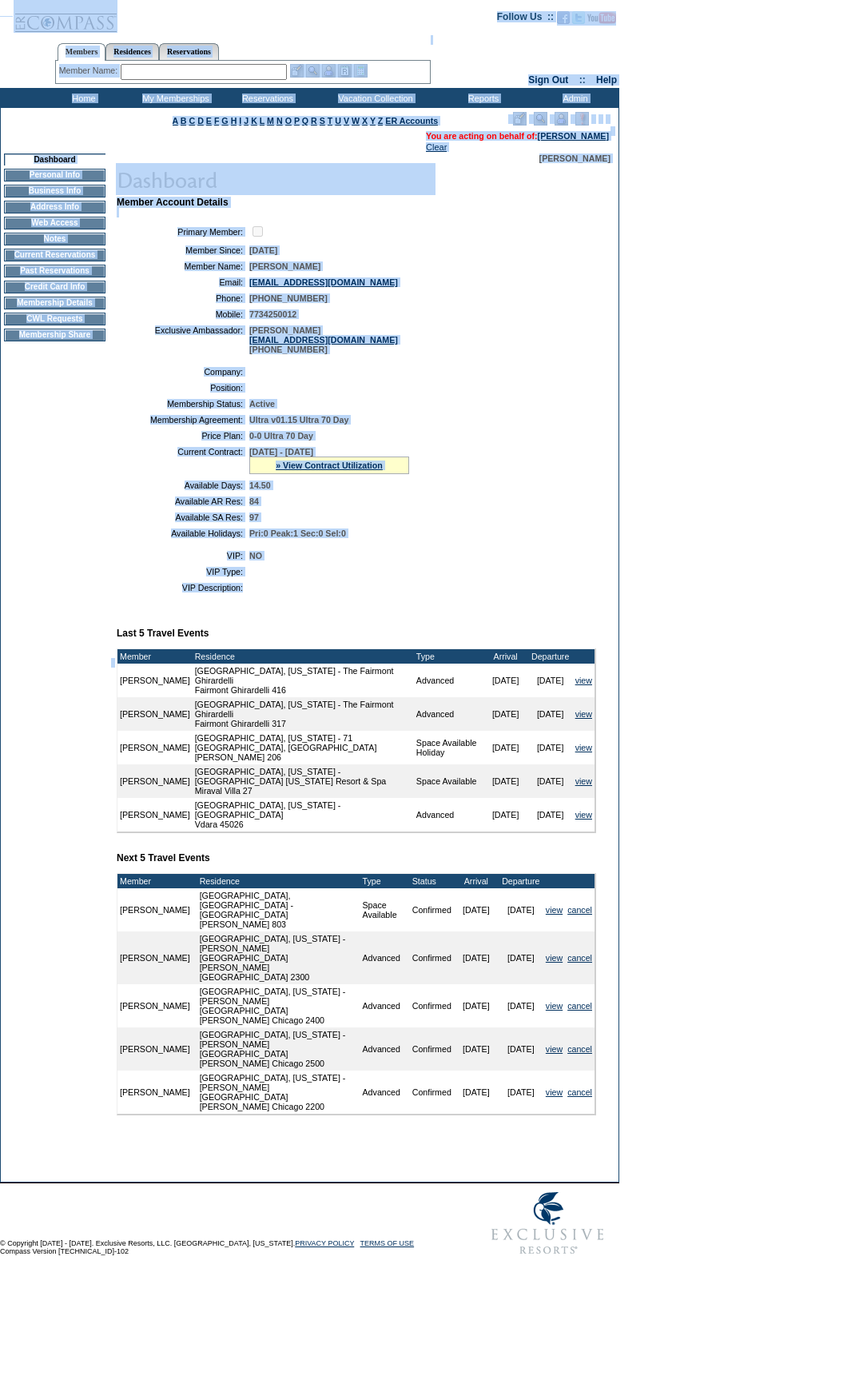
drag, startPoint x: 367, startPoint y: 603, endPoint x: 558, endPoint y: 471, distance: 232.2
click at [26, 54] on form "Follow Us ::" at bounding box center [431, 631] width 863 height 1263
click at [595, 492] on table "Company: Position: Membership Status: Active Membership Agreement: Ultra v01.15…" at bounding box center [357, 452] width 479 height 184
drag, startPoint x: 422, startPoint y: 595, endPoint x: 583, endPoint y: 547, distance: 168.0
click at [8, 0] on form "Follow Us ::" at bounding box center [431, 631] width 863 height 1263
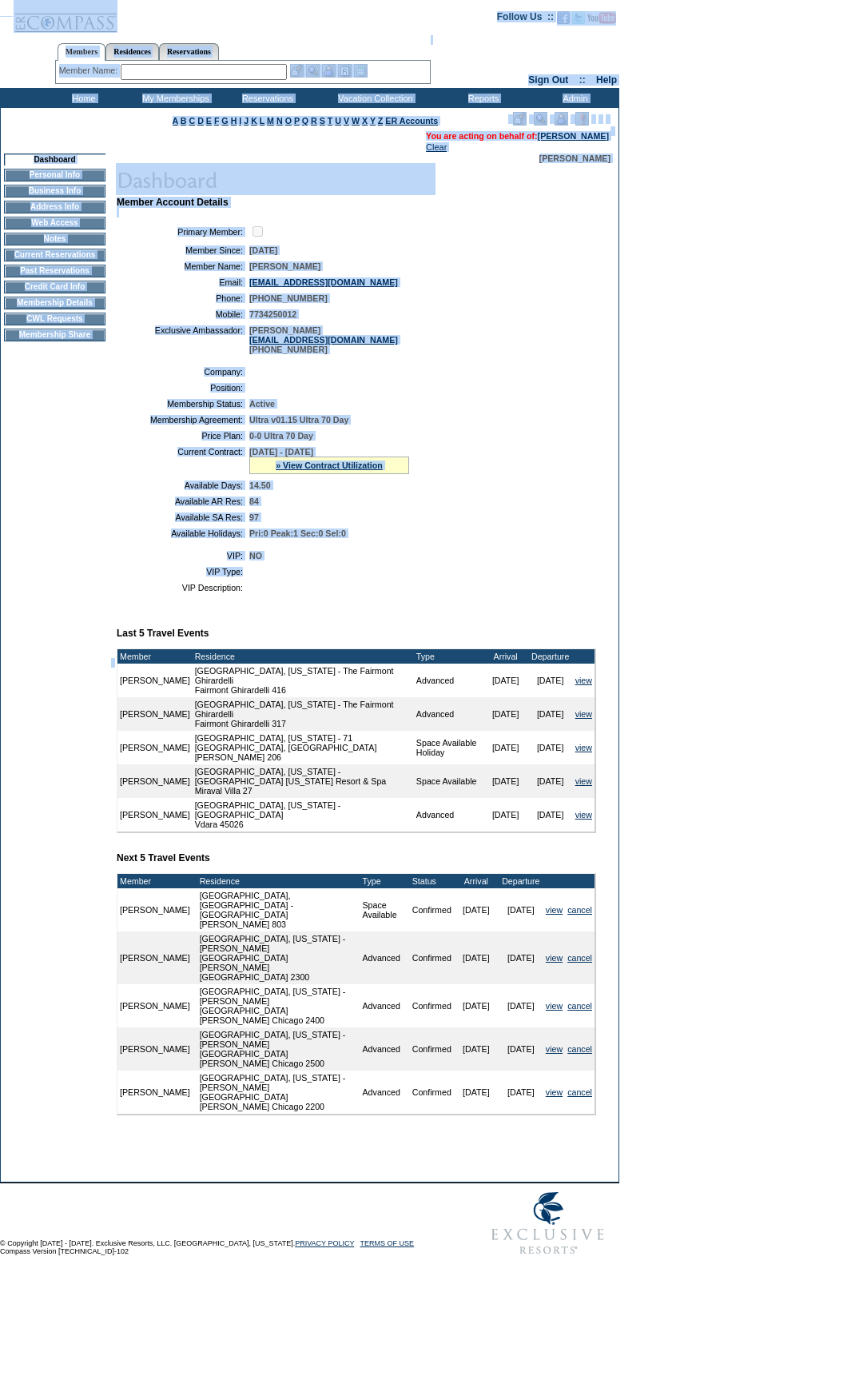
drag, startPoint x: 585, startPoint y: 548, endPoint x: 493, endPoint y: 576, distance: 96.2
click at [582, 538] on td "Pri:0 Peak:1 Sec:0 Sel:0" at bounding box center [419, 533] width 340 height 9
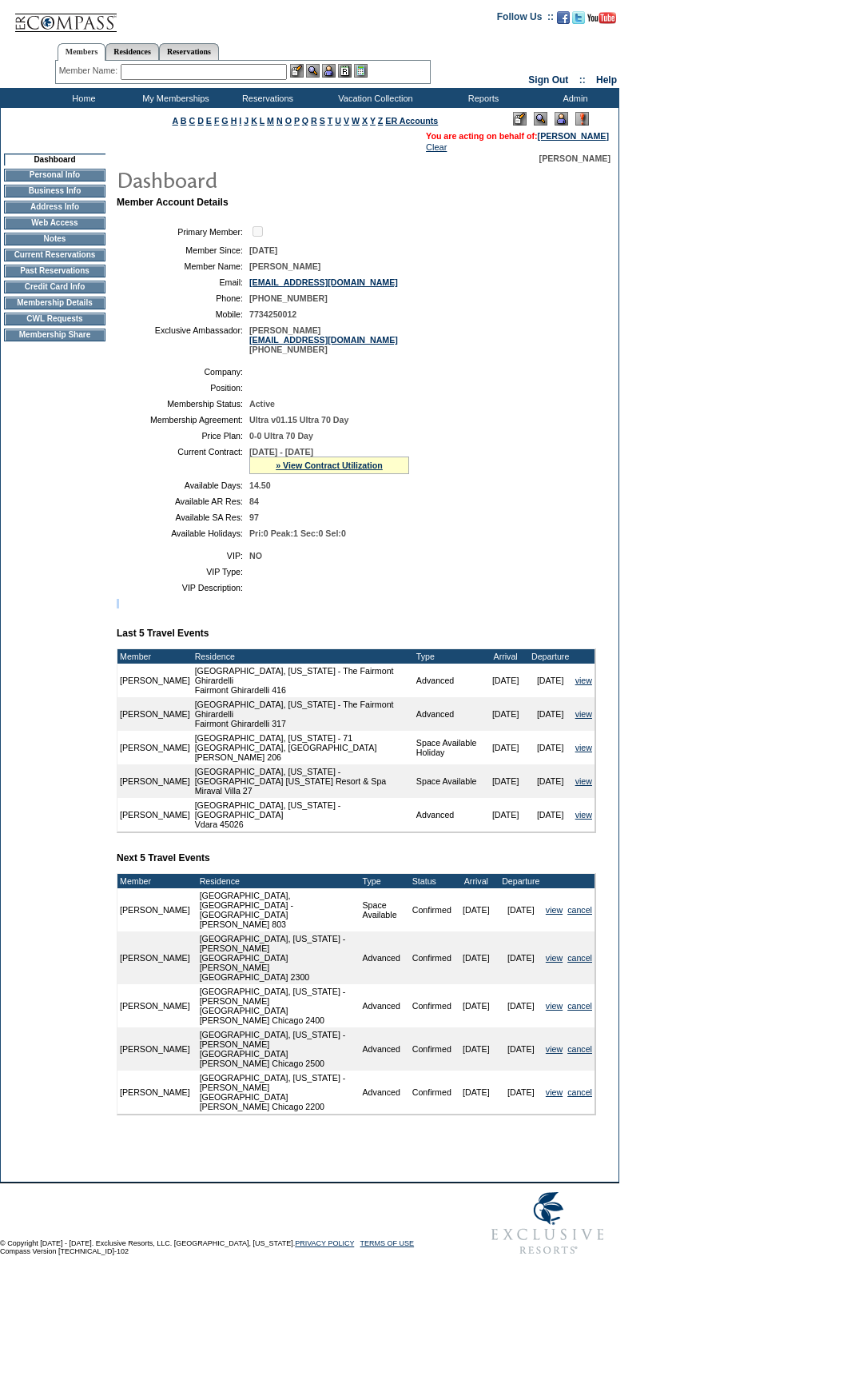
drag, startPoint x: 461, startPoint y: 632, endPoint x: 480, endPoint y: 624, distance: 20.6
click at [445, 623] on td "Member Account Details Primary Member: Member Since: [DATE] Member Name: [PERSO…" at bounding box center [363, 670] width 492 height 947
drag, startPoint x: 522, startPoint y: 550, endPoint x: 490, endPoint y: 562, distance: 34.2
click at [514, 538] on td "Pri:0 Peak:1 Sec:0 Sel:0" at bounding box center [419, 533] width 340 height 9
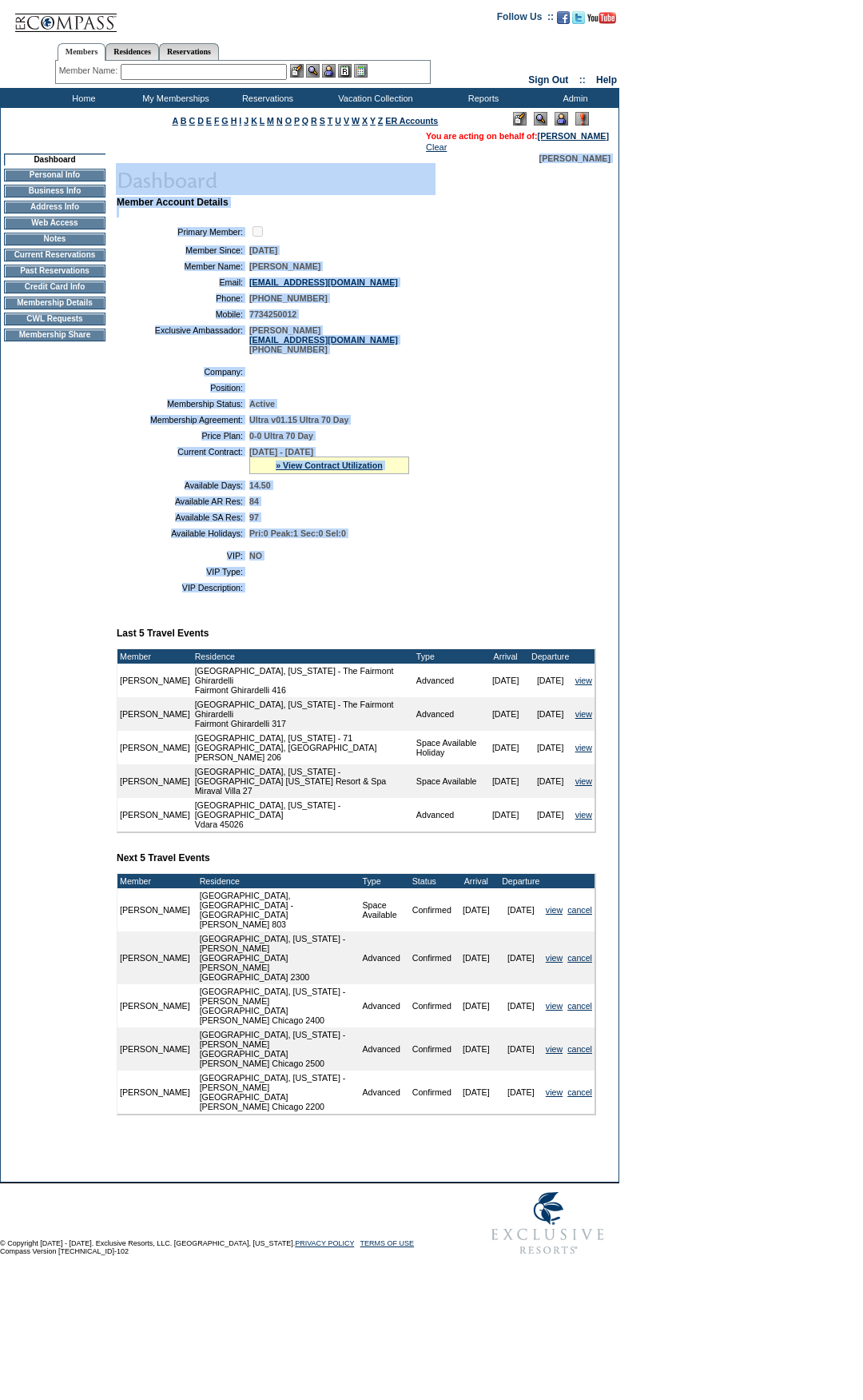
drag, startPoint x: 486, startPoint y: 626, endPoint x: 144, endPoint y: 158, distance: 579.6
click at [144, 158] on td "[PERSON_NAME] Member Account Details Primary Member: Member Since: [DATE] Membe…" at bounding box center [362, 663] width 495 height 1019
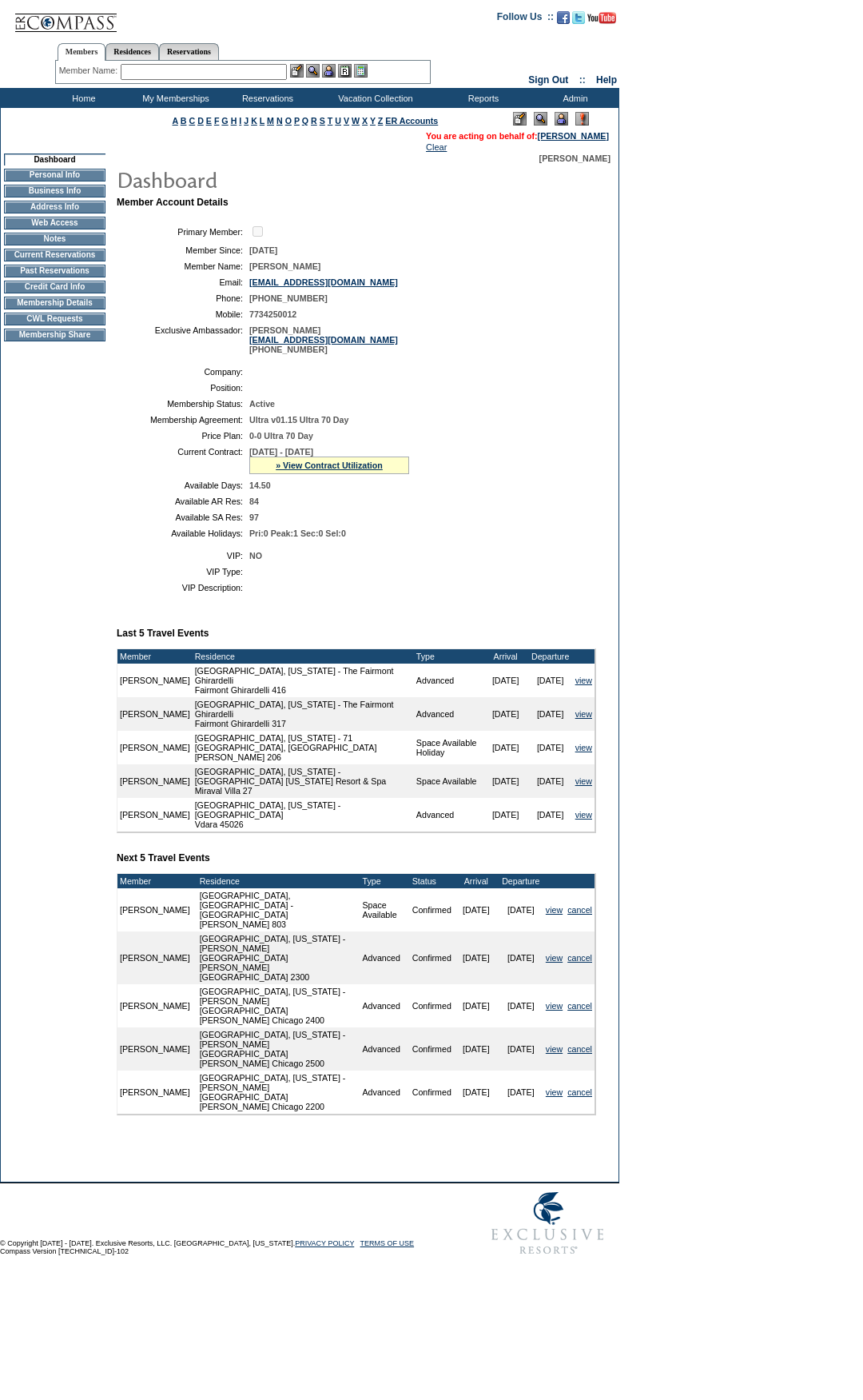
click at [647, 452] on form "Follow Us ::" at bounding box center [431, 631] width 863 height 1263
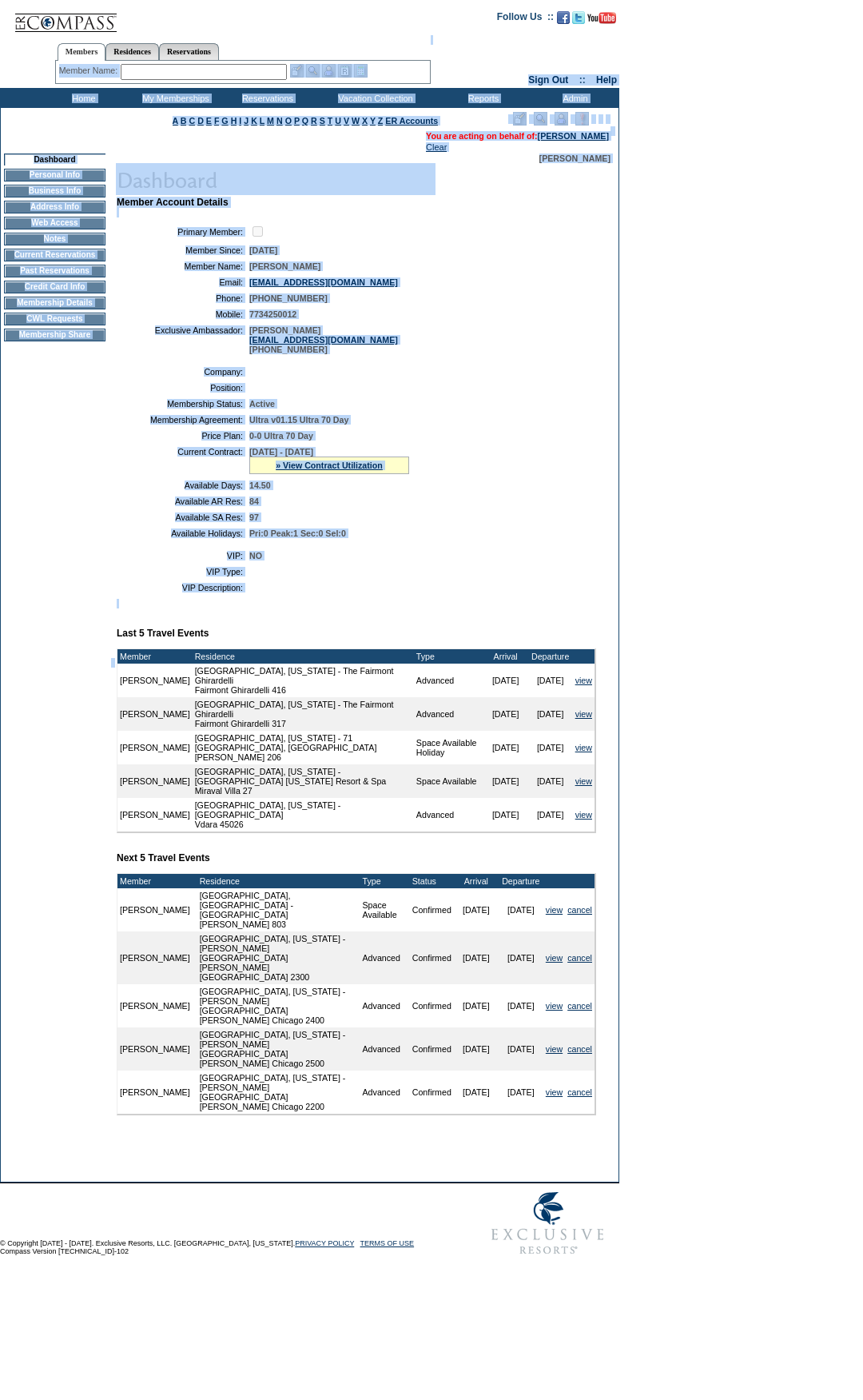
click at [45, 94] on form "Follow Us ::" at bounding box center [431, 631] width 863 height 1263
click at [471, 425] on td "Ultra v01.15 Ultra 70 Day" at bounding box center [419, 420] width 340 height 9
click at [2, 0] on html "Follow Us ::" at bounding box center [431, 636] width 863 height 1272
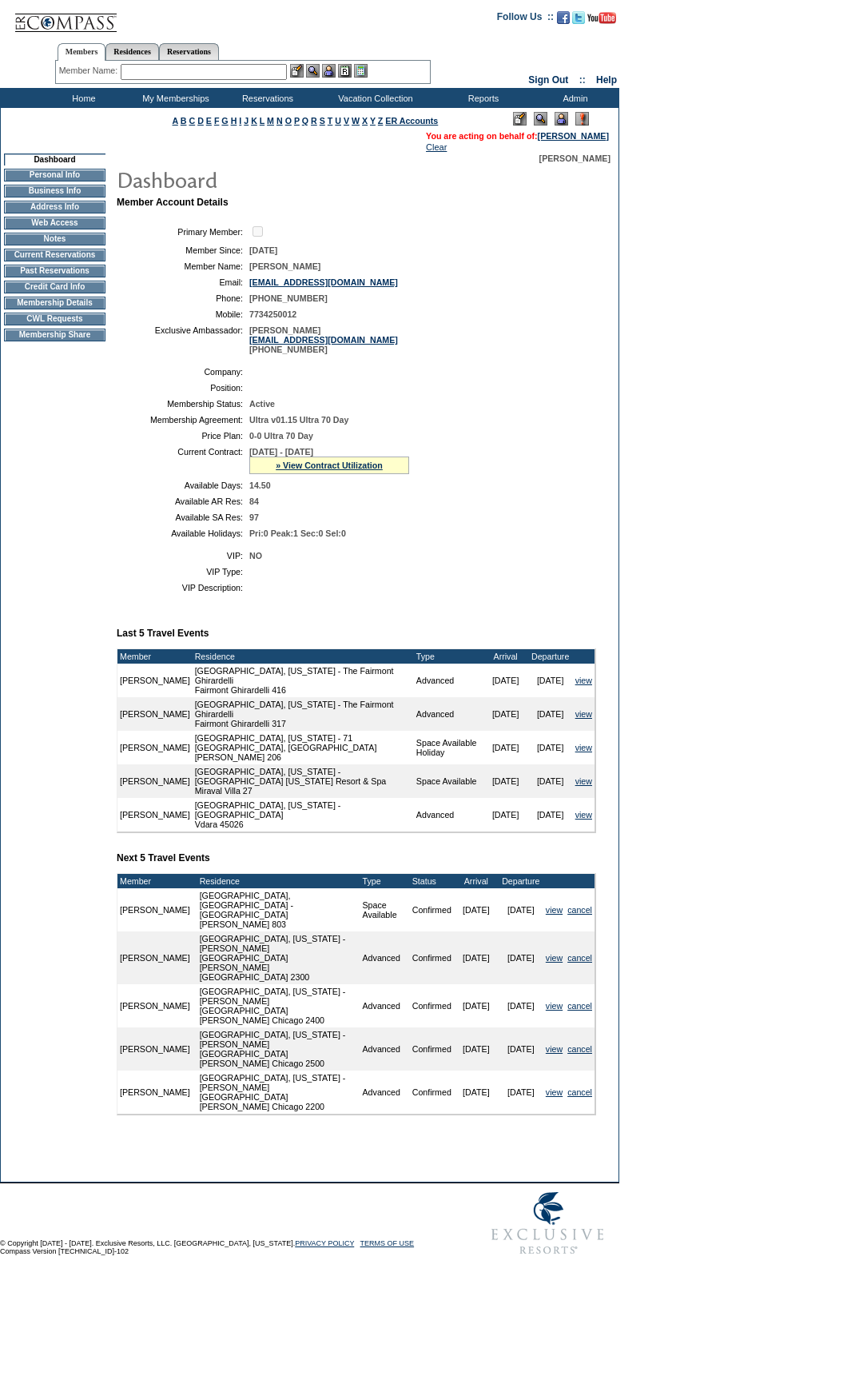
click at [674, 429] on form "Follow Us ::" at bounding box center [431, 631] width 863 height 1263
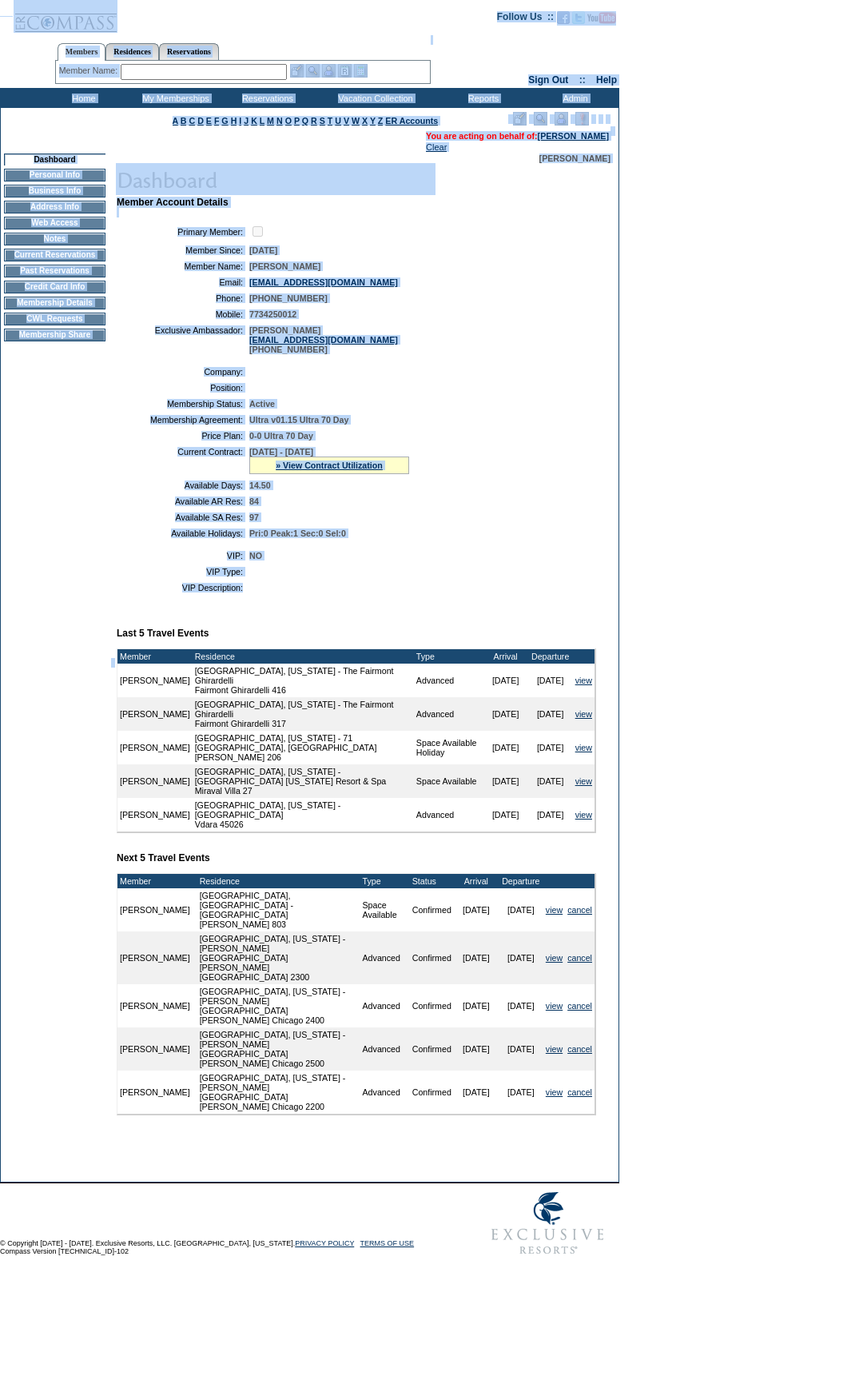
click at [0, 0] on html "Follow Us ::" at bounding box center [431, 636] width 863 height 1272
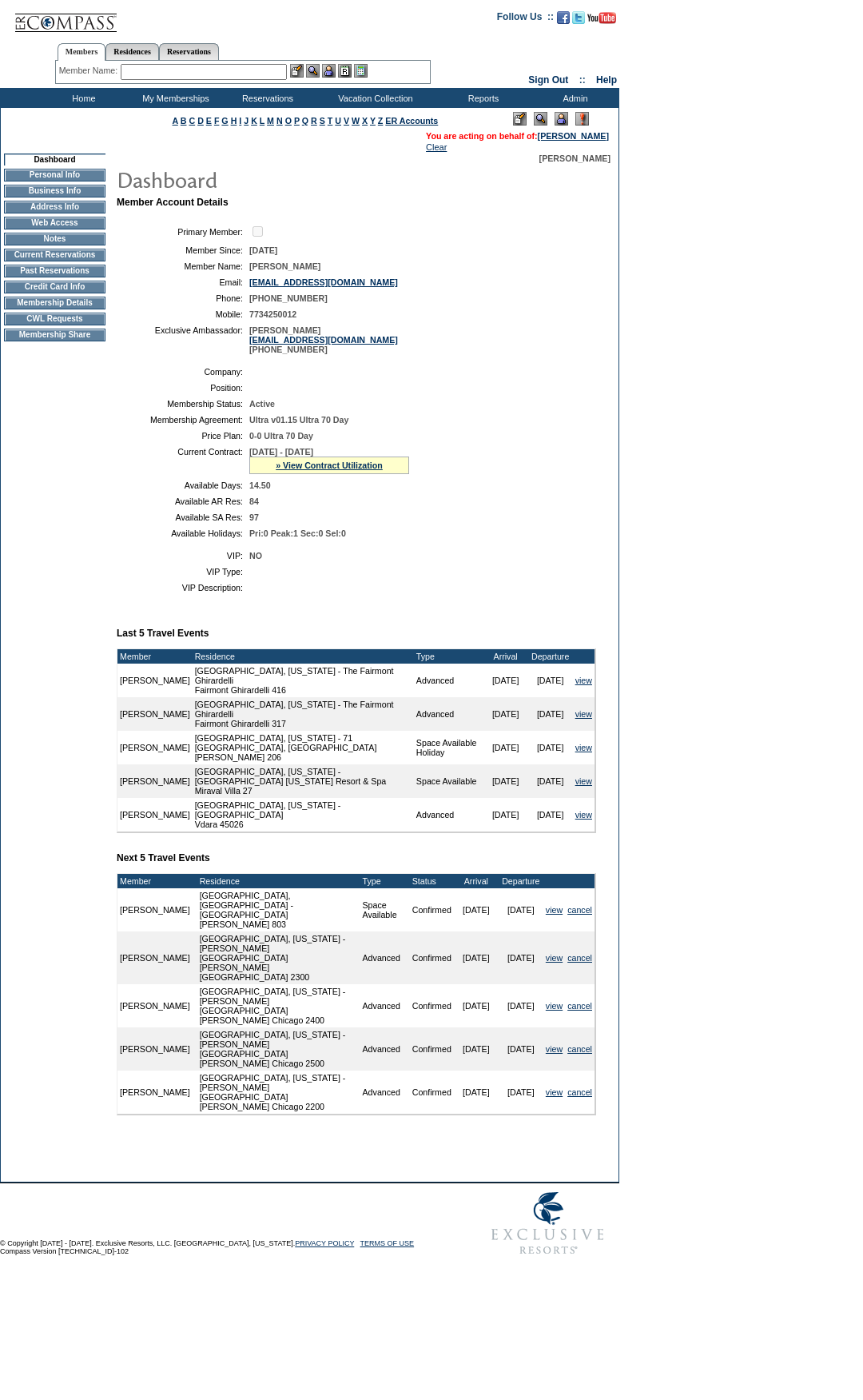
click at [659, 428] on form "Follow Us ::" at bounding box center [431, 631] width 863 height 1263
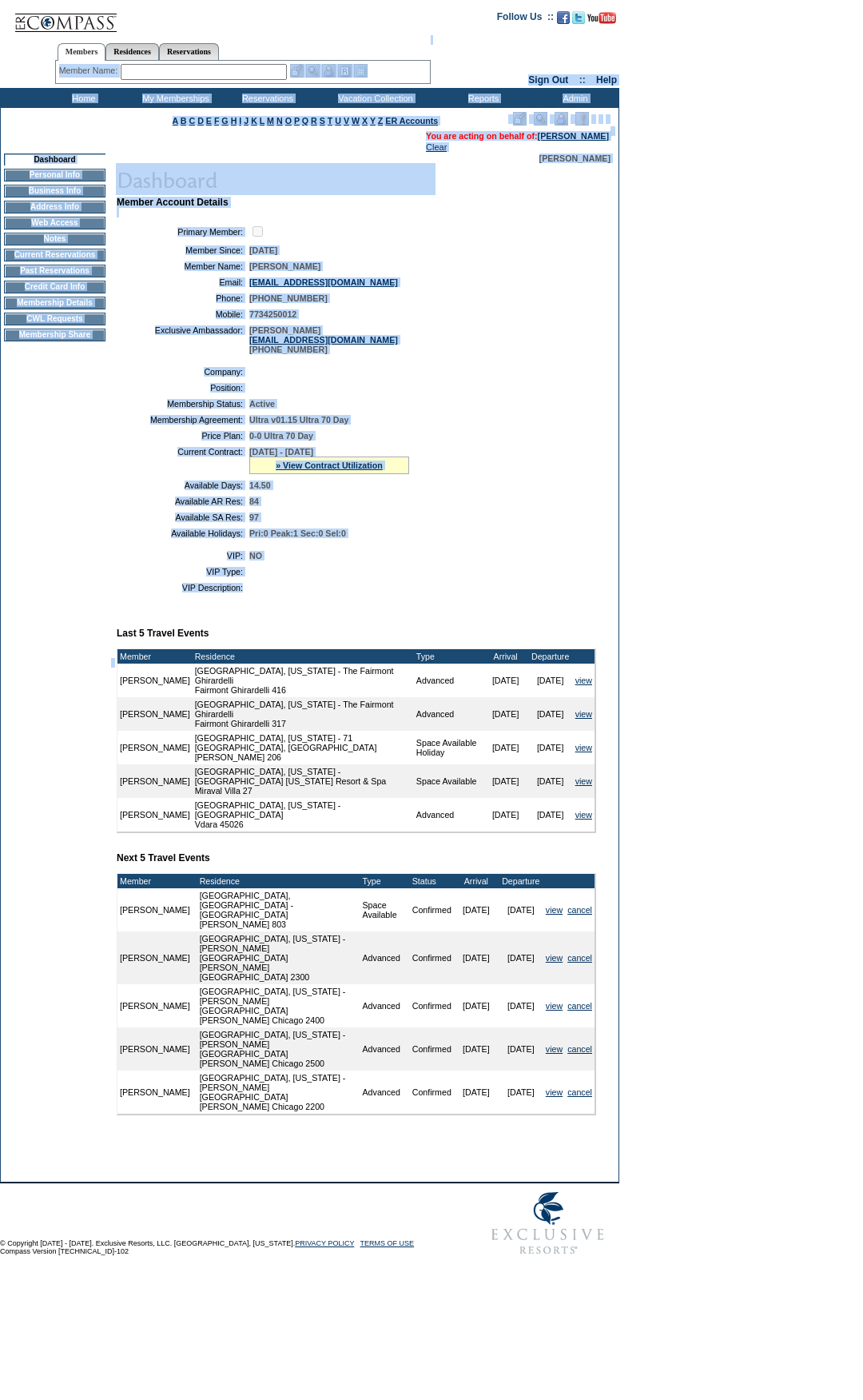
click at [0, 33] on form "Follow Us ::" at bounding box center [431, 631] width 863 height 1263
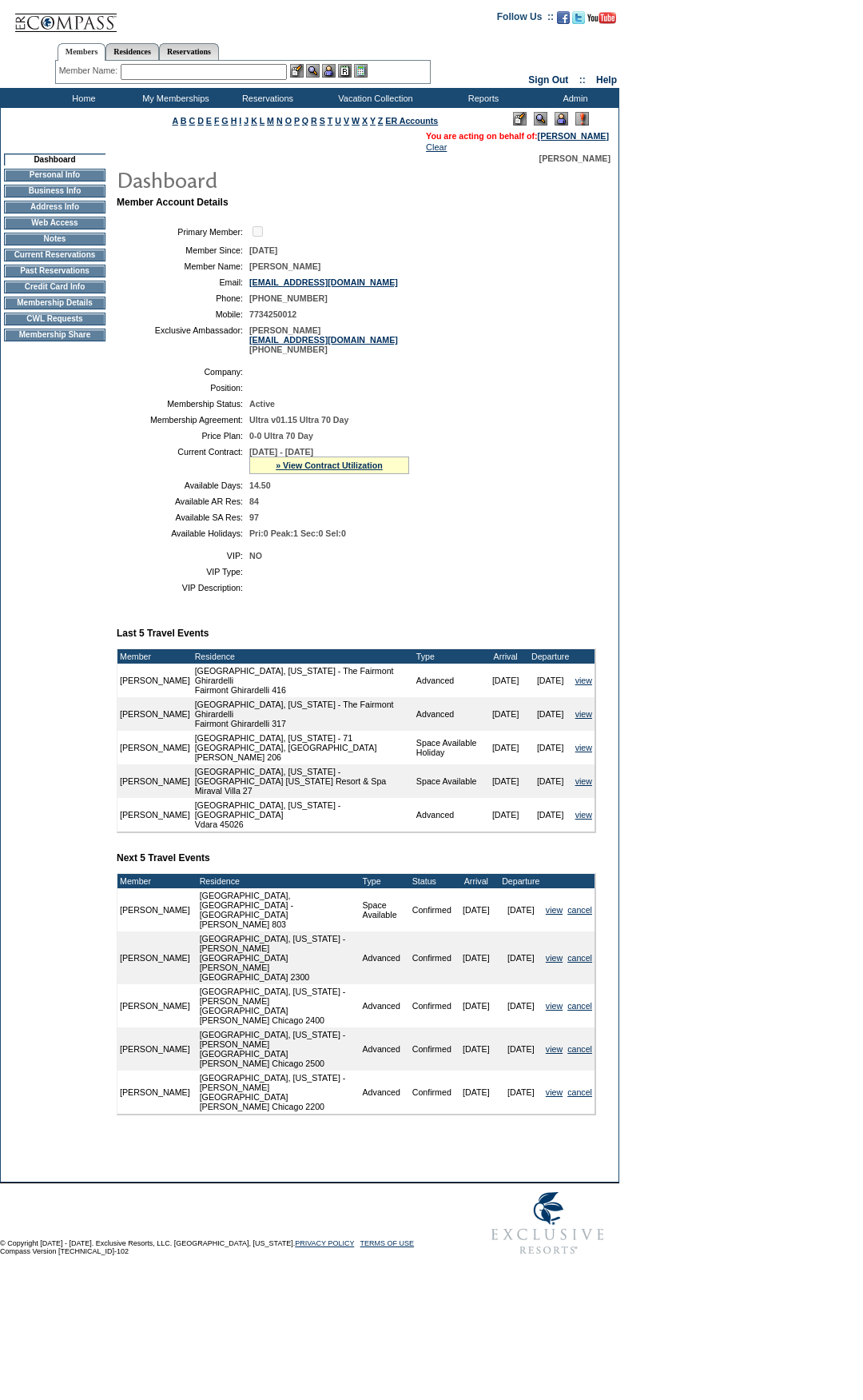
click at [621, 302] on form "Follow Us ::" at bounding box center [431, 631] width 863 height 1263
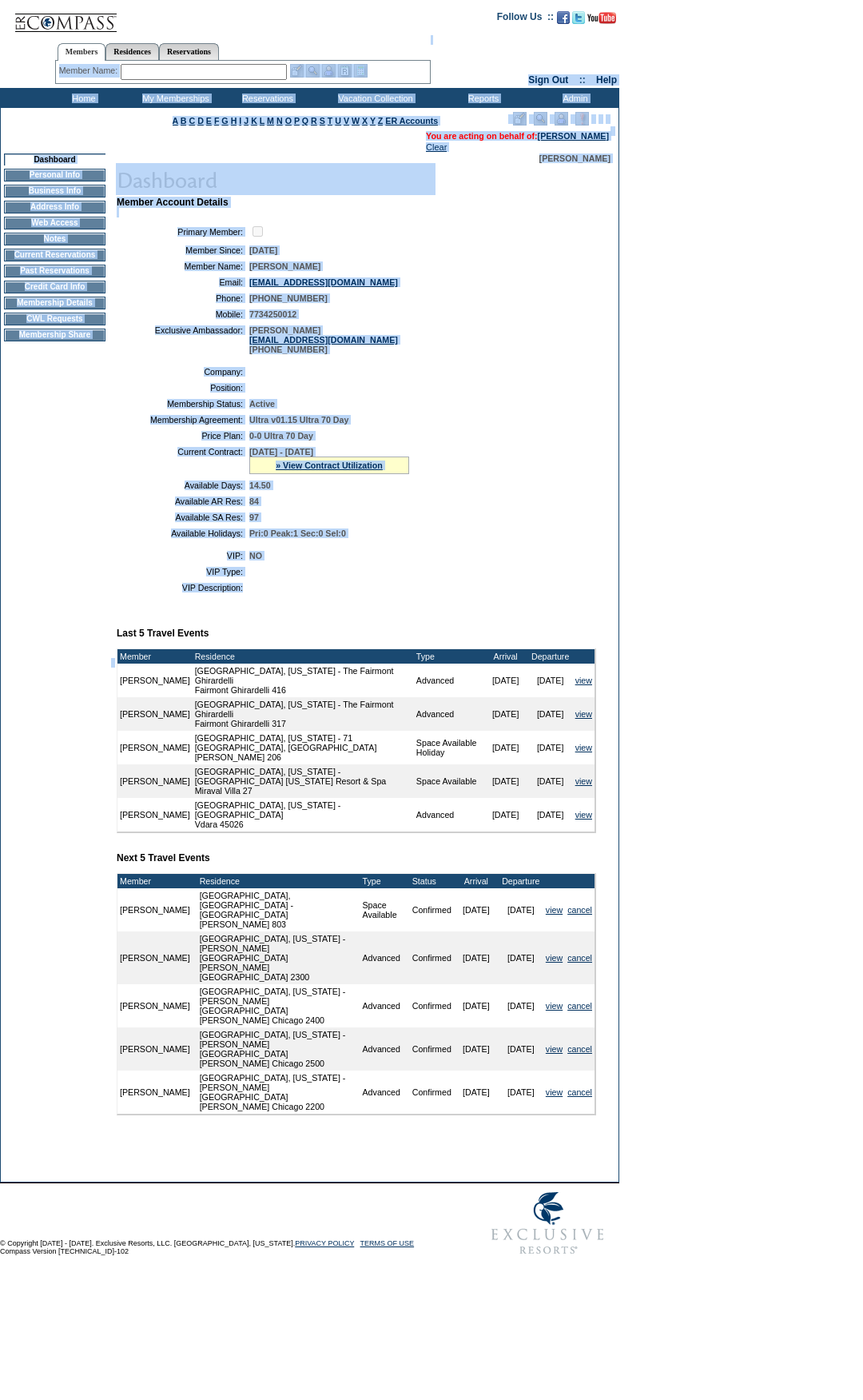
click at [0, 49] on form "Follow Us ::" at bounding box center [431, 631] width 863 height 1263
click at [601, 242] on td "Member Account Details Primary Member: Member Since: [DATE] Member Name: [PERSO…" at bounding box center [363, 670] width 492 height 947
click at [0, 40] on form "Follow Us ::" at bounding box center [431, 631] width 863 height 1263
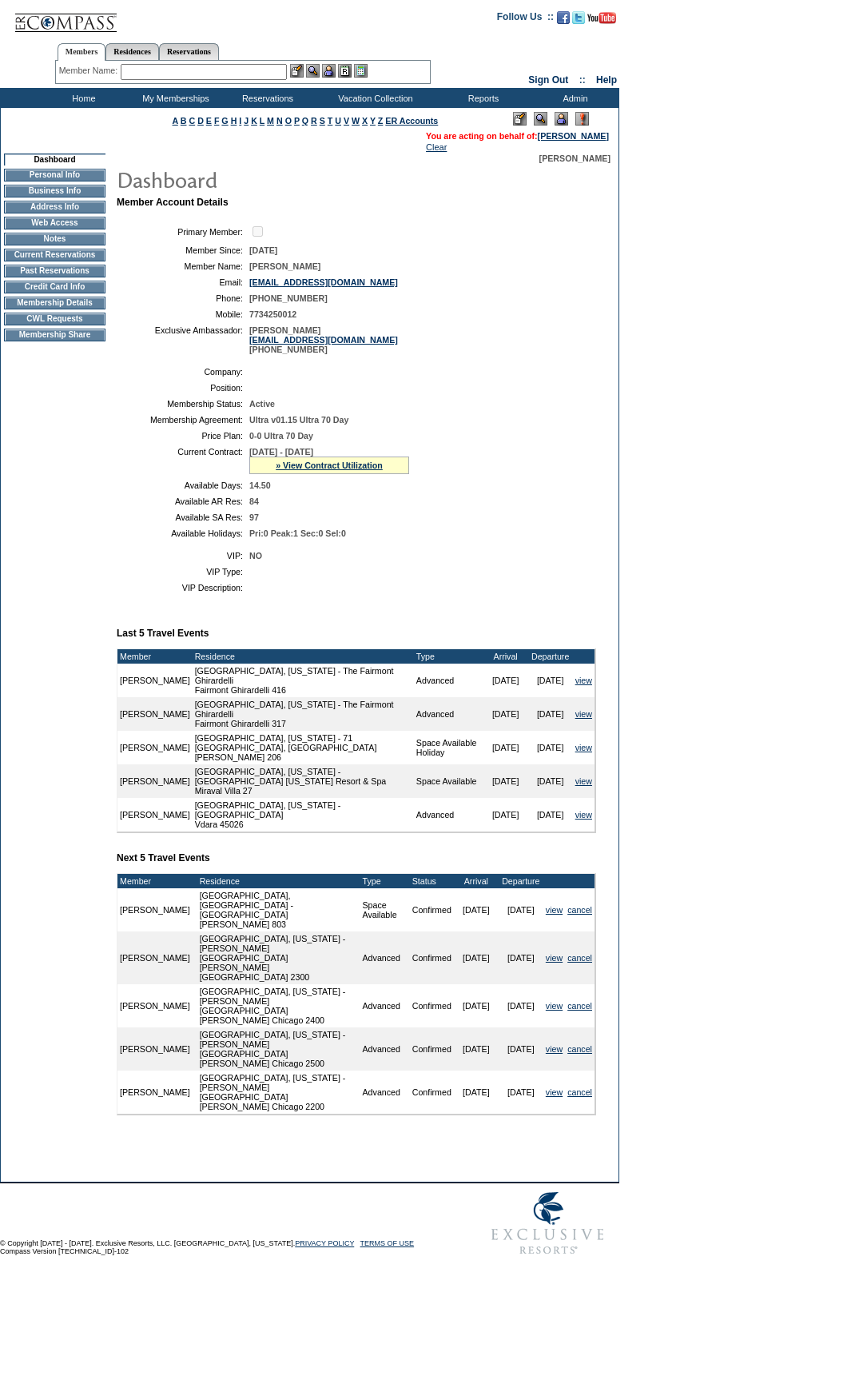
click at [658, 401] on form "Follow Us ::" at bounding box center [431, 631] width 863 height 1263
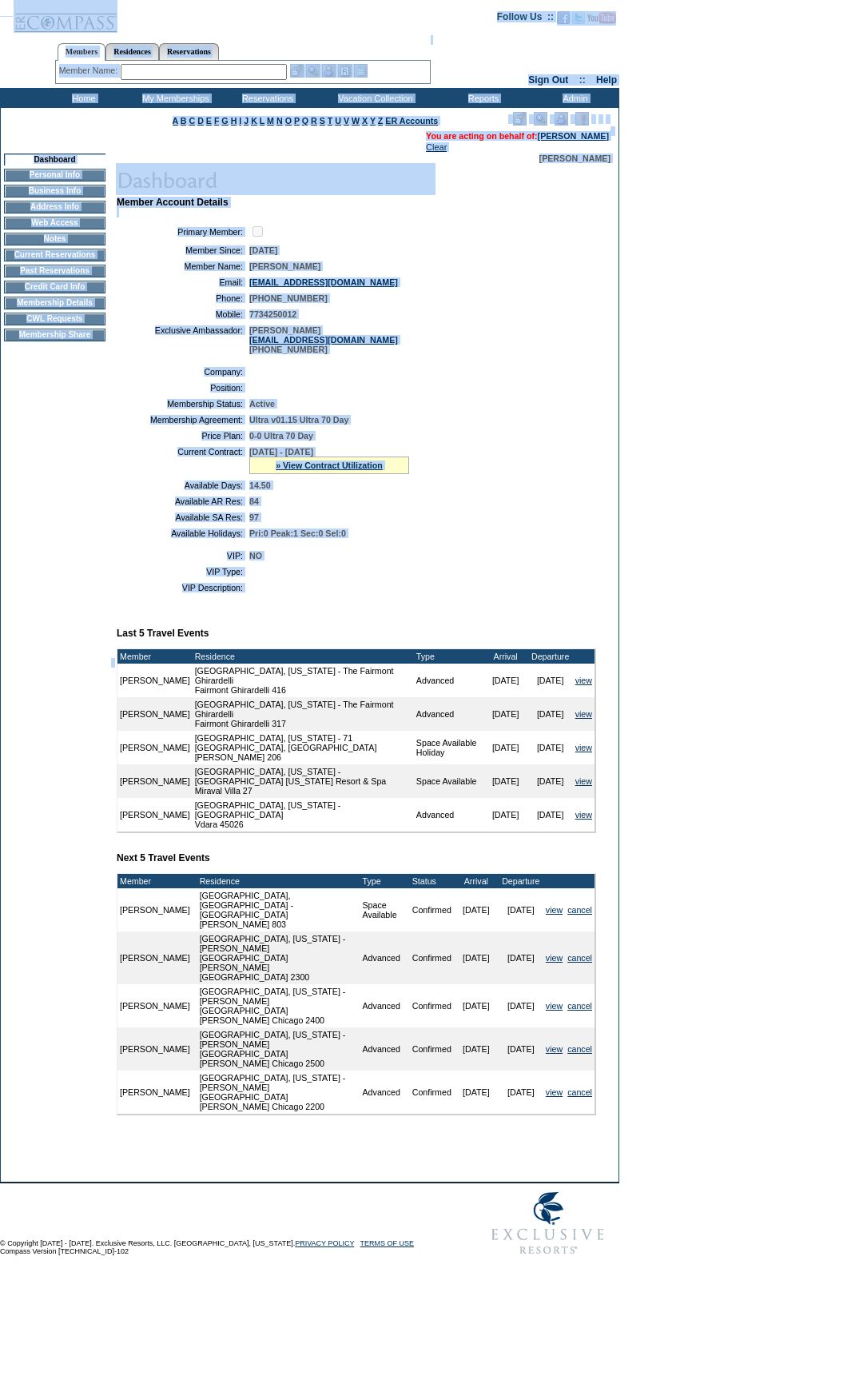
click at [0, 10] on form "Follow Us ::" at bounding box center [431, 631] width 863 height 1263
click at [600, 334] on td "Member Account Details Primary Member: Member Since: [DATE] Member Name: [PERSO…" at bounding box center [363, 670] width 492 height 947
drag, startPoint x: 251, startPoint y: 616, endPoint x: 172, endPoint y: 135, distance: 487.4
click at [21, 9] on form "Follow Us ::" at bounding box center [431, 631] width 863 height 1263
drag, startPoint x: 535, startPoint y: 343, endPoint x: 302, endPoint y: 542, distance: 306.4
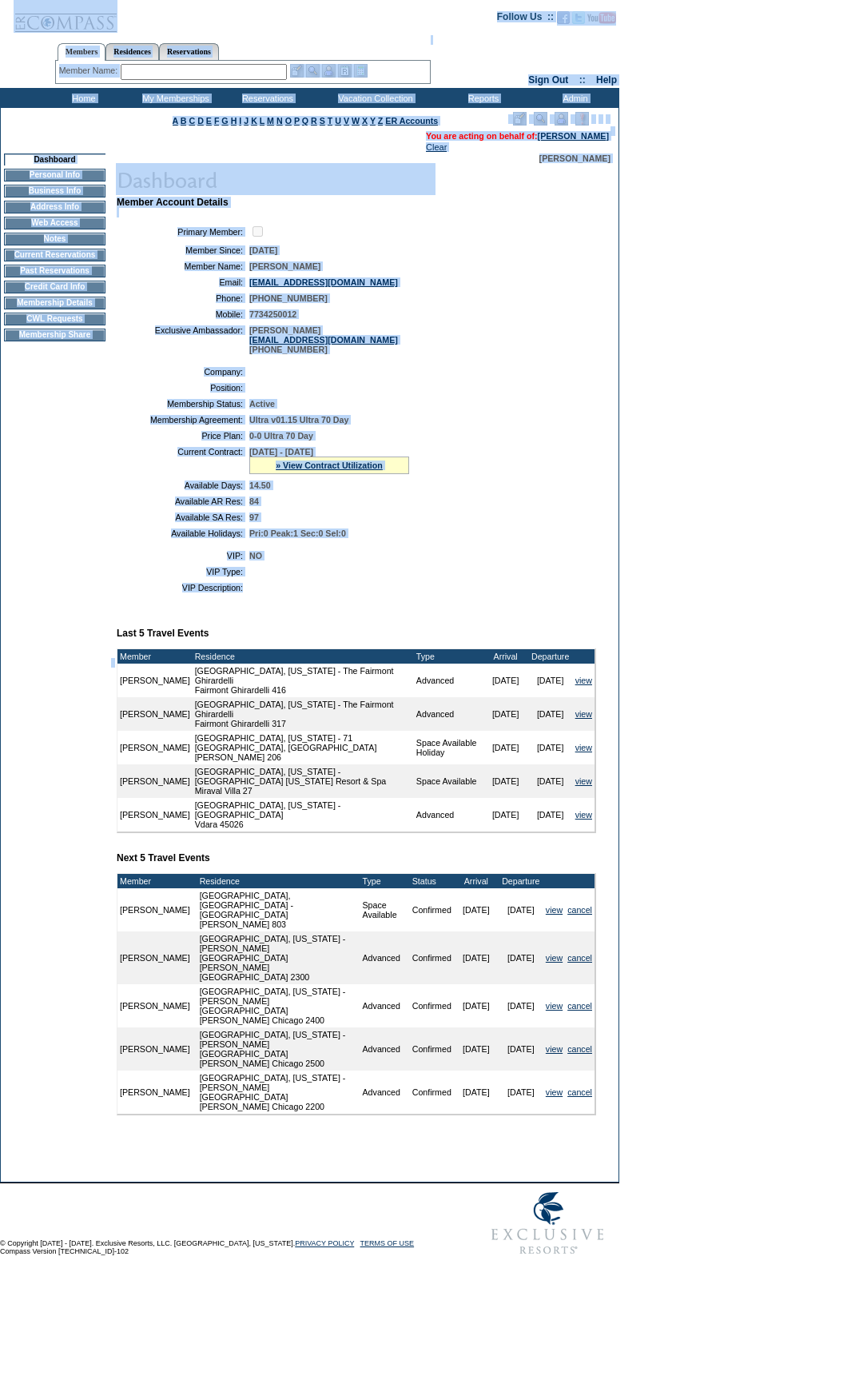
click at [534, 343] on td "[PERSON_NAME] [PERSON_NAME][EMAIL_ADDRESS][DOMAIN_NAME] [PHONE_NUMBER]" at bounding box center [419, 340] width 340 height 29
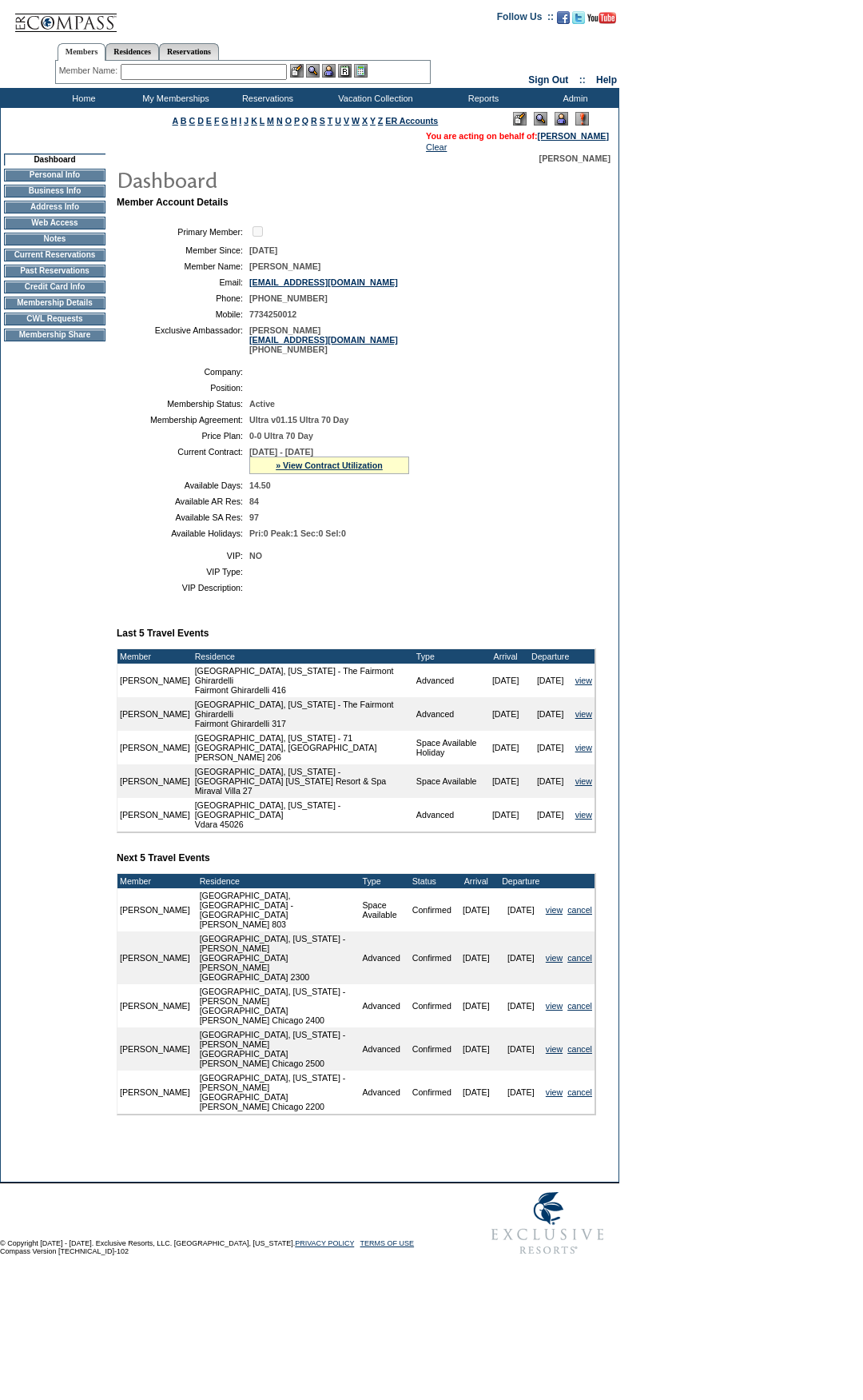
click at [305, 632] on td "Member Account Details Primary Member: Member Since: [DATE] Member Name: [PERSO…" at bounding box center [363, 670] width 492 height 947
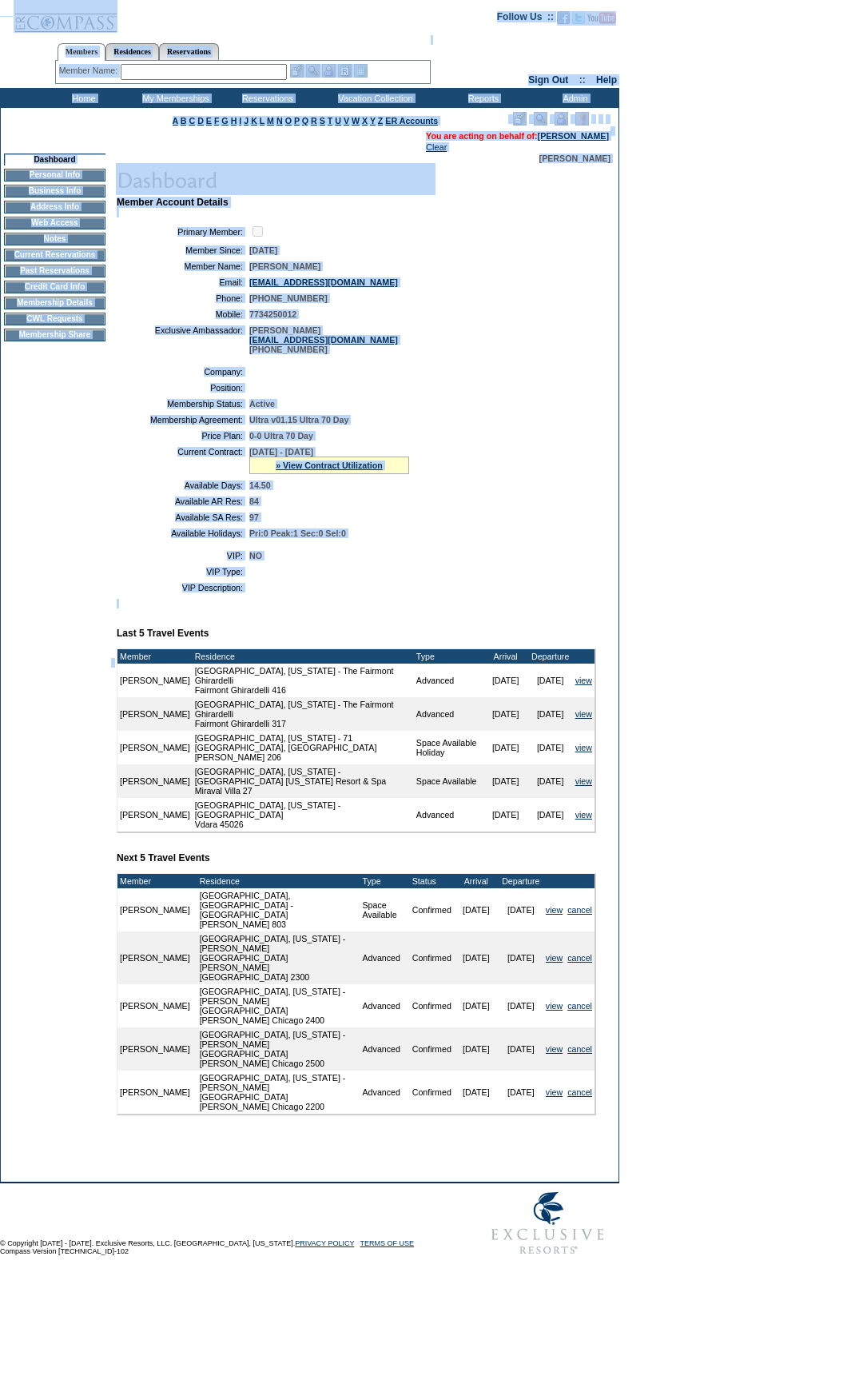
drag, startPoint x: 304, startPoint y: 632, endPoint x: 504, endPoint y: 248, distance: 433.0
click at [3, 0] on html "Follow Us ::" at bounding box center [431, 636] width 863 height 1272
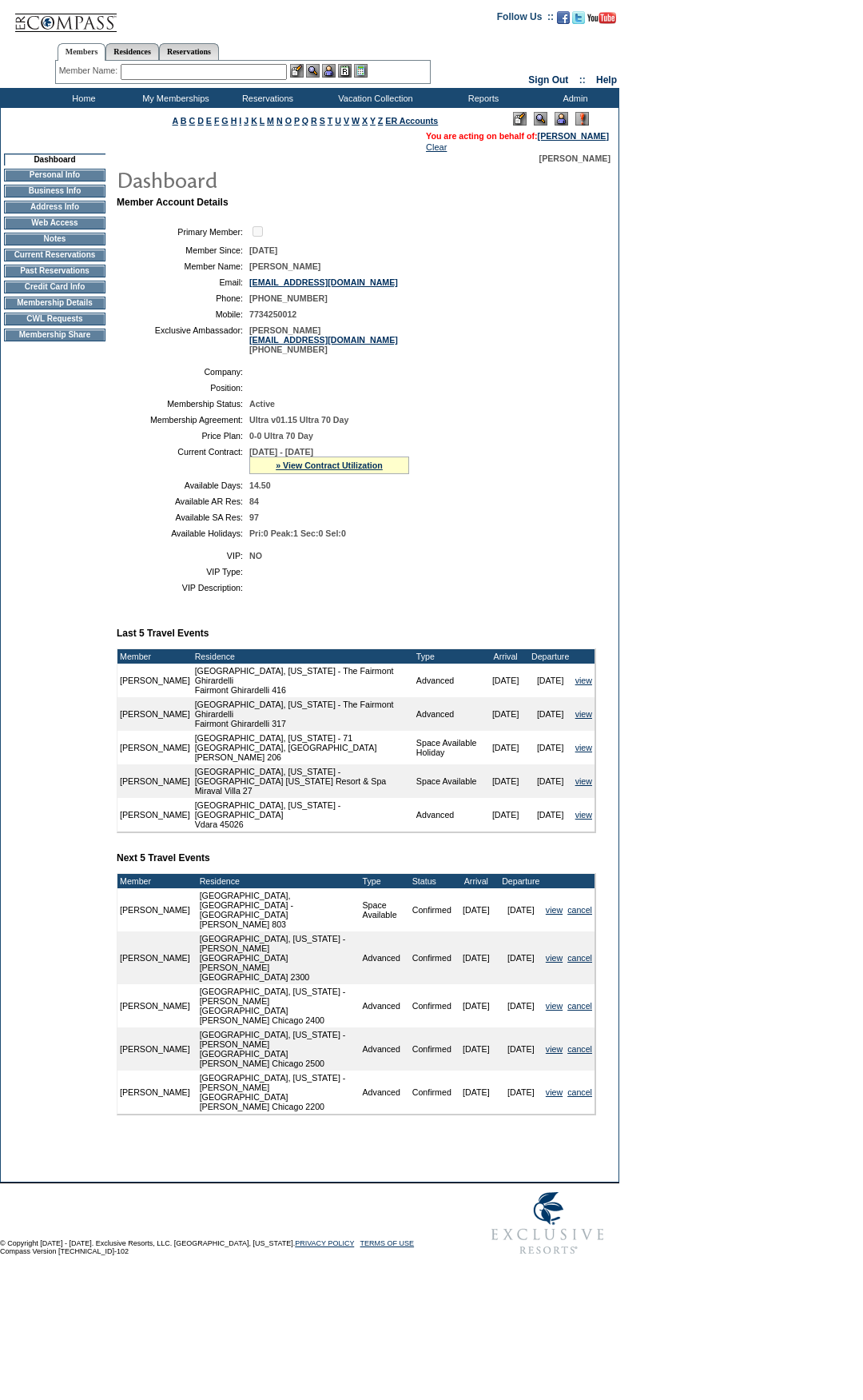
click at [643, 320] on form "Follow Us ::" at bounding box center [431, 631] width 863 height 1263
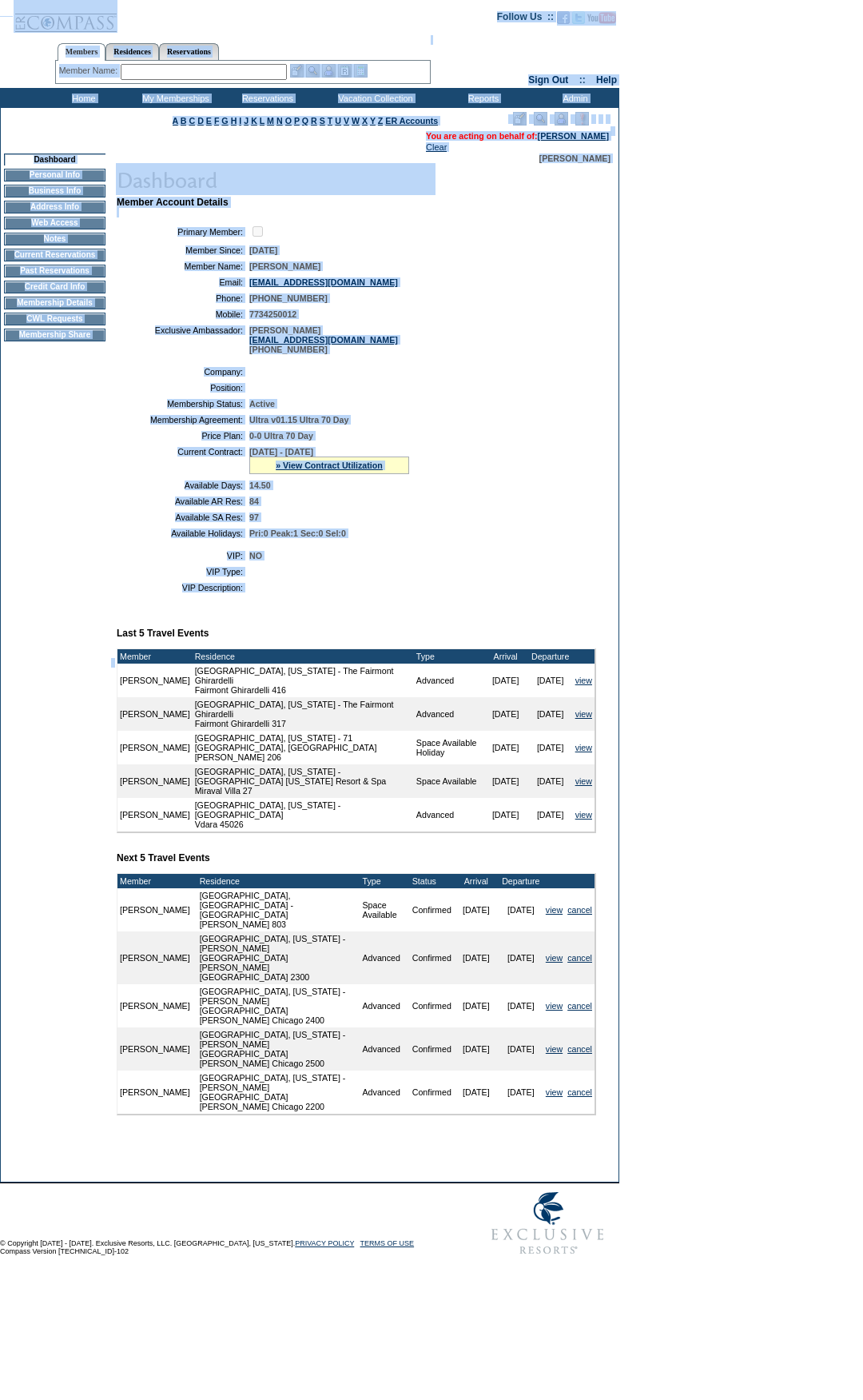
click at [0, 0] on html "Follow Us ::" at bounding box center [431, 636] width 863 height 1272
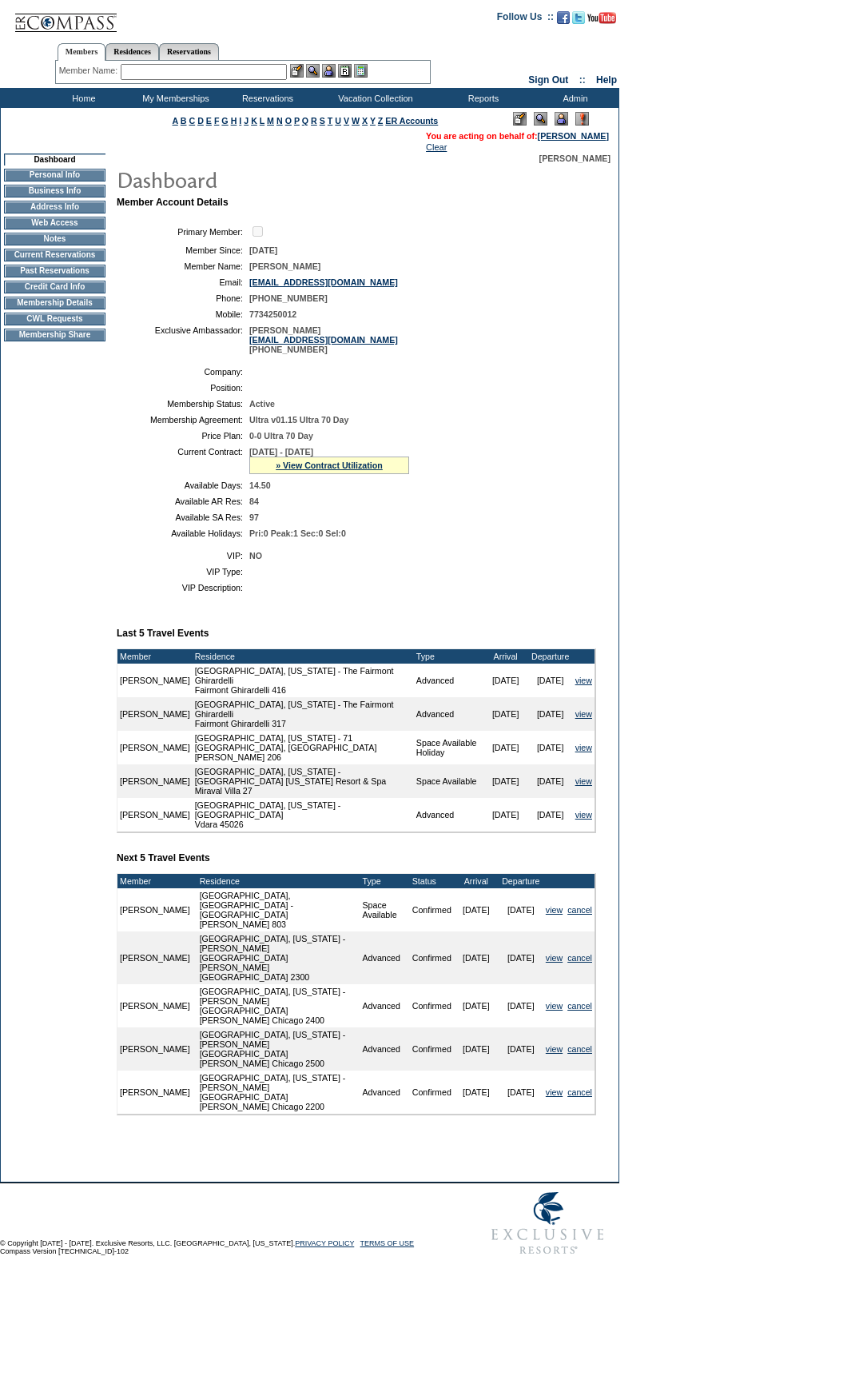
click at [739, 414] on form "Follow Us ::" at bounding box center [431, 631] width 863 height 1263
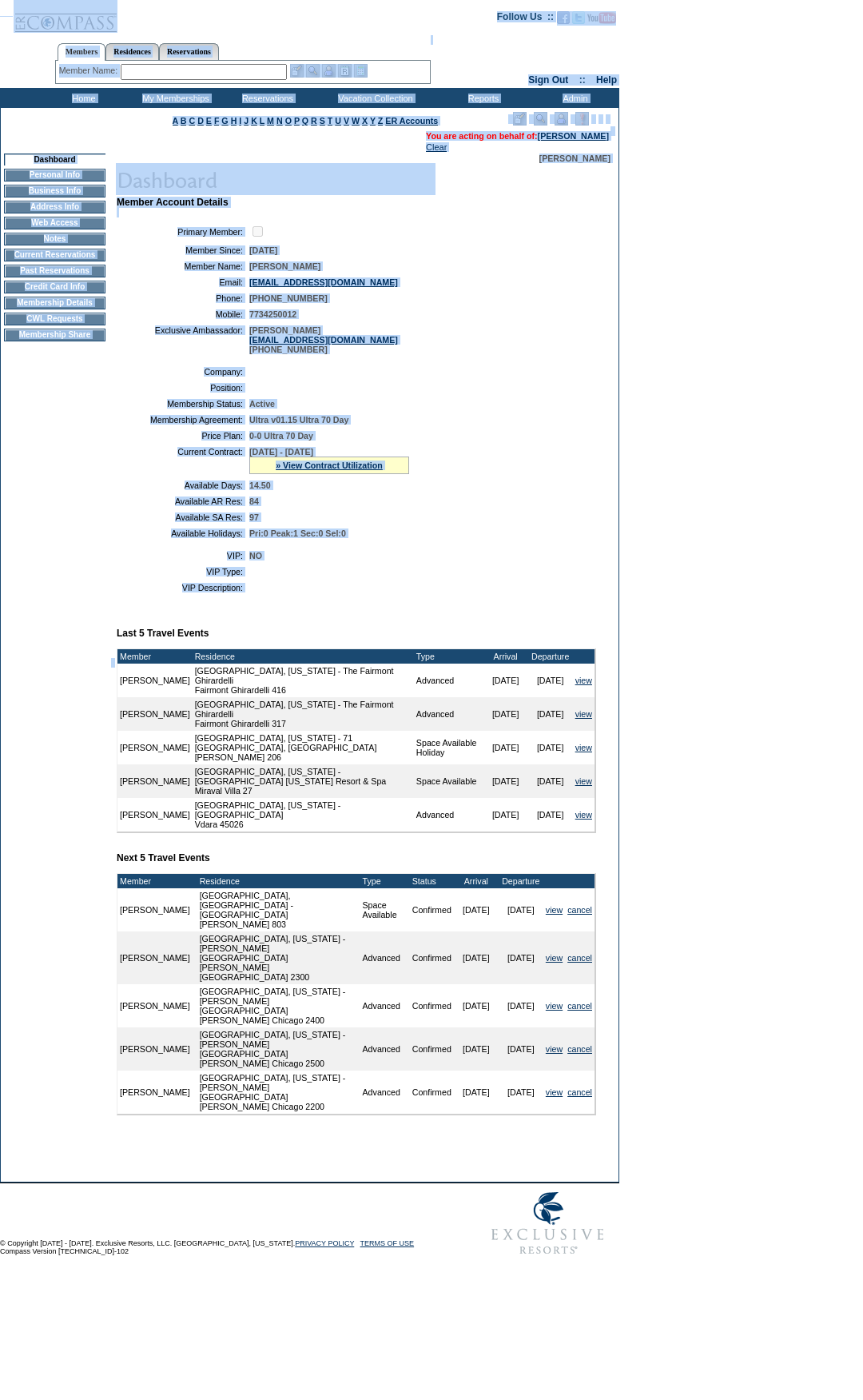
click at [0, 0] on html "Follow Us ::" at bounding box center [431, 636] width 863 height 1272
click at [421, 599] on table "VIP: NO VIP Type: VIP Description:" at bounding box center [357, 572] width 479 height 55
click at [2, 8] on form "Follow Us ::" at bounding box center [431, 631] width 863 height 1263
click at [599, 367] on td "Member Account Details Primary Member: Member Since: [DATE] Member Name: [PERSO…" at bounding box center [363, 670] width 492 height 947
